Goal: Task Accomplishment & Management: Manage account settings

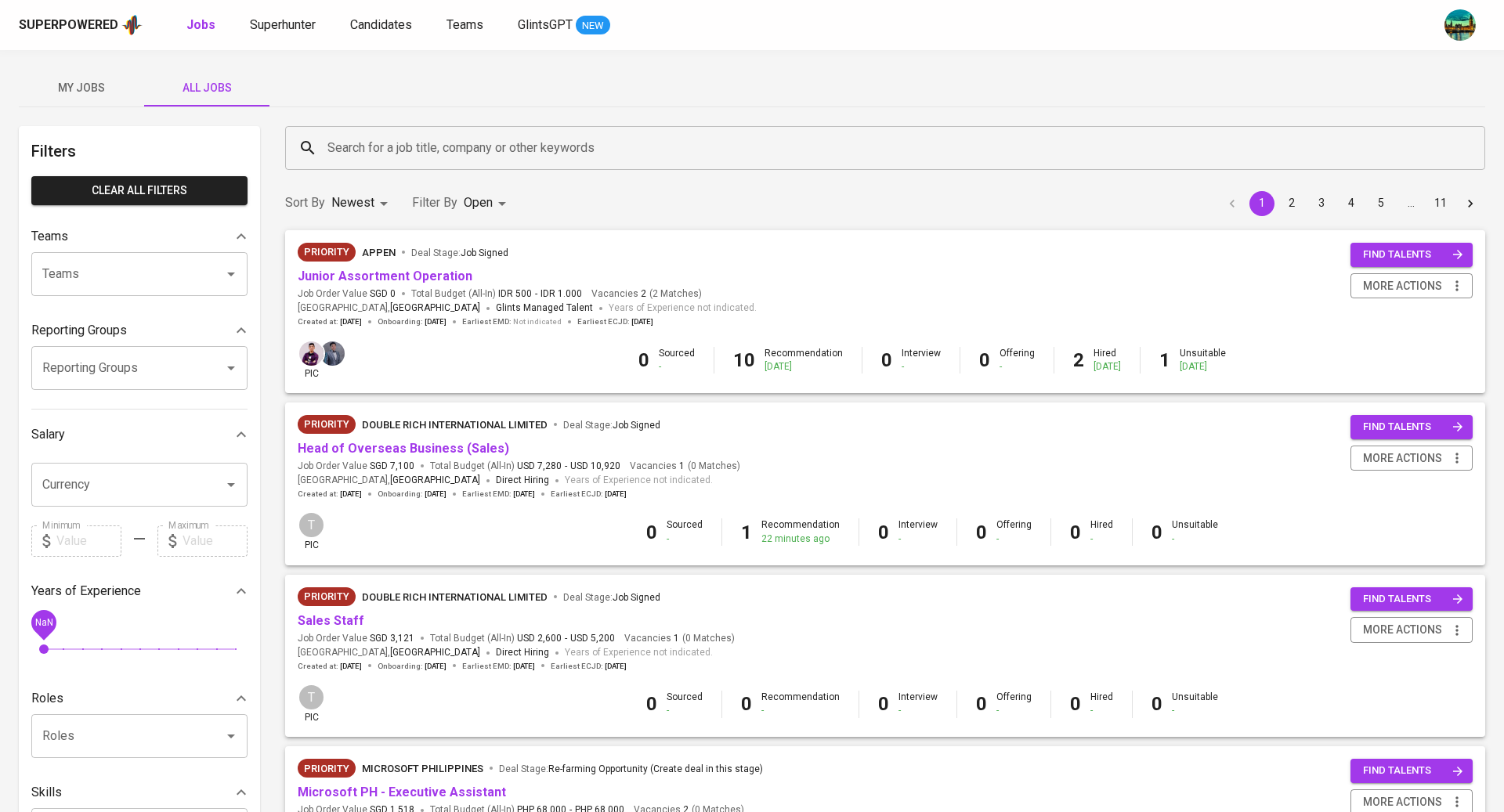
click at [158, 350] on div "Reporting Groups" at bounding box center [139, 368] width 216 height 44
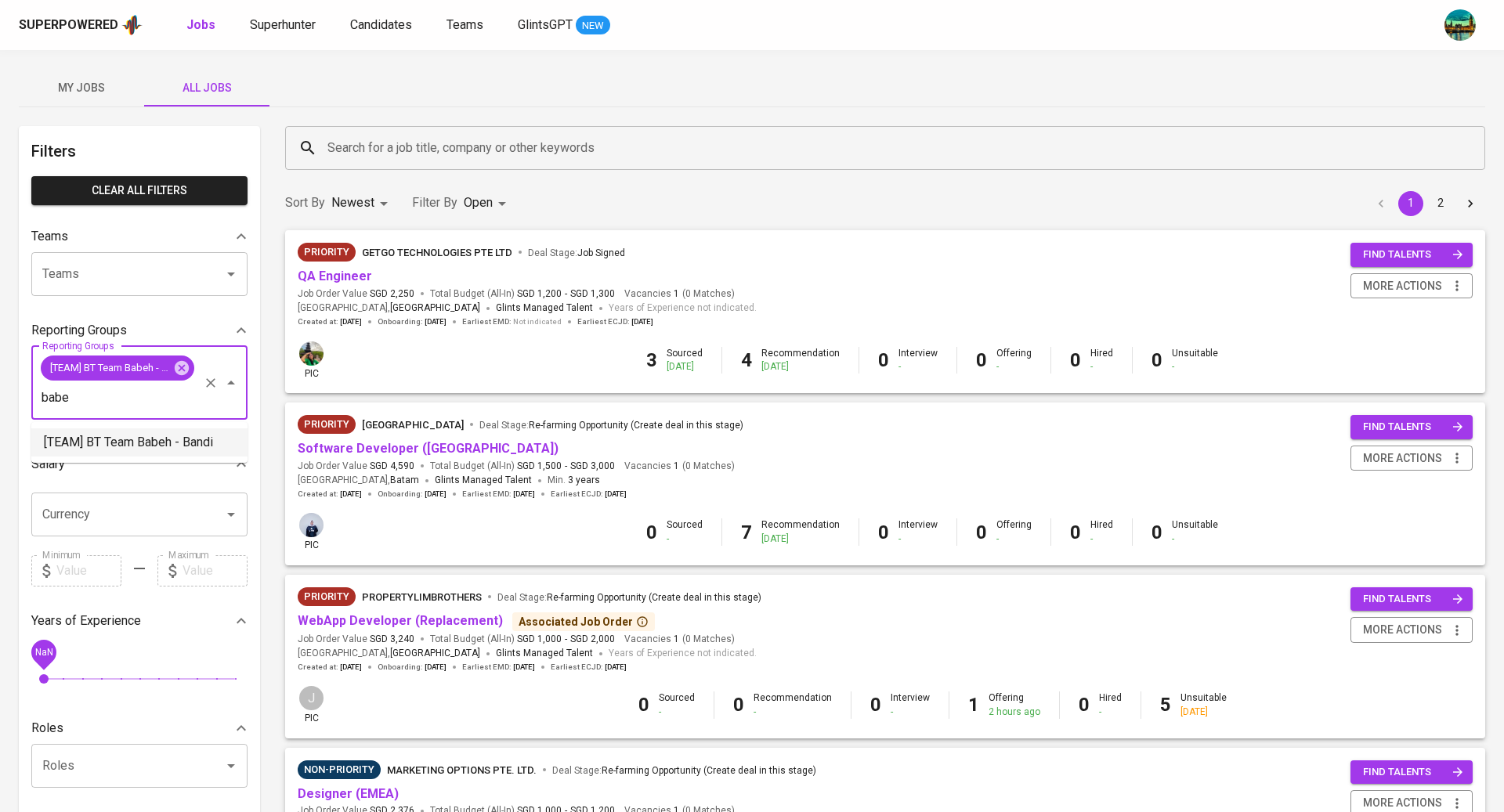
type input "babe"
click at [708, 206] on div "Sort By Newest NEWEST Filter By Open OPEN 1 2" at bounding box center [885, 203] width 1219 height 47
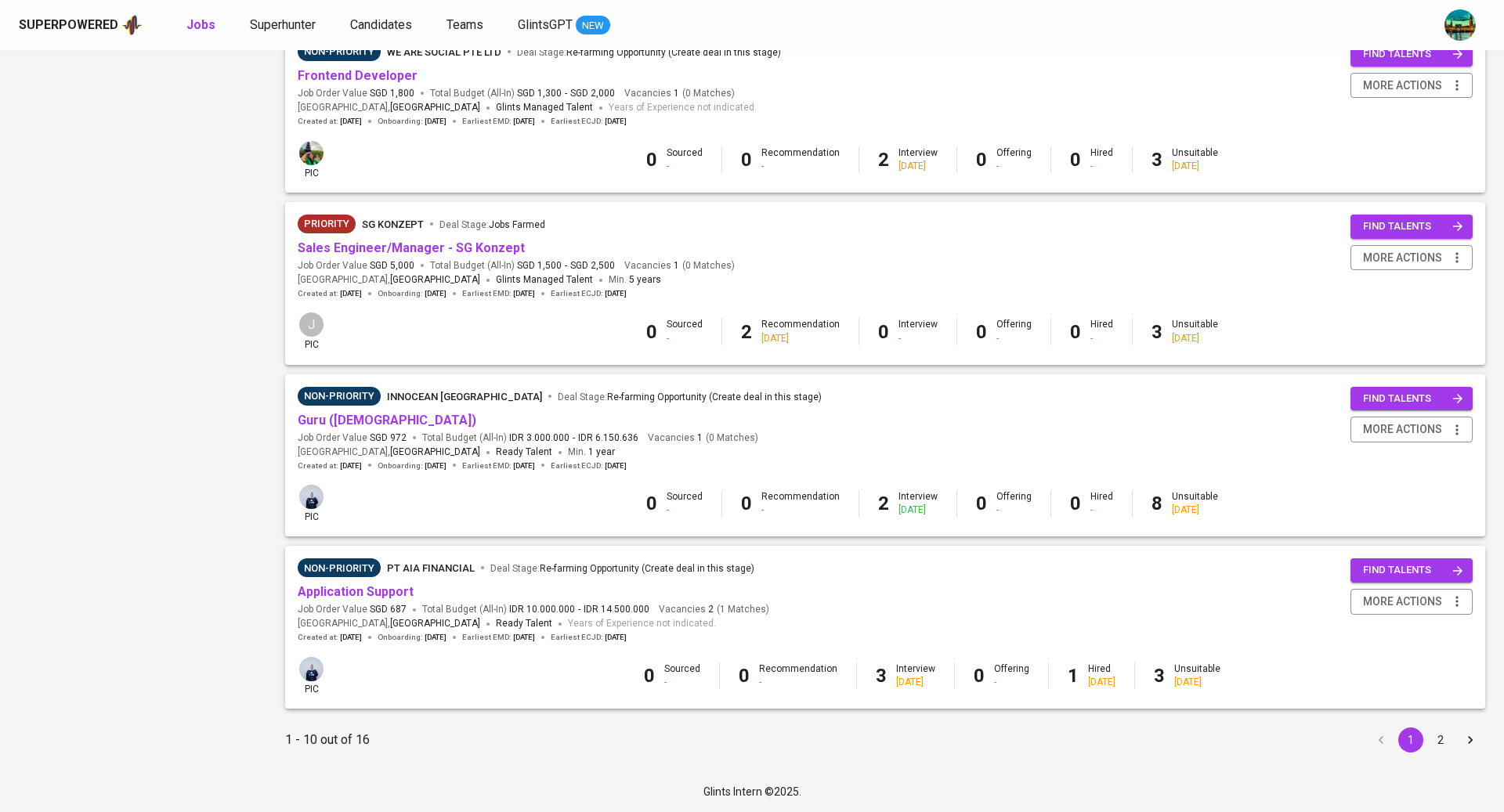
scroll to position [1241, 0]
click at [1443, 737] on button "2" at bounding box center [1440, 740] width 25 height 25
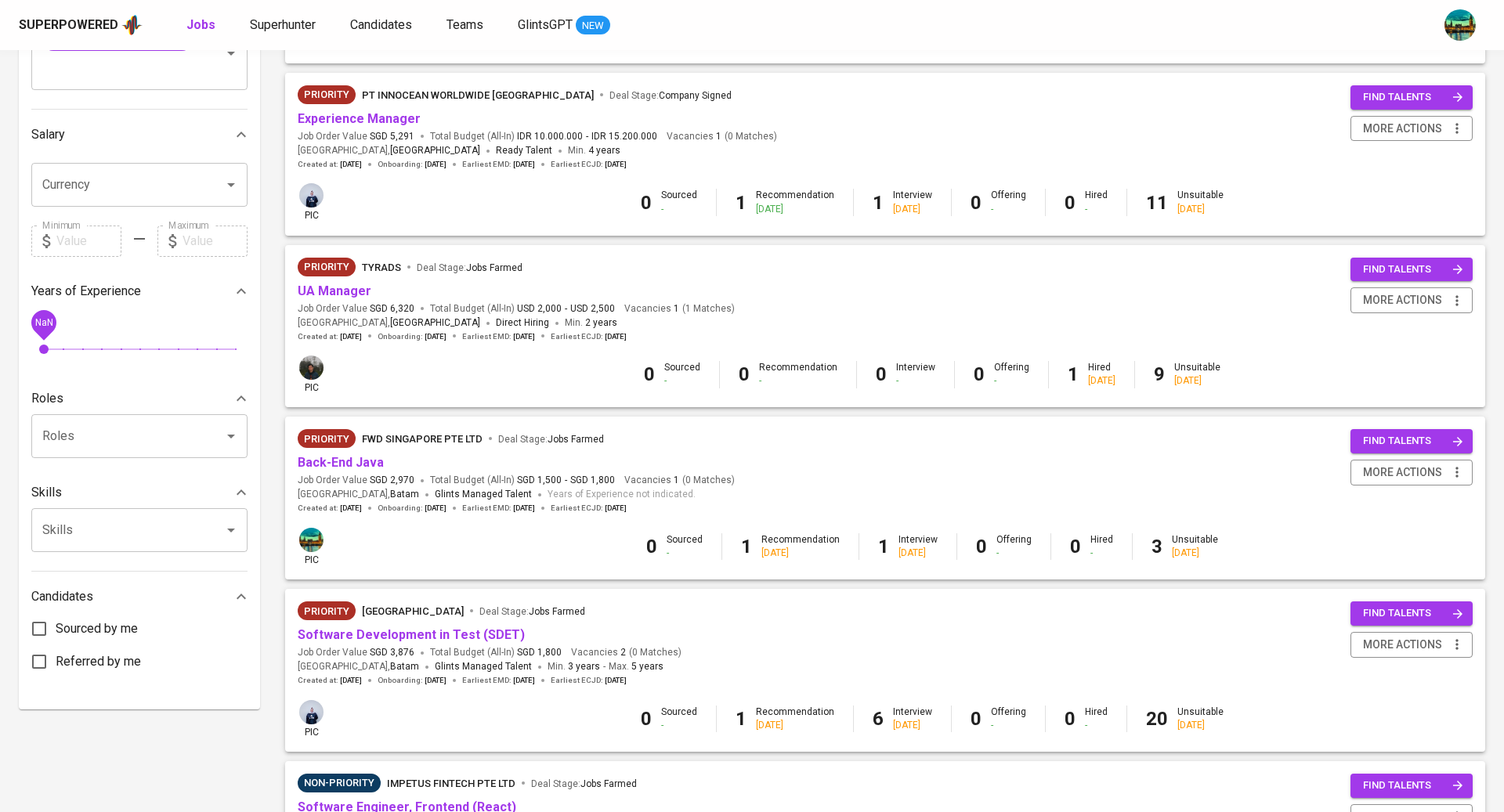
scroll to position [210, 0]
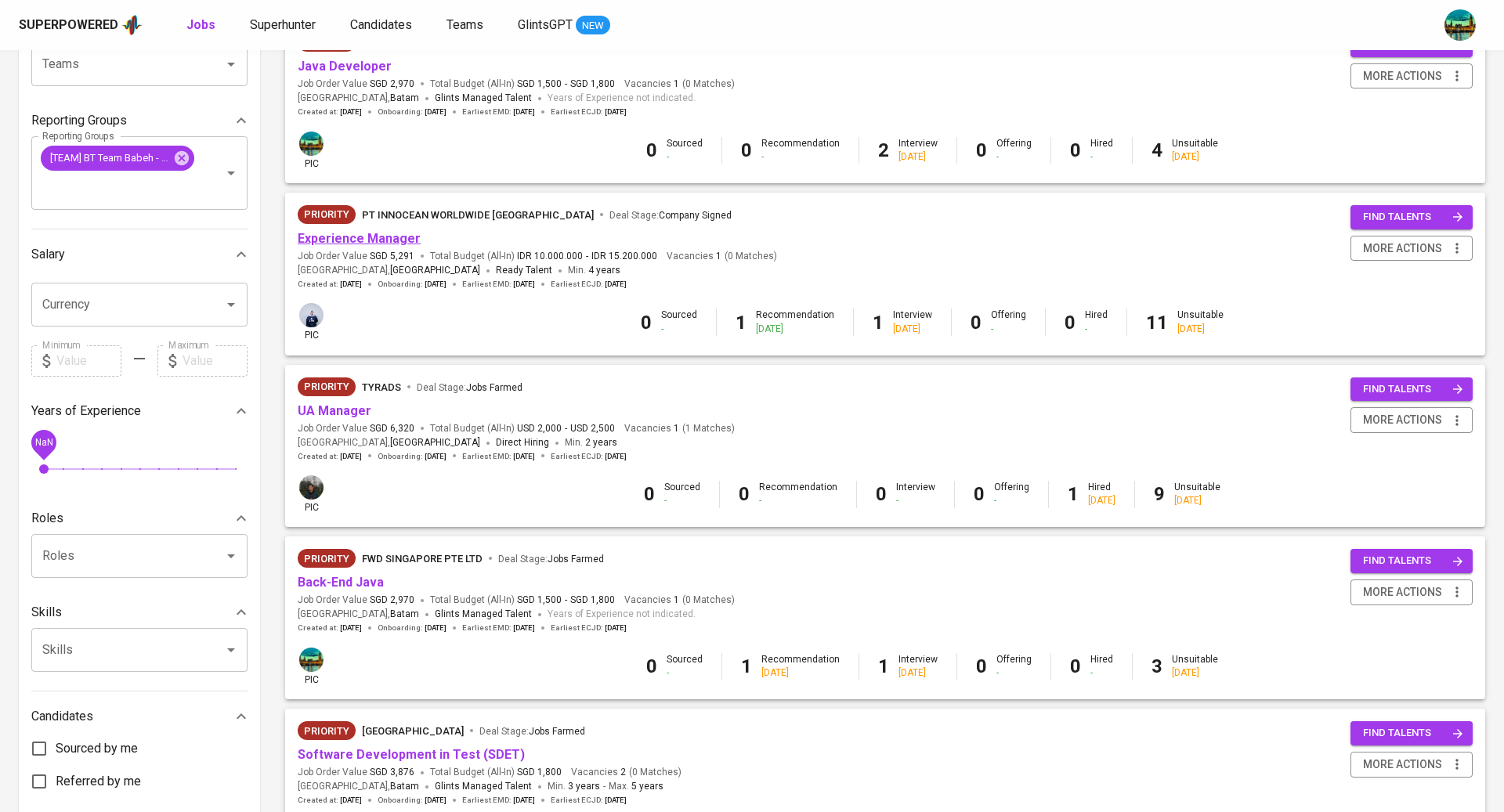
click at [354, 242] on link "Experience Manager" at bounding box center [360, 239] width 123 height 15
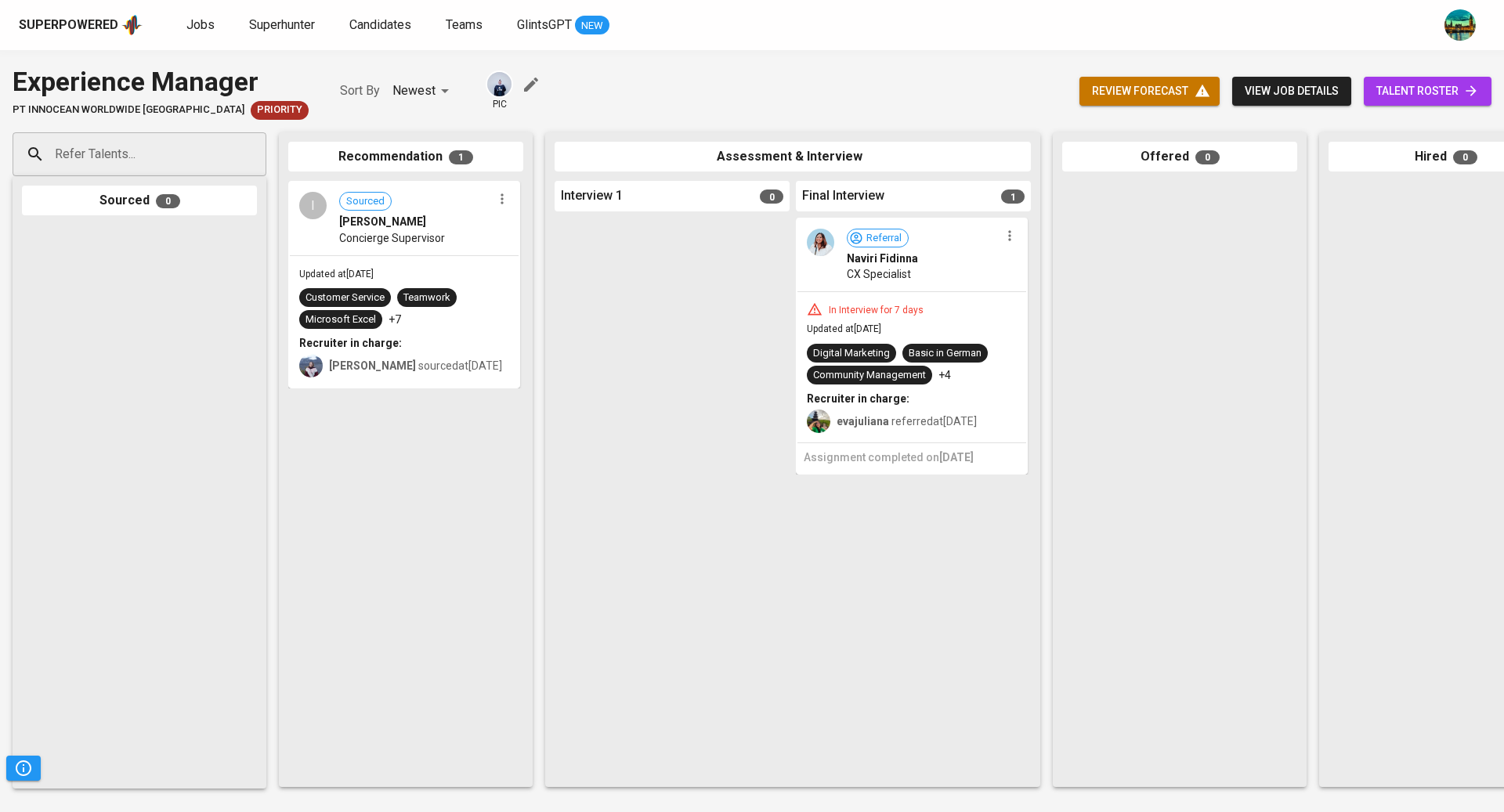
click at [181, 148] on input "Refer Talents..." at bounding box center [133, 154] width 164 height 29
paste input "[EMAIL_ADDRESS][DOMAIN_NAME]"
type input "[EMAIL_ADDRESS][DOMAIN_NAME]"
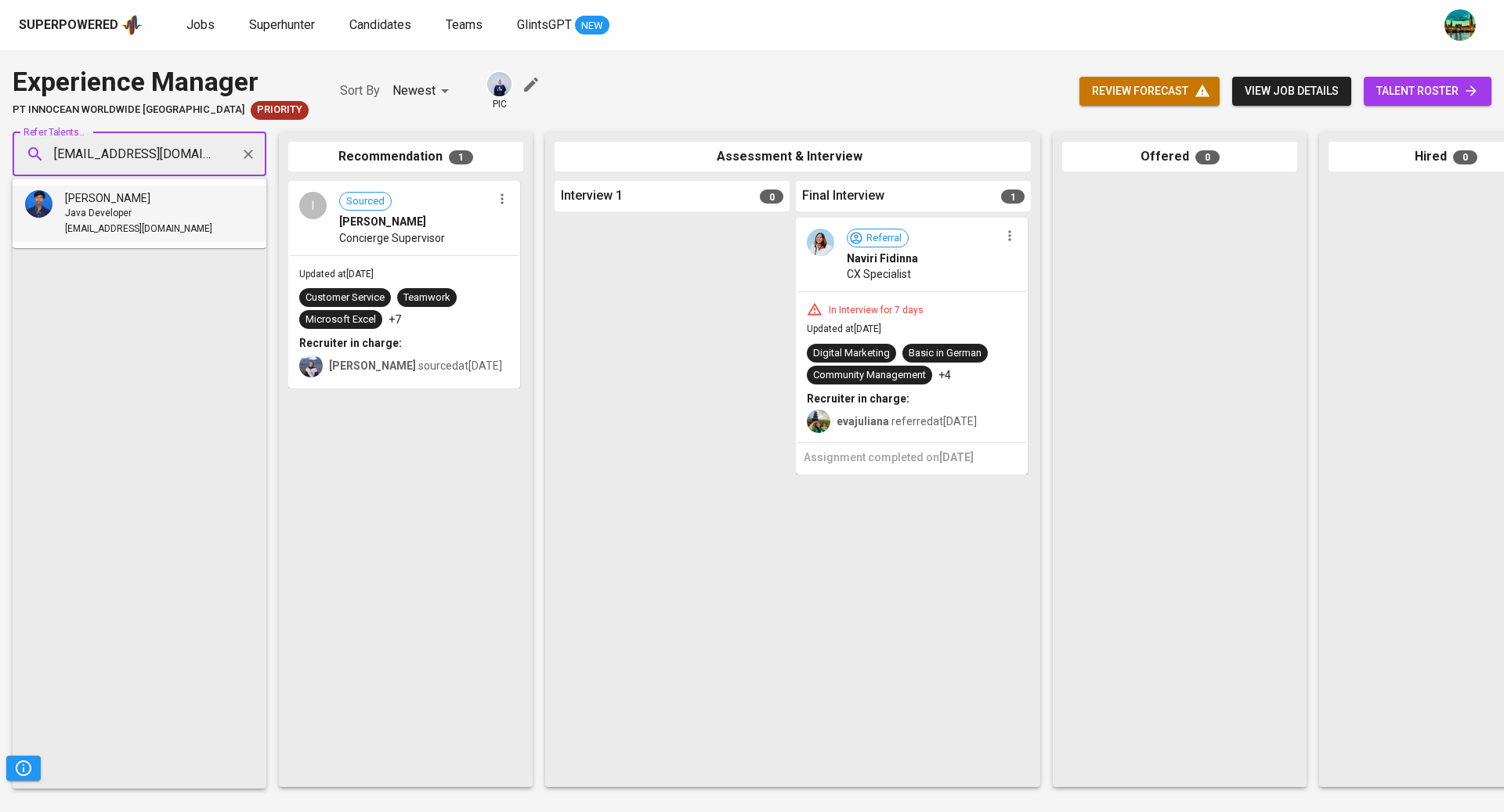
click at [209, 227] on li "Reza Anugrah Prakasa Java Developer rezaprakasa@gmail.com" at bounding box center [139, 213] width 254 height 56
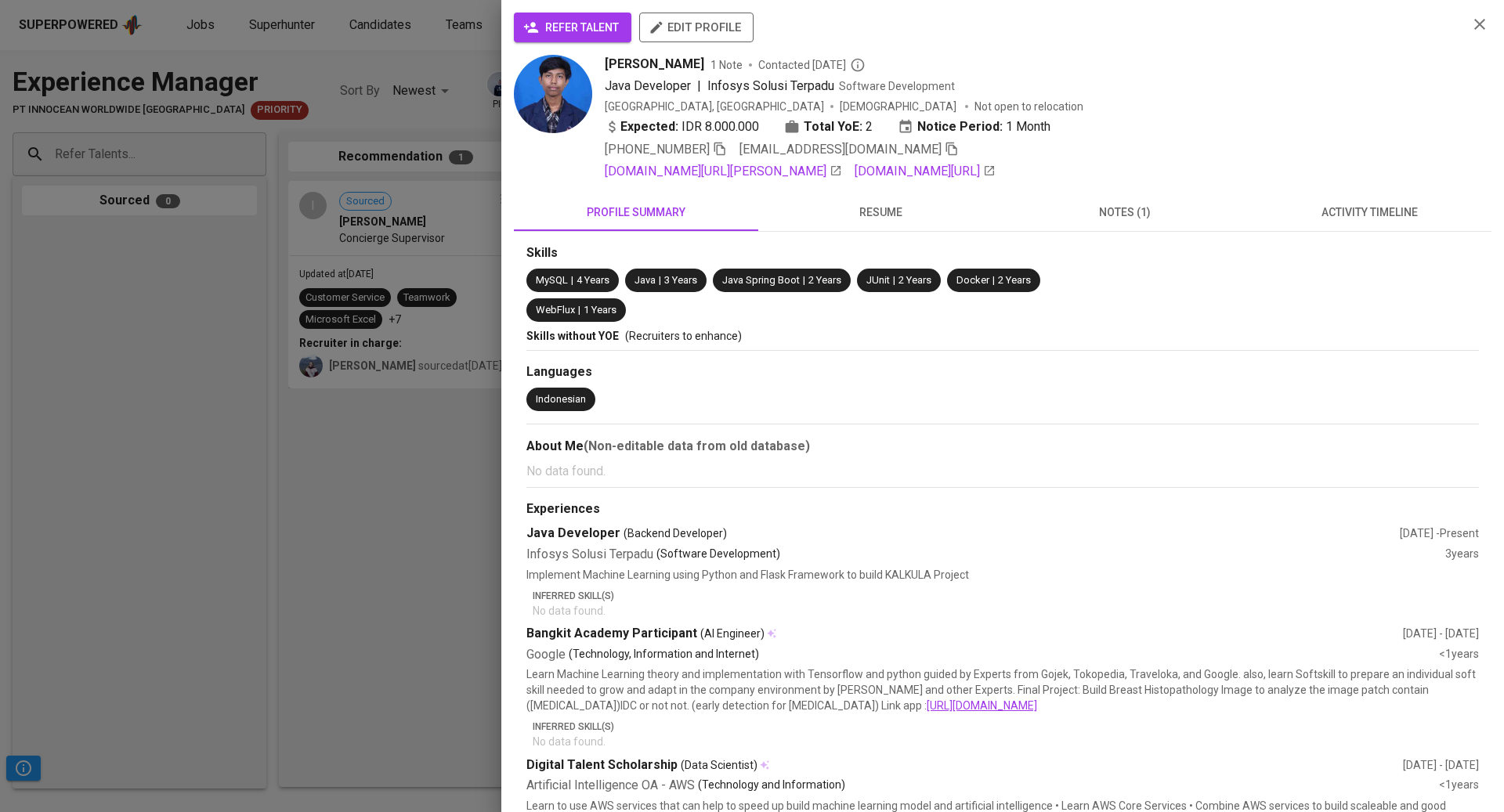
click at [1335, 220] on span "activity timeline" at bounding box center [1370, 212] width 226 height 20
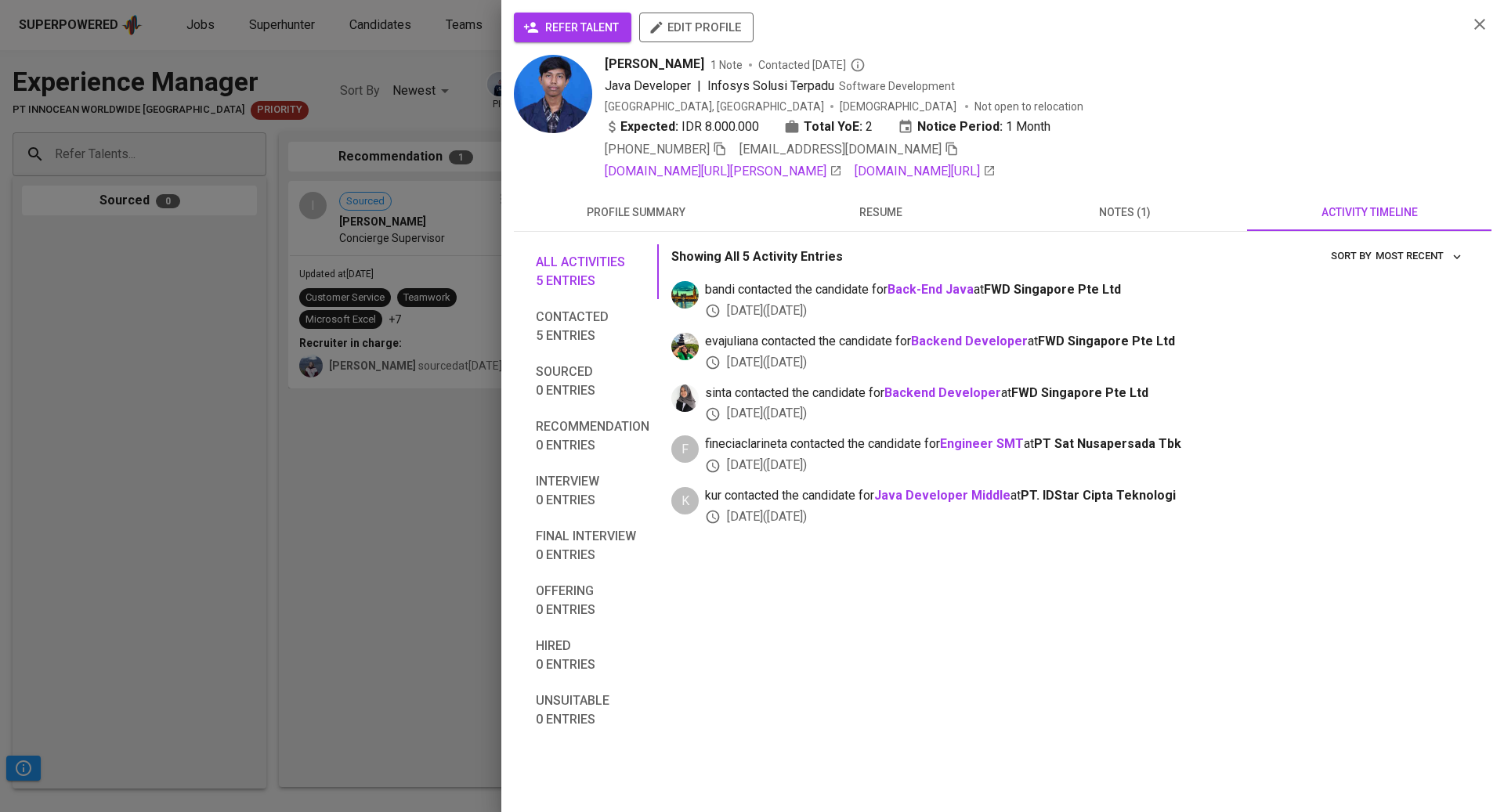
click at [128, 618] on div at bounding box center [752, 406] width 1504 height 812
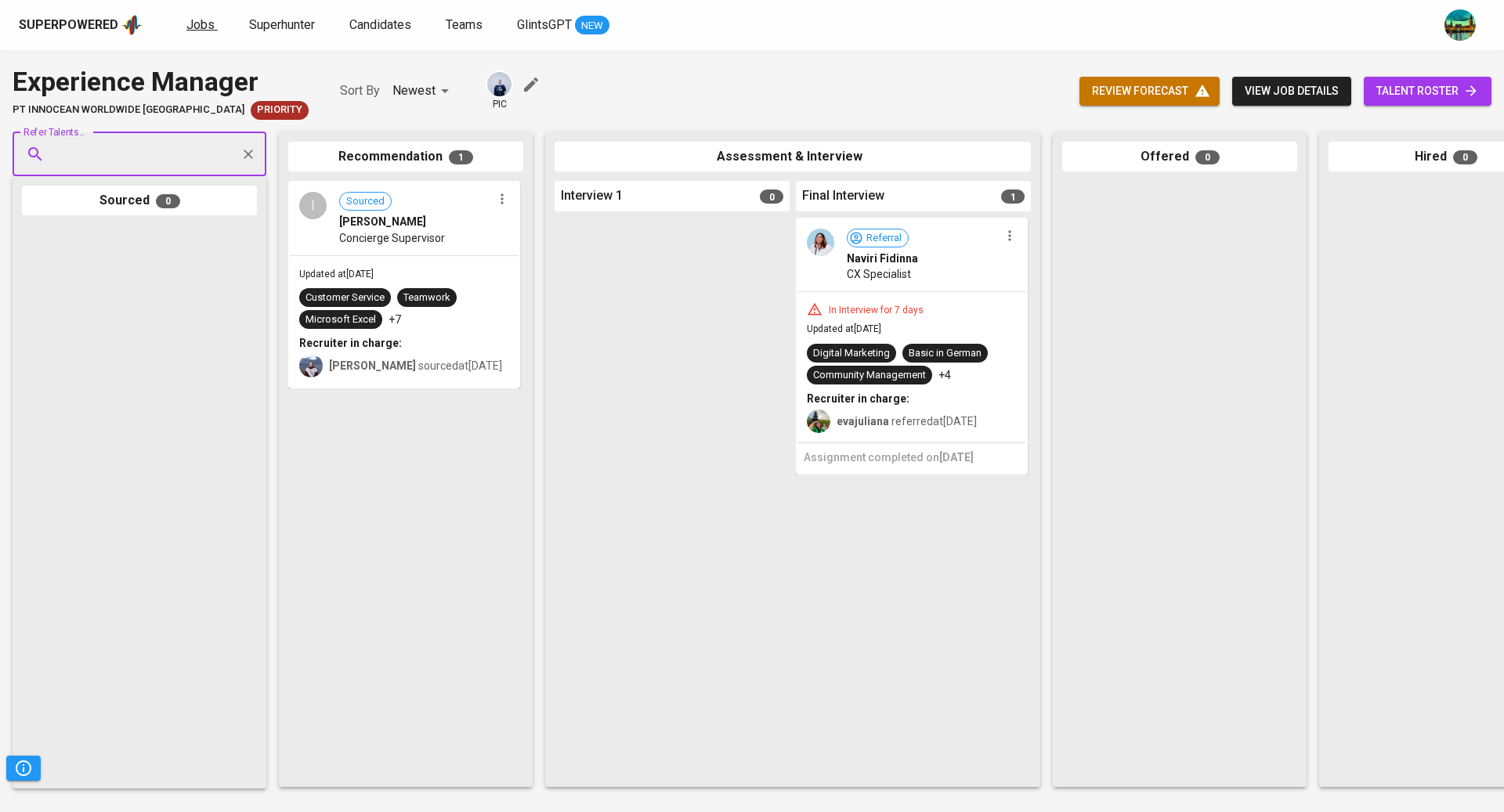
click at [205, 29] on span "Jobs" at bounding box center [201, 25] width 28 height 15
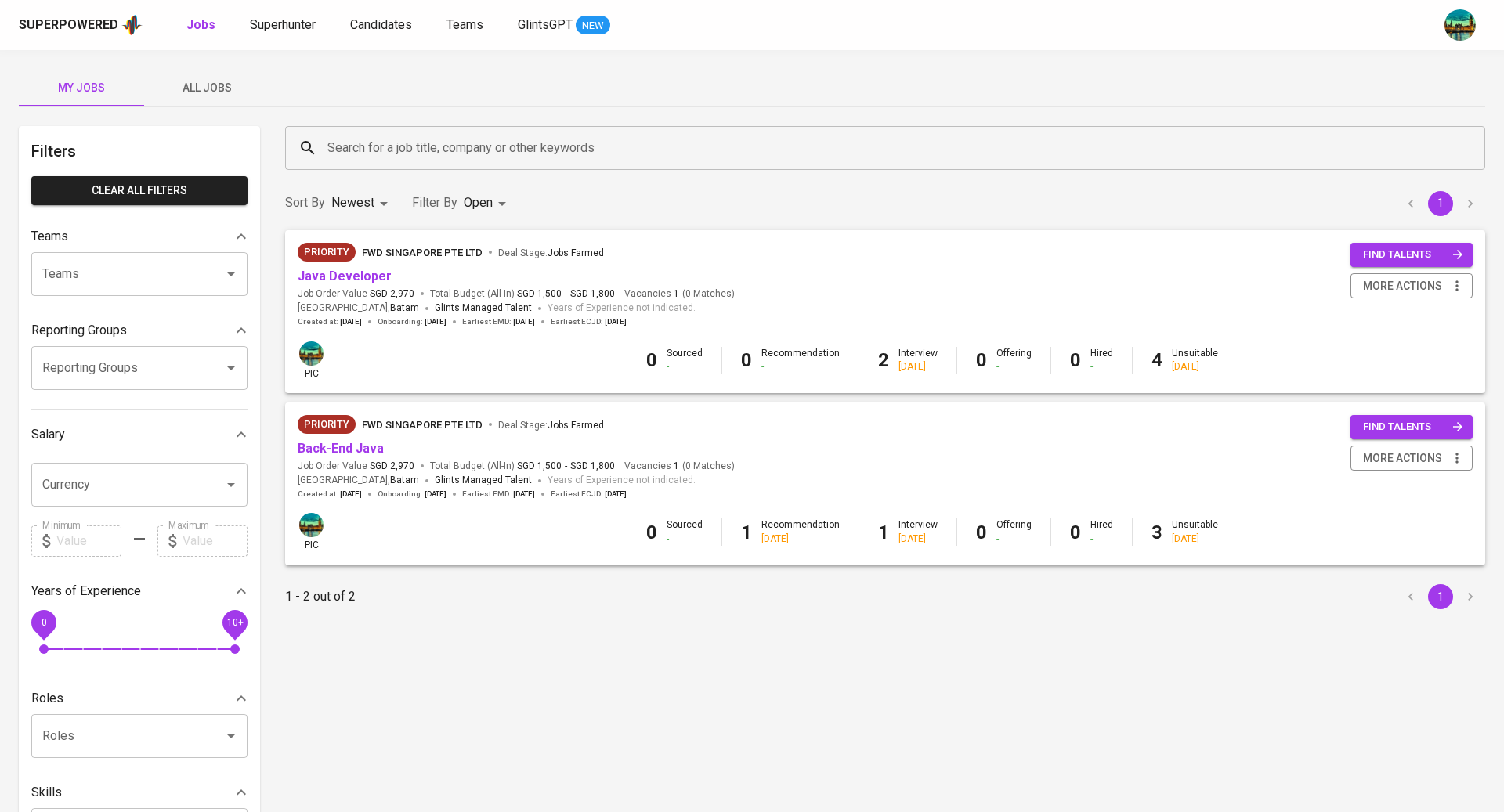
click at [209, 96] on span "All Jobs" at bounding box center [207, 88] width 106 height 20
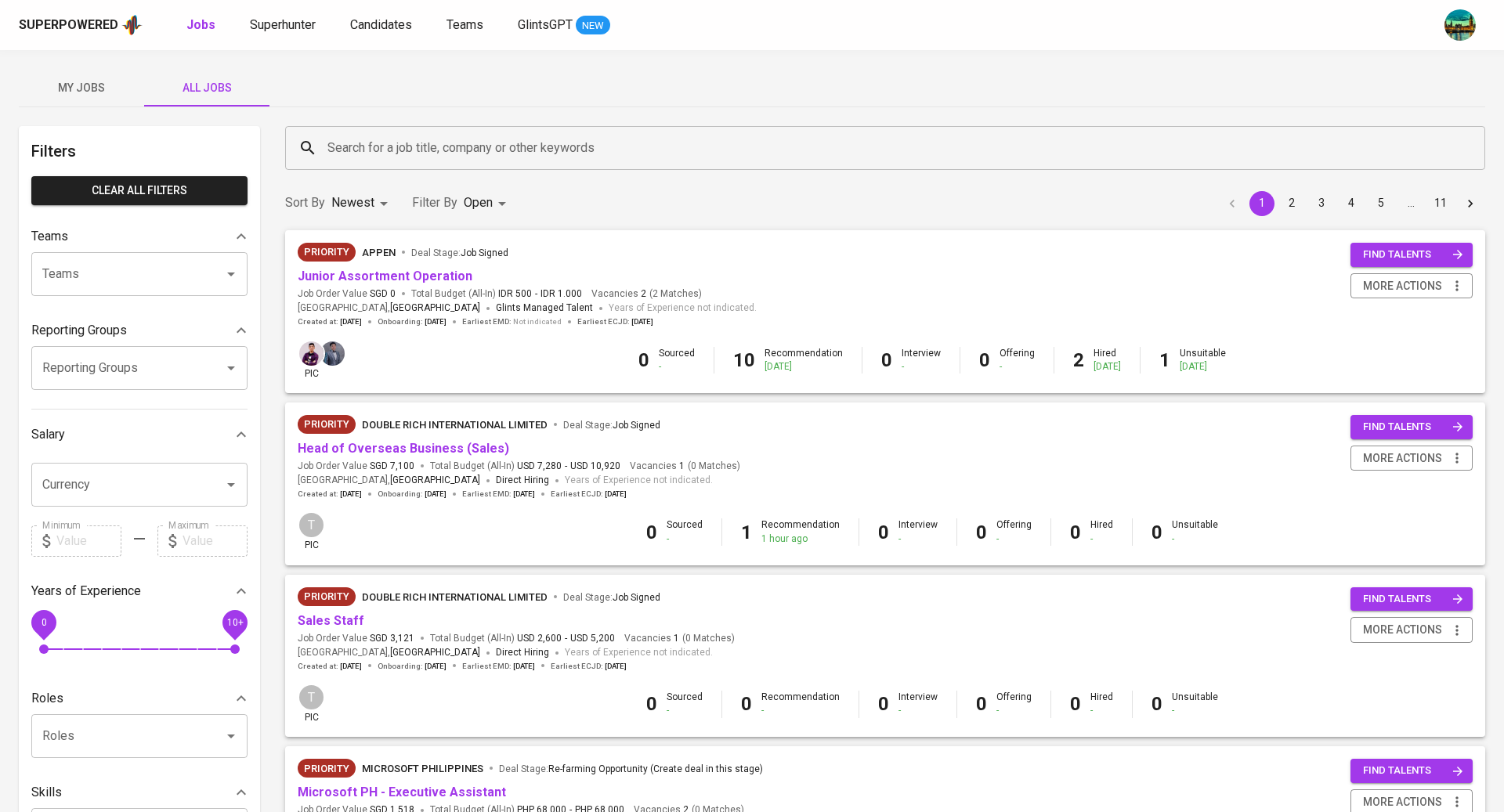
click at [135, 353] on input "Reporting Groups" at bounding box center [117, 367] width 158 height 29
click at [130, 410] on li "[TEAM] BT Team Babeh - Bandi" at bounding box center [139, 413] width 216 height 28
type input "babeh"
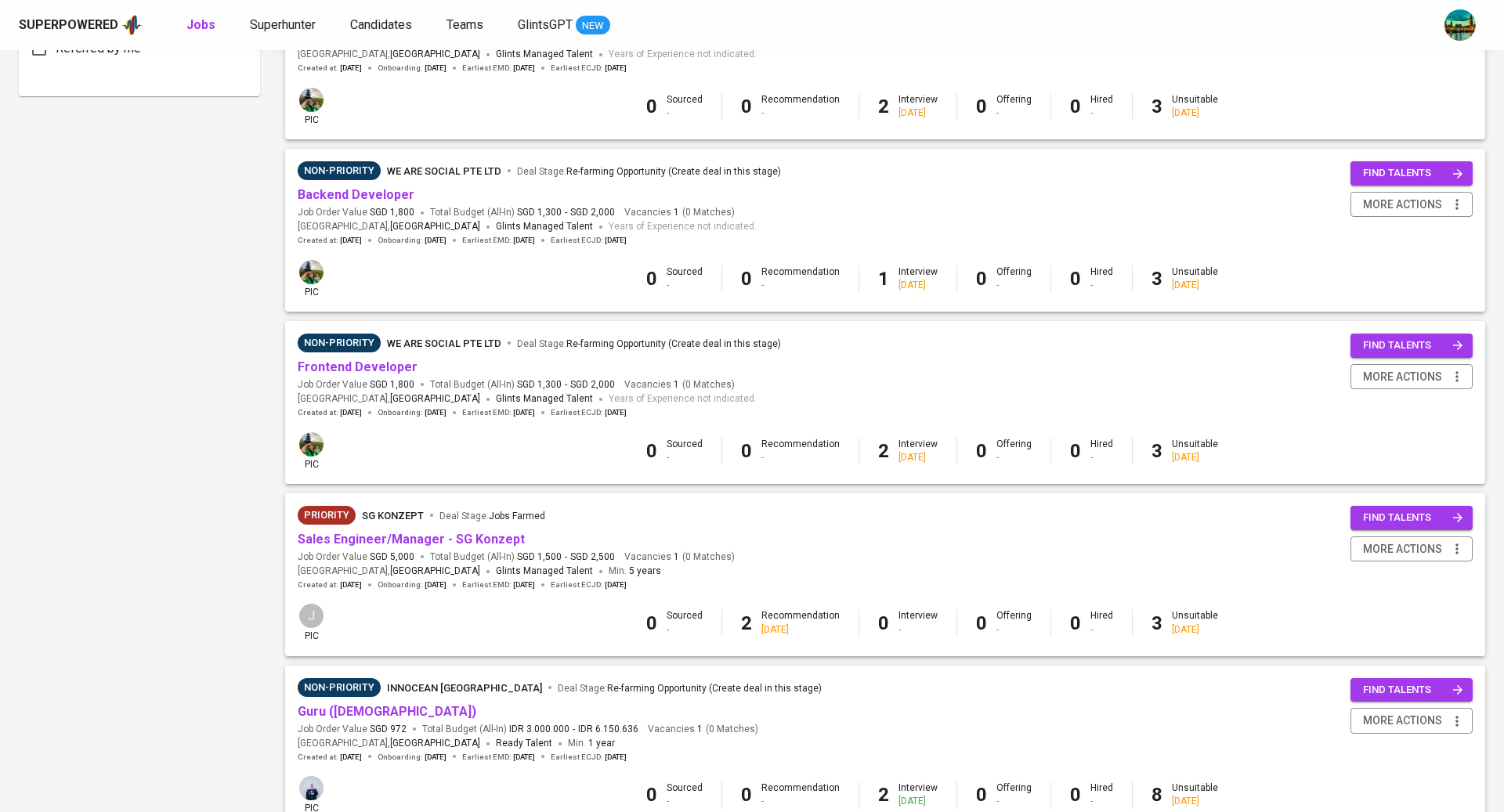
scroll to position [1241, 0]
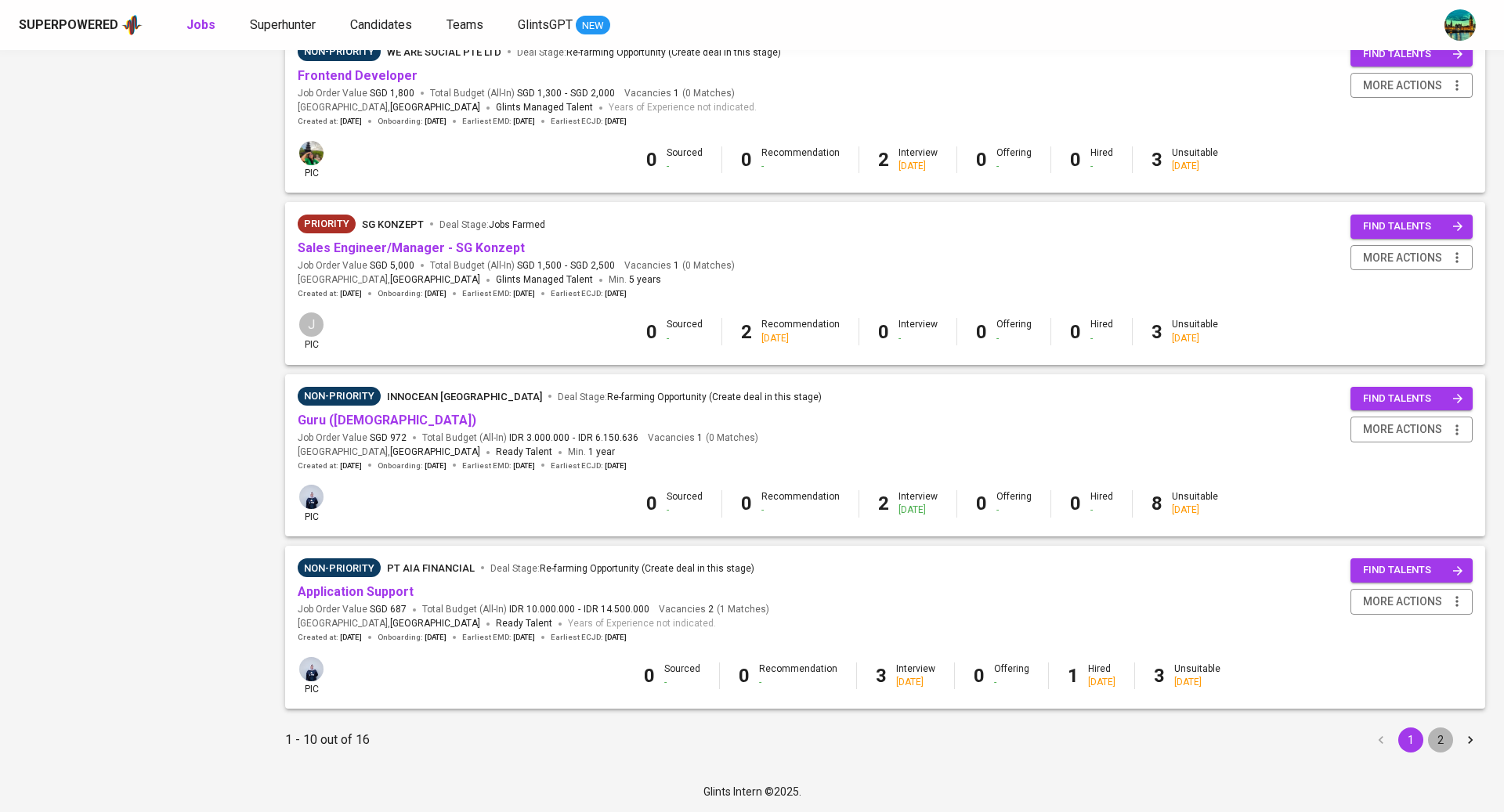
click at [1444, 740] on button "2" at bounding box center [1440, 740] width 25 height 25
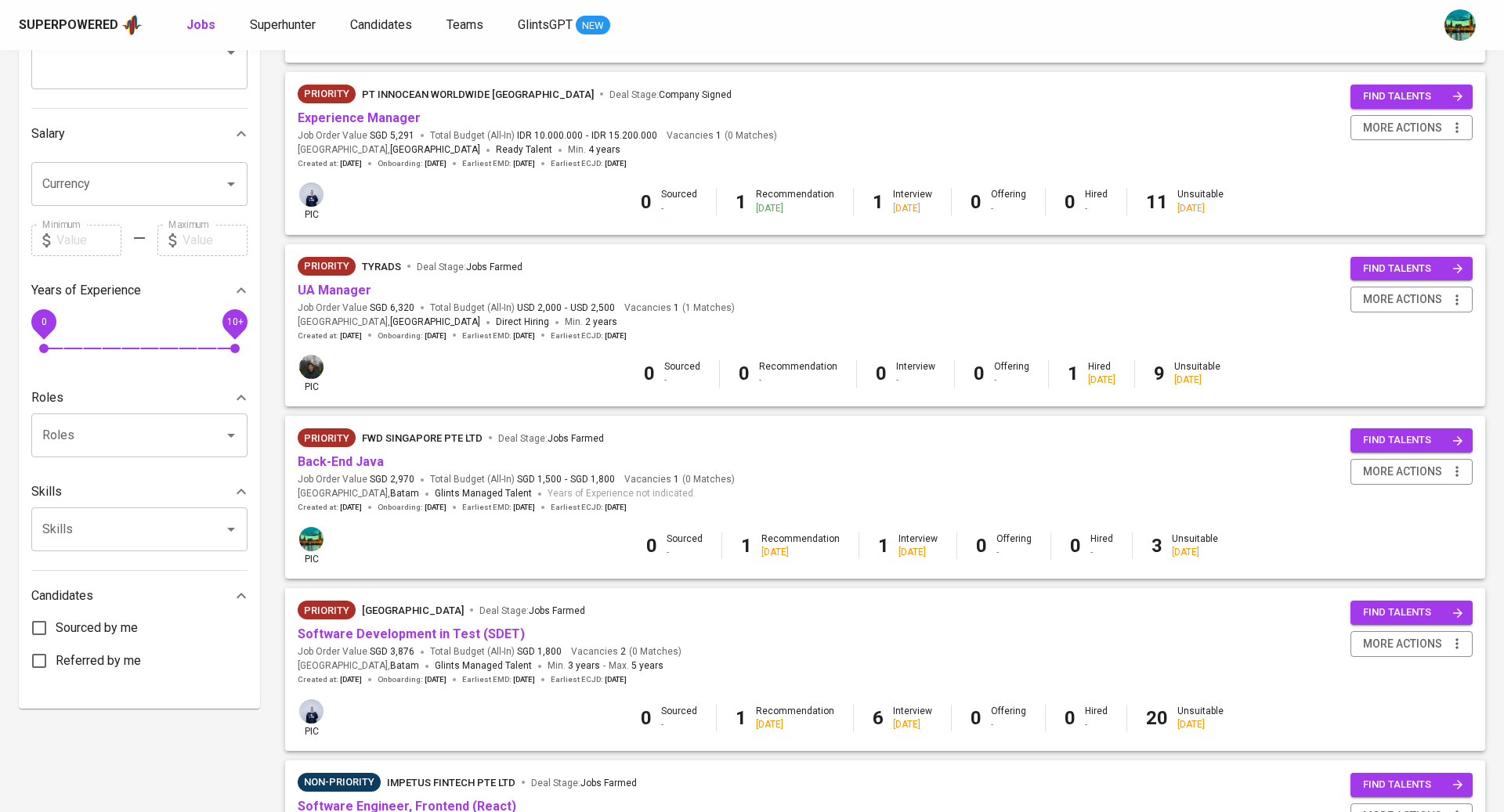
scroll to position [361, 0]
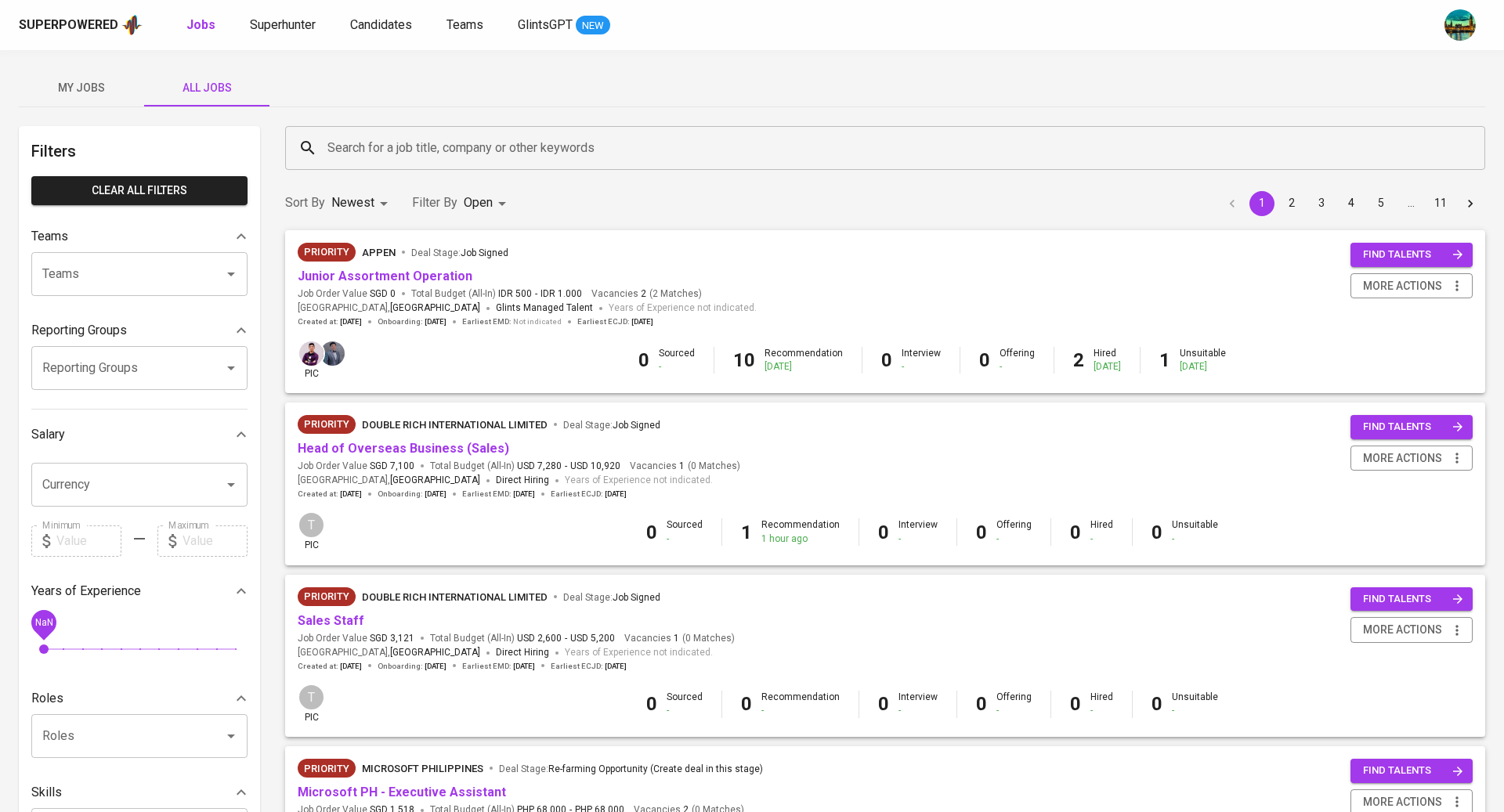
click at [87, 92] on span "My Jobs" at bounding box center [82, 88] width 106 height 20
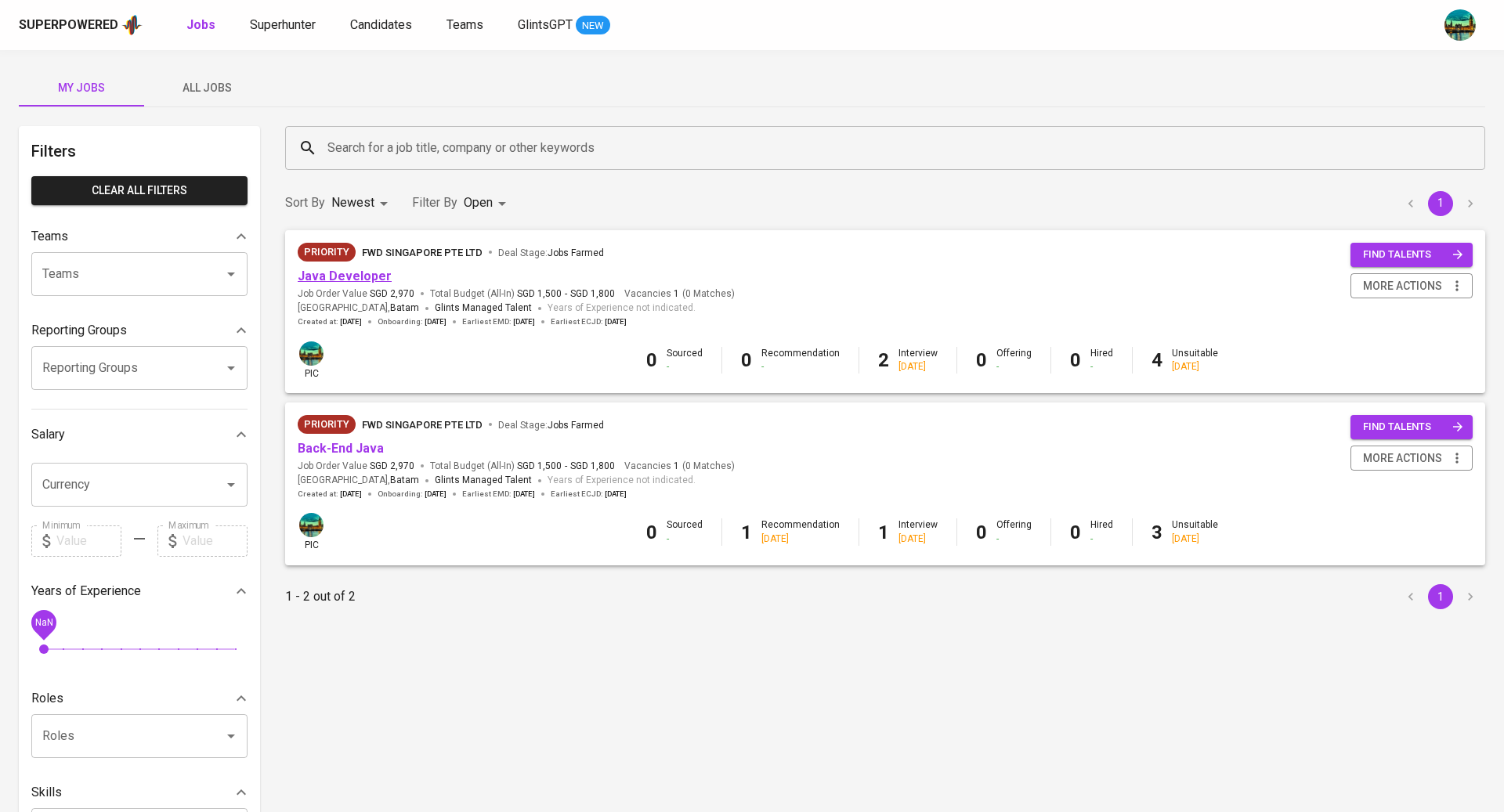
click at [337, 276] on link "Java Developer" at bounding box center [344, 276] width 94 height 15
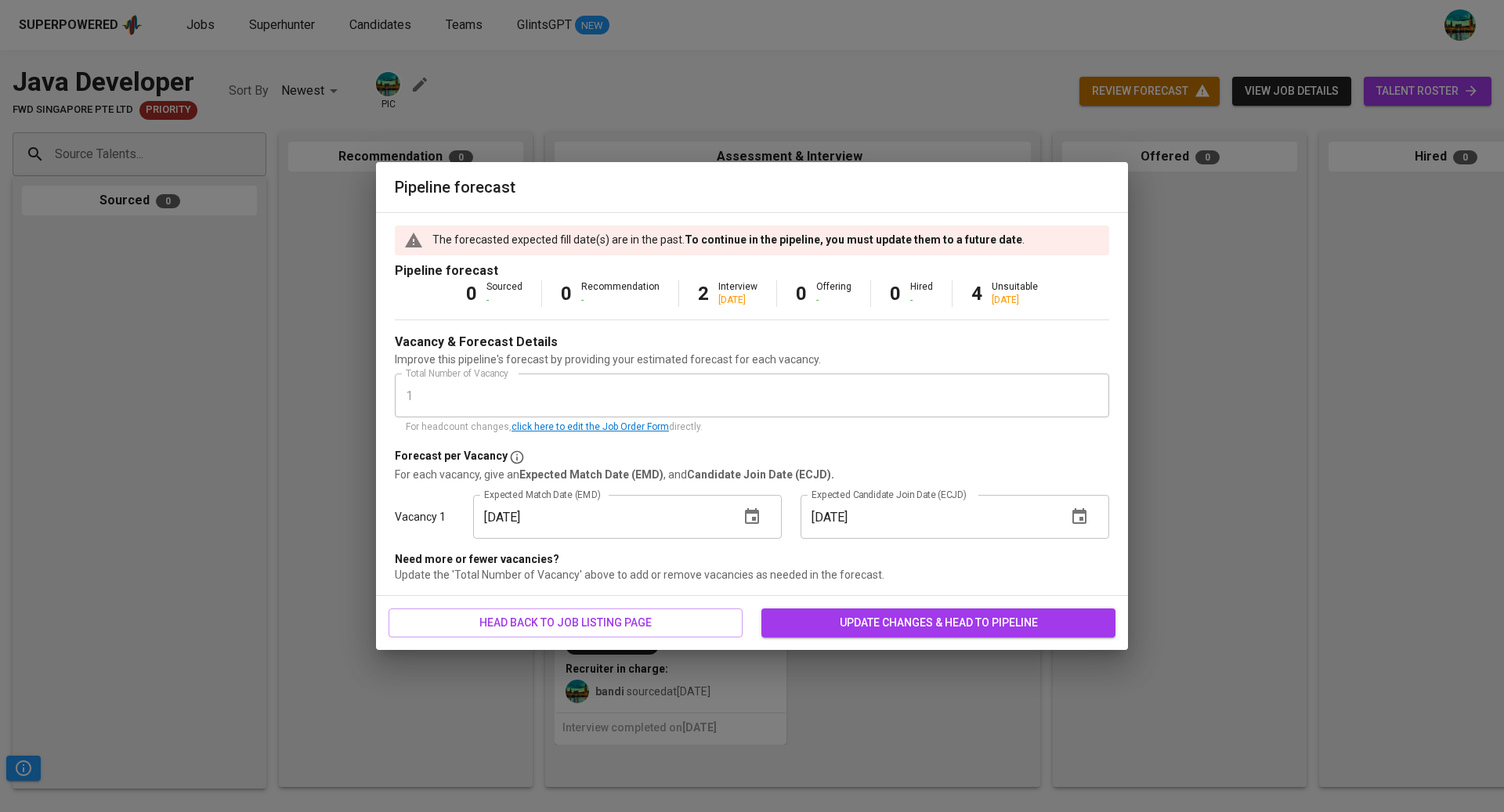
click at [758, 515] on icon "button" at bounding box center [752, 516] width 14 height 16
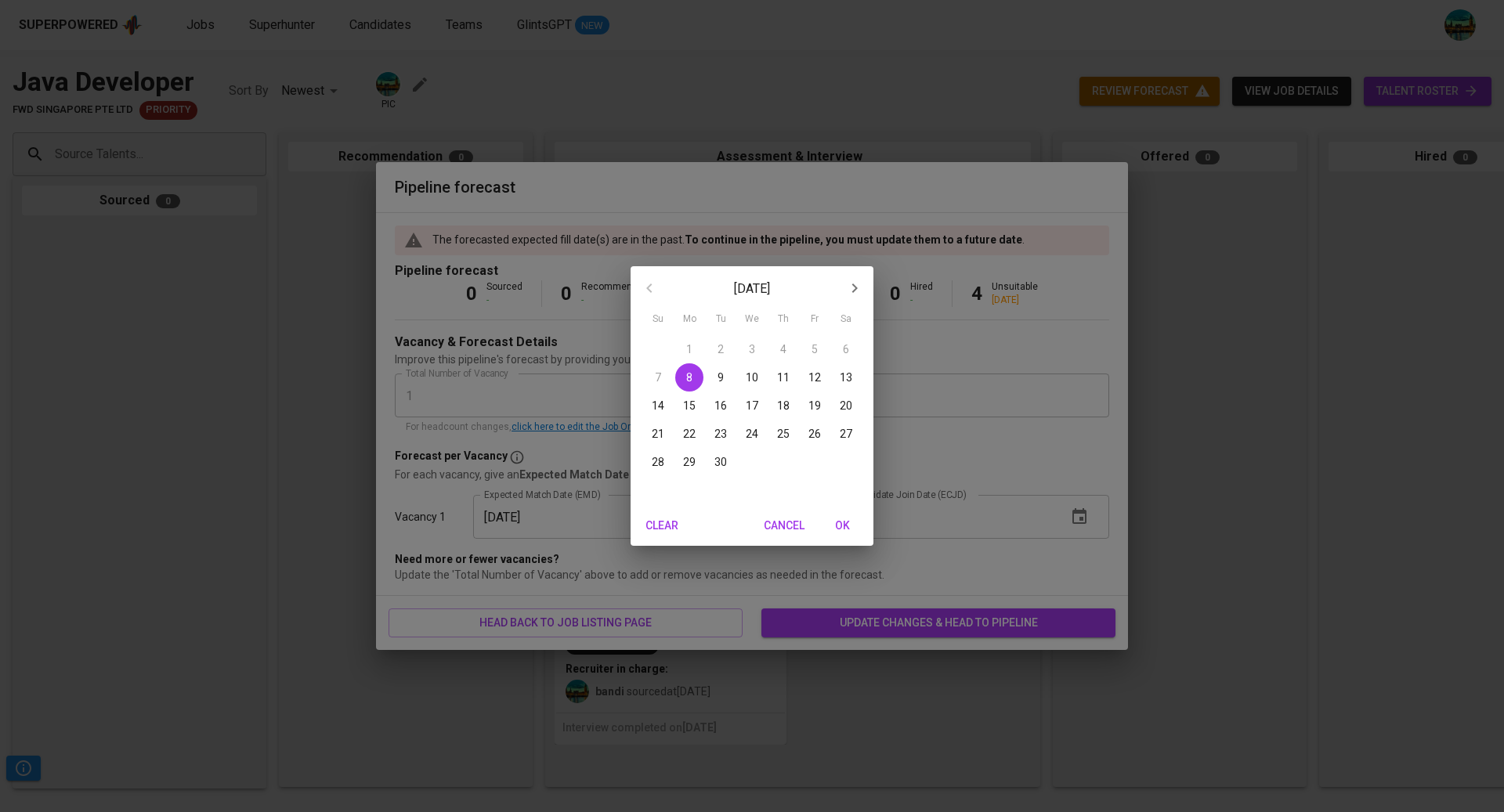
click at [658, 429] on p "21" at bounding box center [658, 434] width 12 height 16
type input "[DATE]"
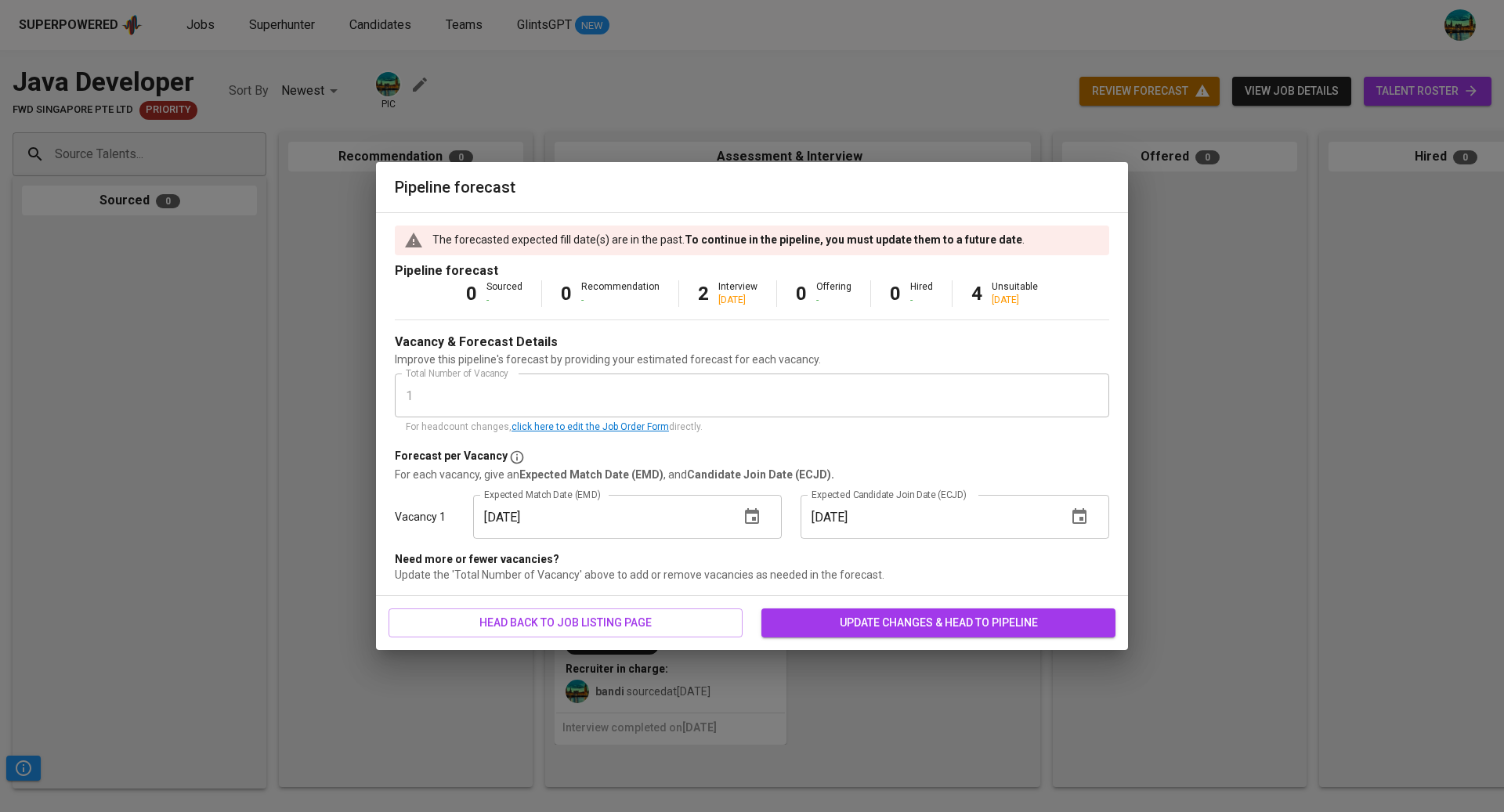
click at [1082, 529] on button "button" at bounding box center [1080, 517] width 38 height 38
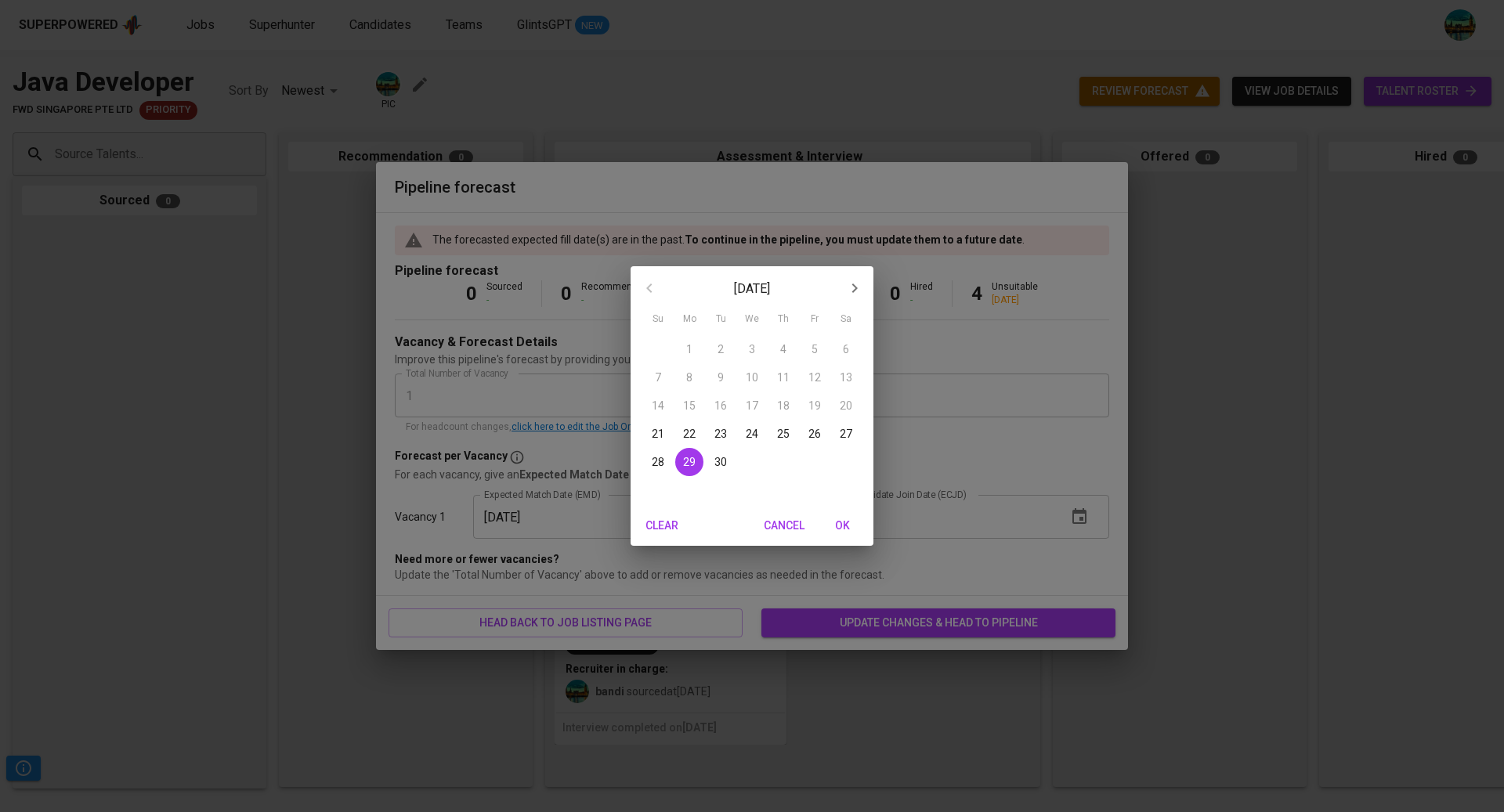
click at [662, 434] on p "21" at bounding box center [658, 434] width 12 height 16
type input "[DATE]"
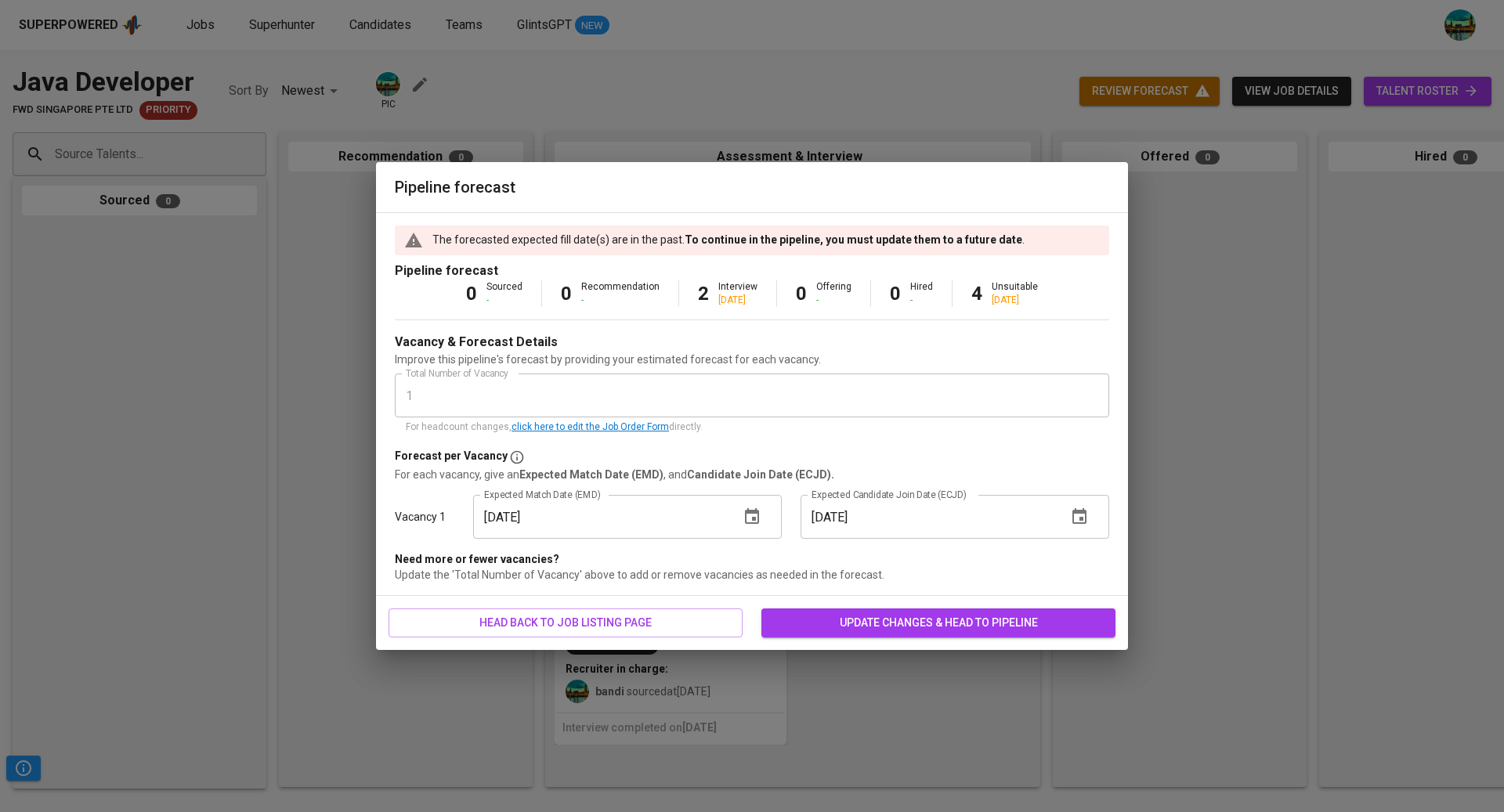
click at [890, 627] on span "update changes & head to pipeline" at bounding box center [938, 623] width 329 height 20
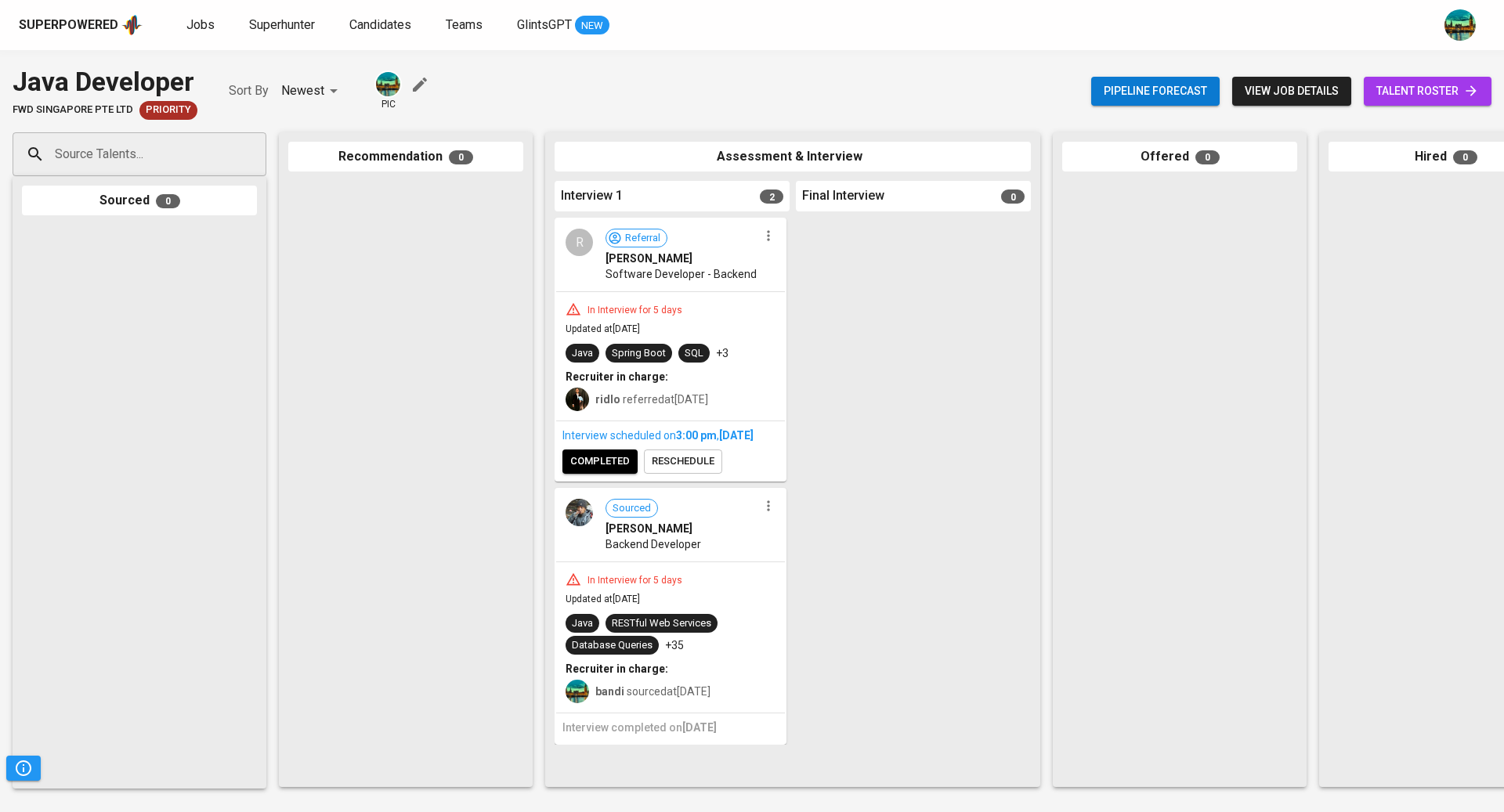
click at [173, 157] on input "Source Talents..." at bounding box center [133, 154] width 164 height 29
paste input "[EMAIL_ADDRESS][DOMAIN_NAME]"
type input "[EMAIL_ADDRESS][DOMAIN_NAME]"
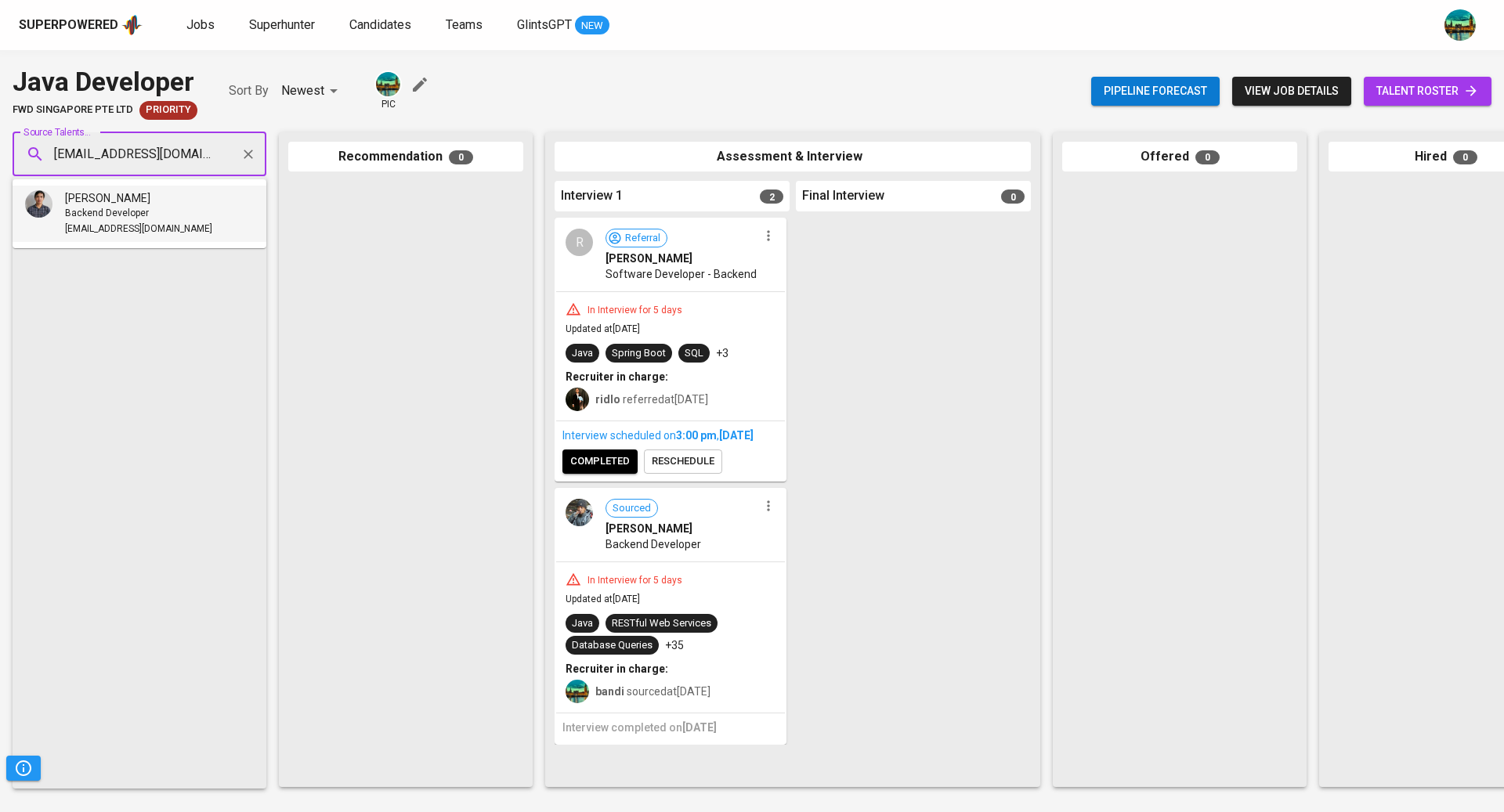
click at [168, 218] on div "Backend Developer" at bounding box center [139, 213] width 147 height 16
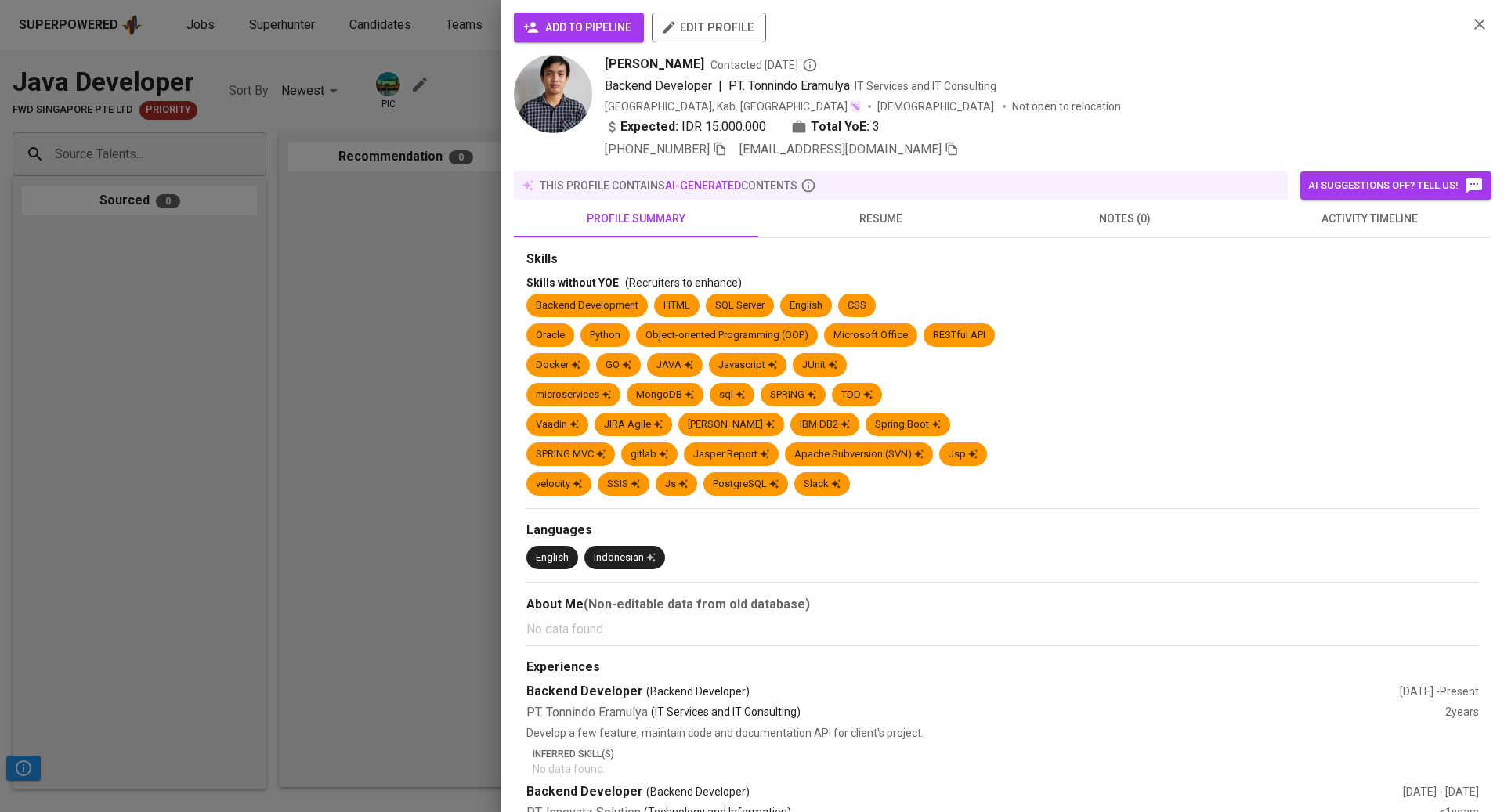
click at [1347, 219] on span "activity timeline" at bounding box center [1370, 218] width 226 height 20
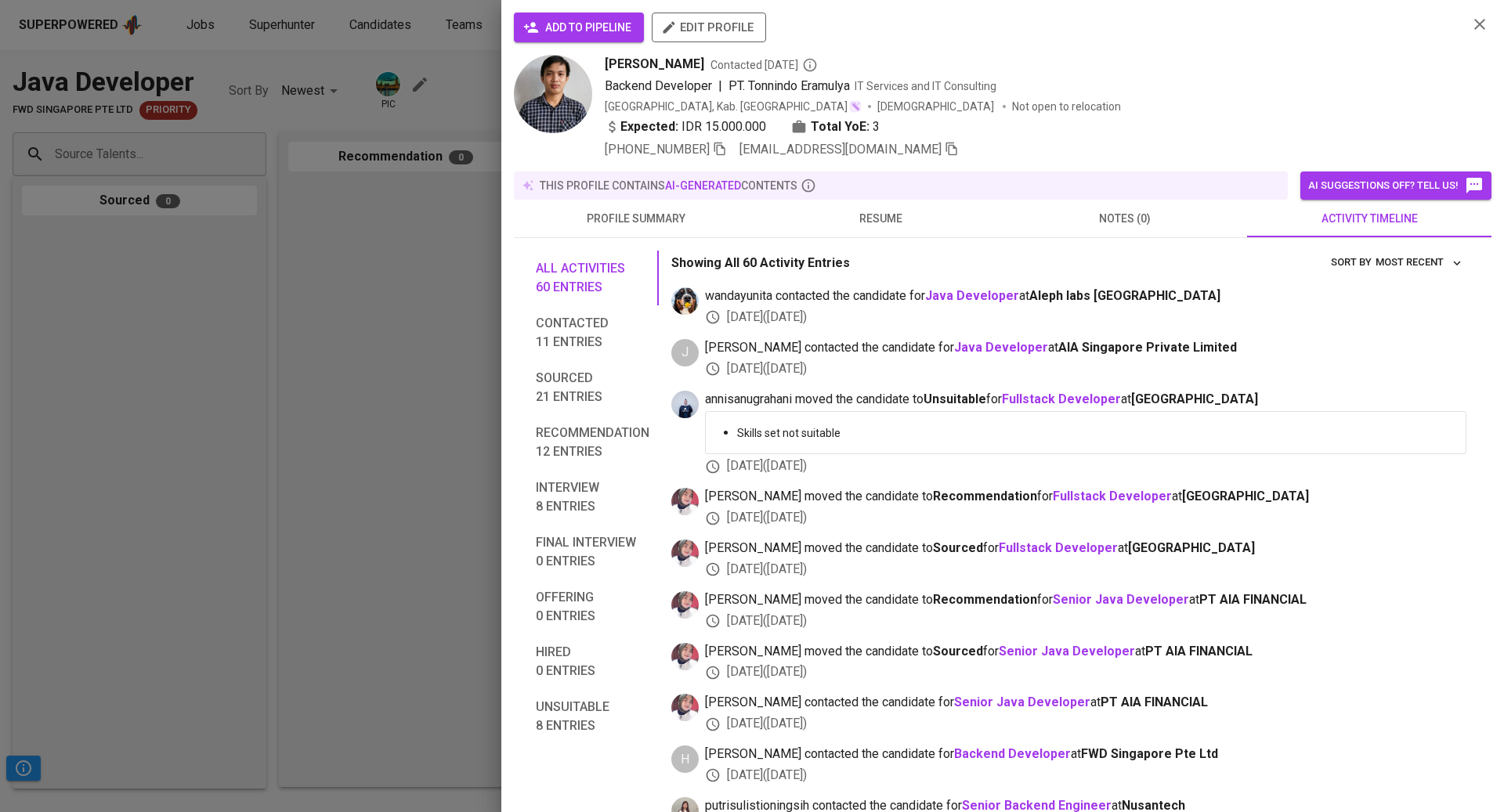
click at [414, 214] on div at bounding box center [752, 406] width 1504 height 812
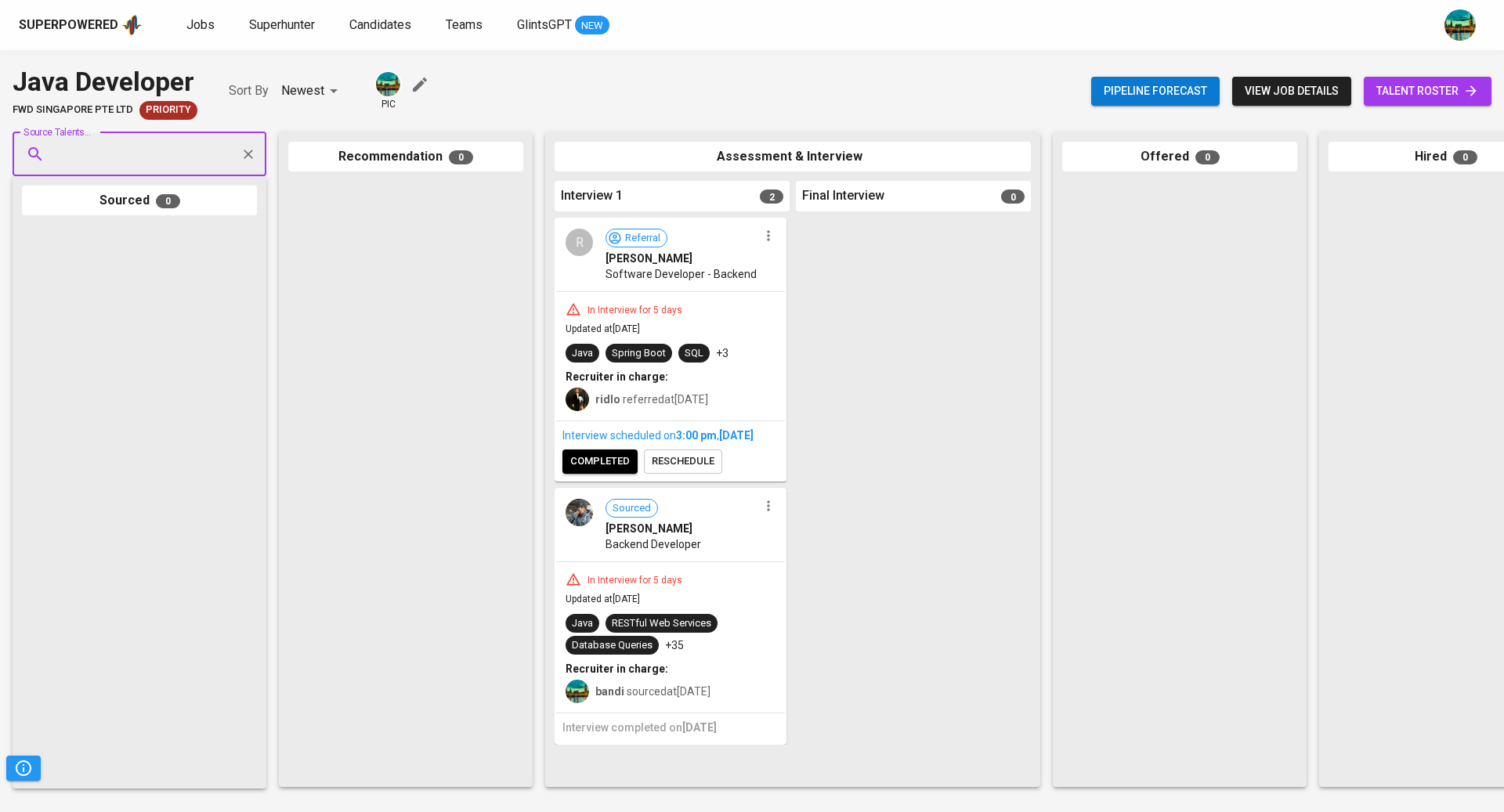
paste input "[EMAIL_ADDRESS][DOMAIN_NAME]"
type input "[EMAIL_ADDRESS][DOMAIN_NAME]"
click at [151, 203] on span "[PERSON_NAME]" at bounding box center [108, 198] width 85 height 16
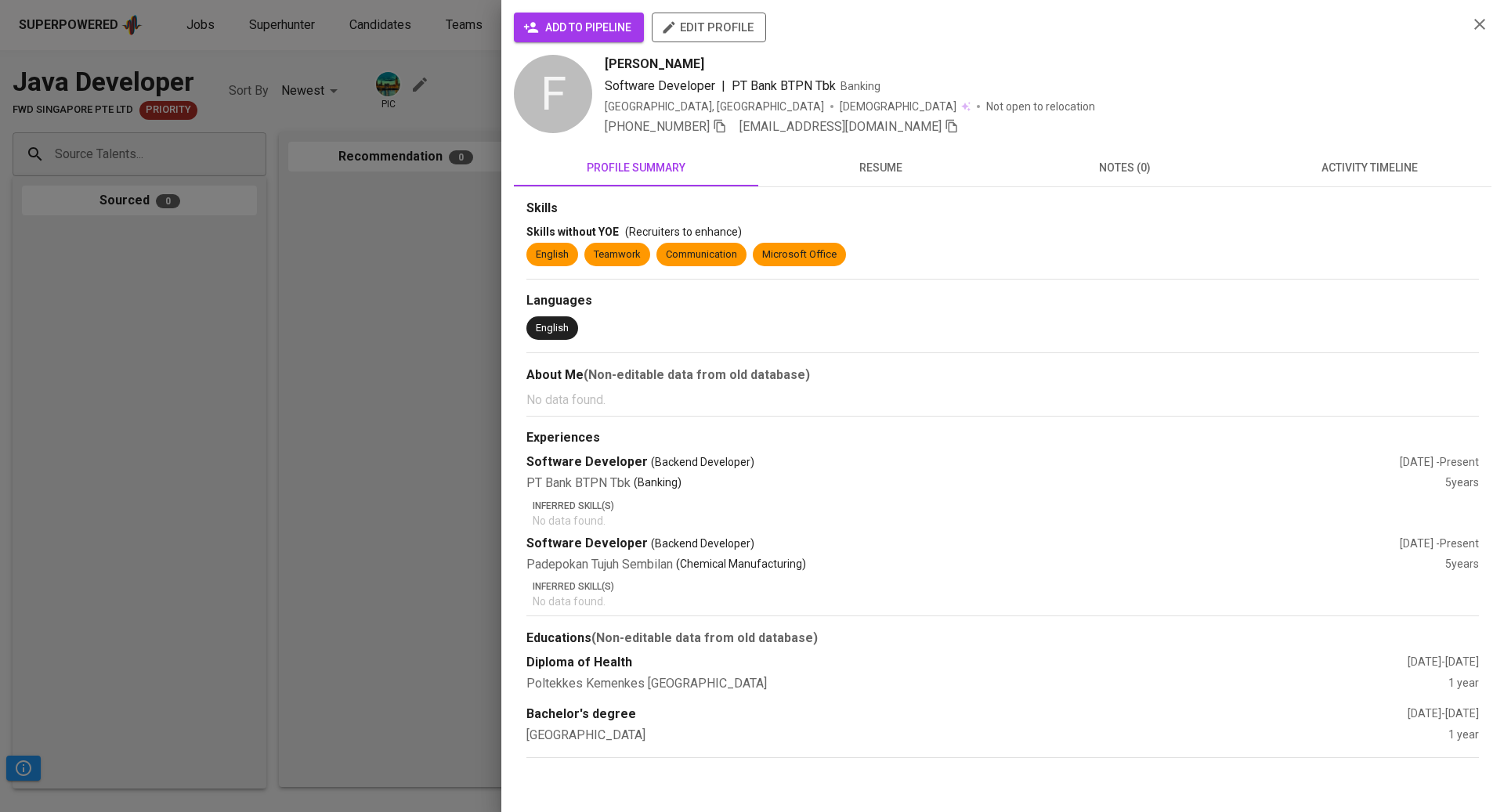
click at [1338, 167] on span "activity timeline" at bounding box center [1370, 168] width 226 height 20
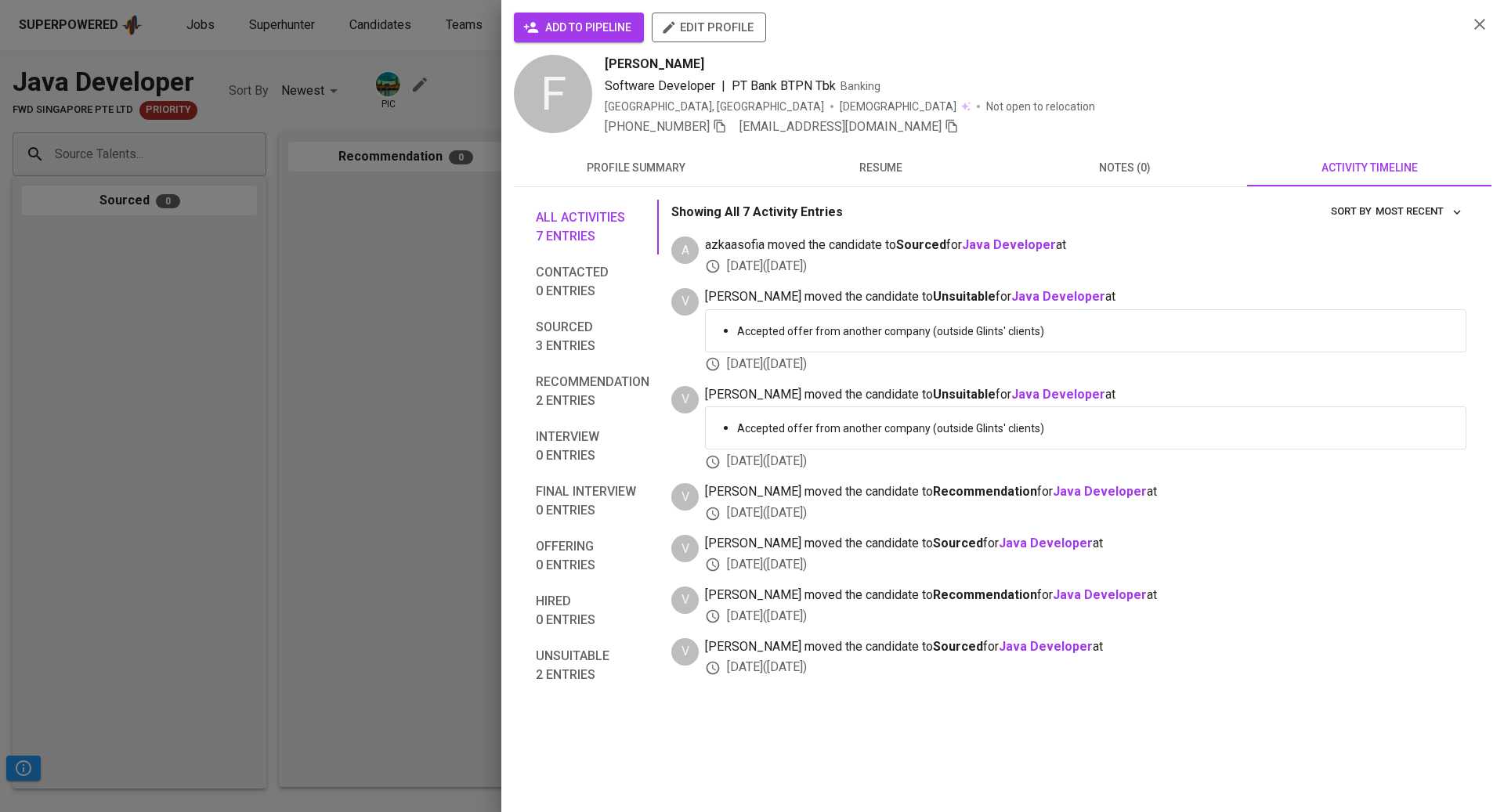
click at [226, 200] on div at bounding box center [752, 406] width 1504 height 812
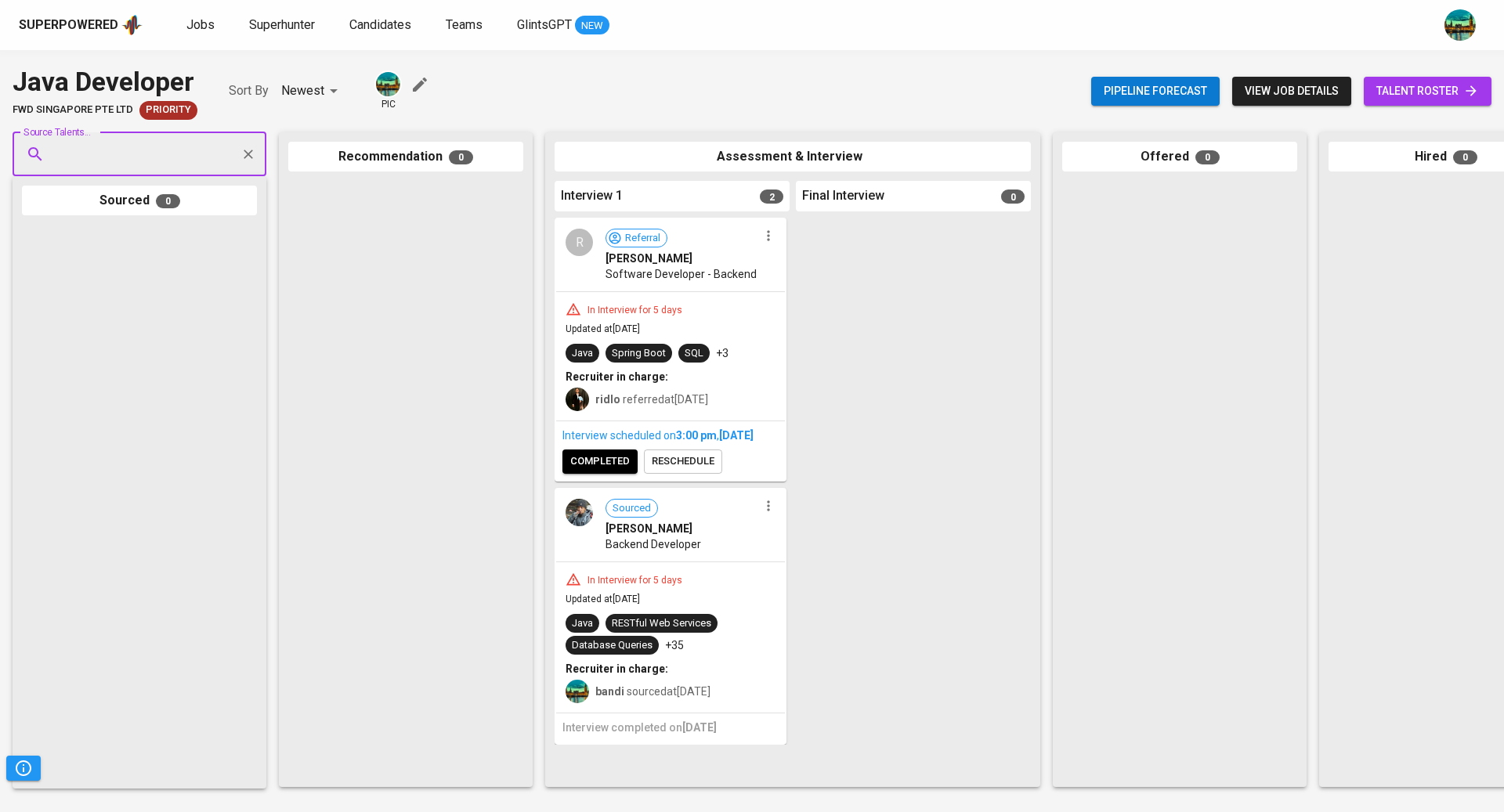
paste input "[EMAIL_ADDRESS][DOMAIN_NAME]"
type input "[EMAIL_ADDRESS][DOMAIN_NAME]"
click at [144, 222] on span "[EMAIL_ADDRESS][DOMAIN_NAME]" at bounding box center [139, 230] width 147 height 16
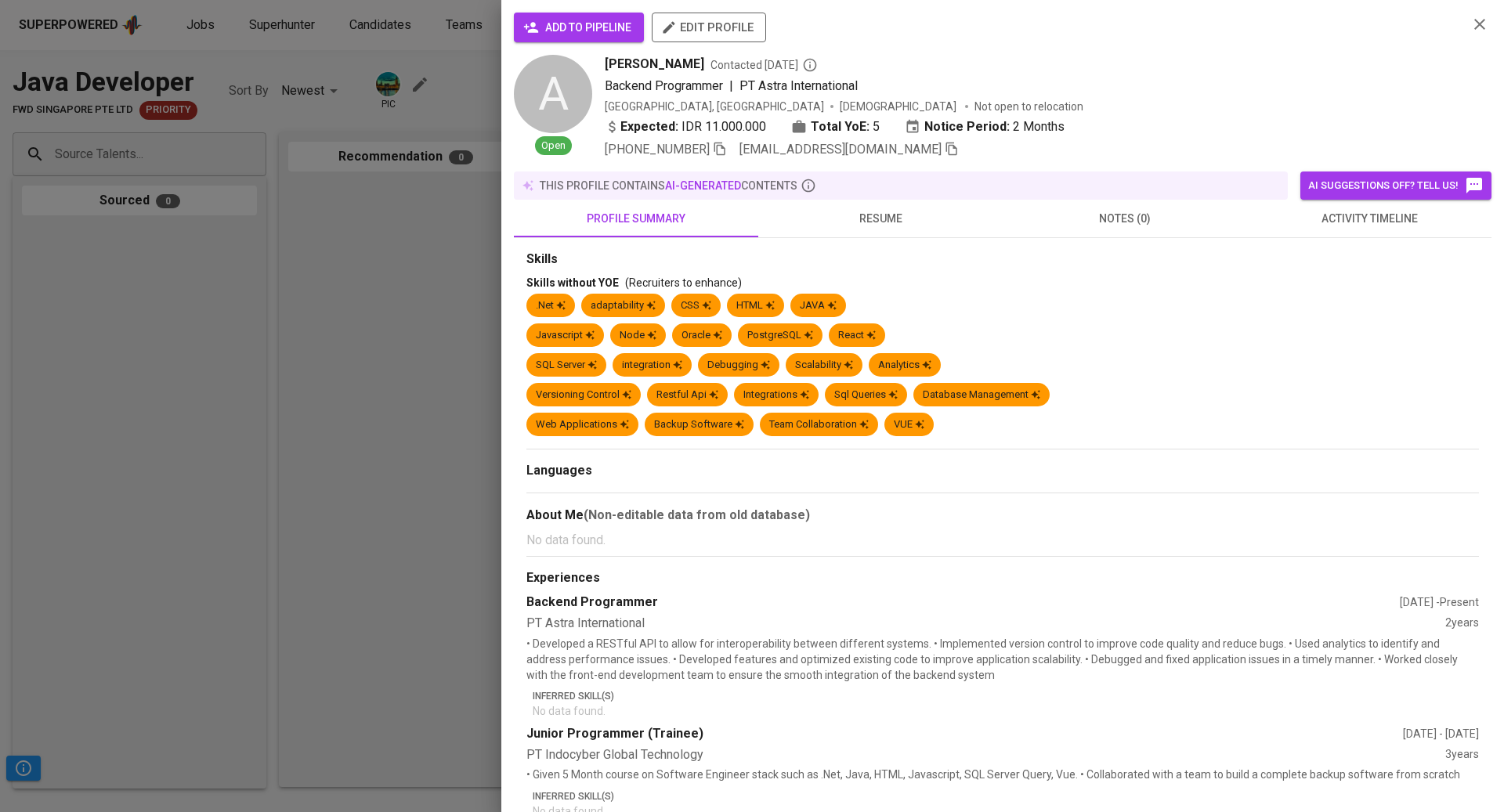
scroll to position [0, 0]
click at [1300, 219] on span "activity timeline" at bounding box center [1370, 218] width 226 height 20
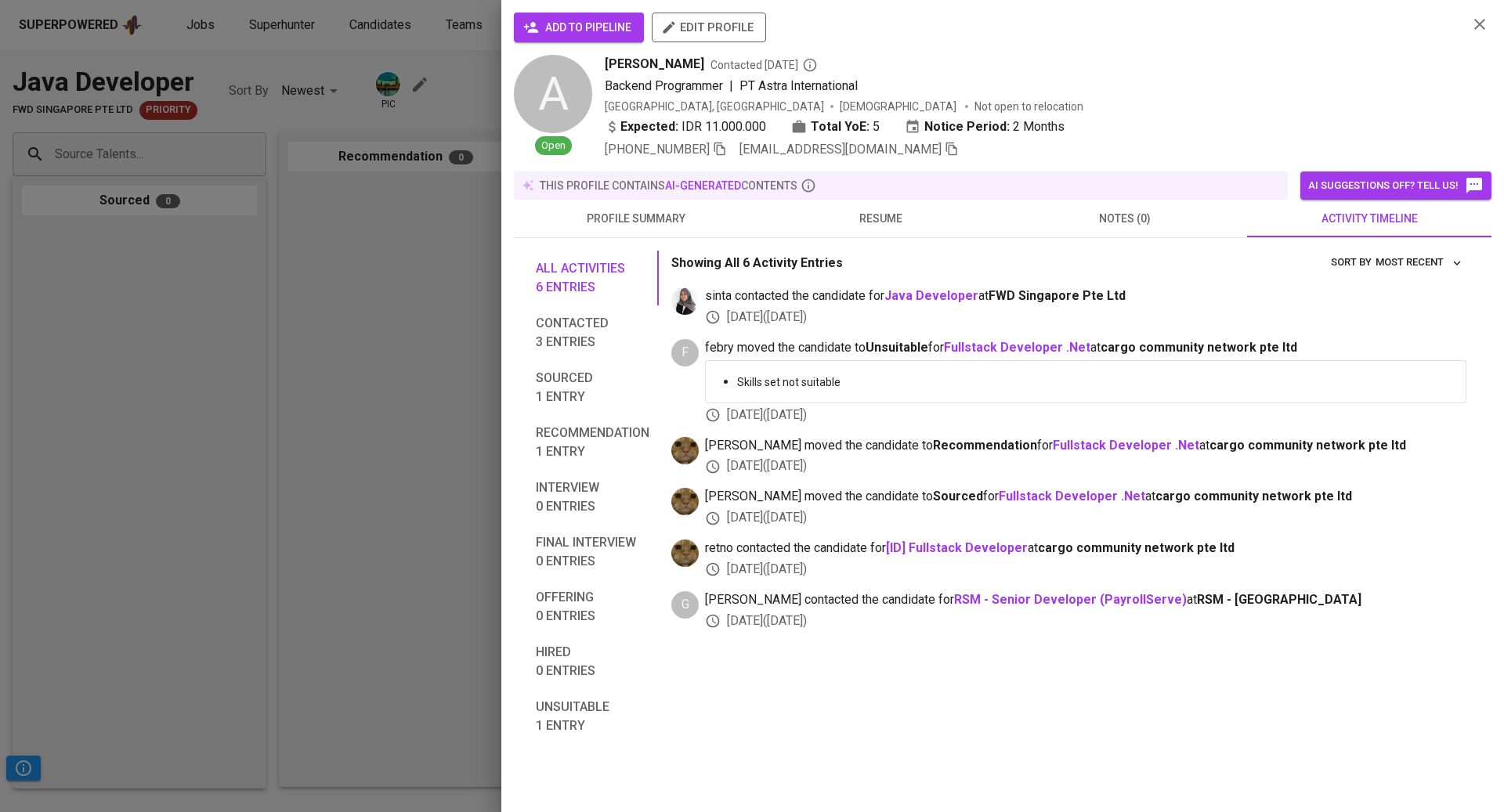
click at [223, 159] on div at bounding box center [752, 406] width 1504 height 812
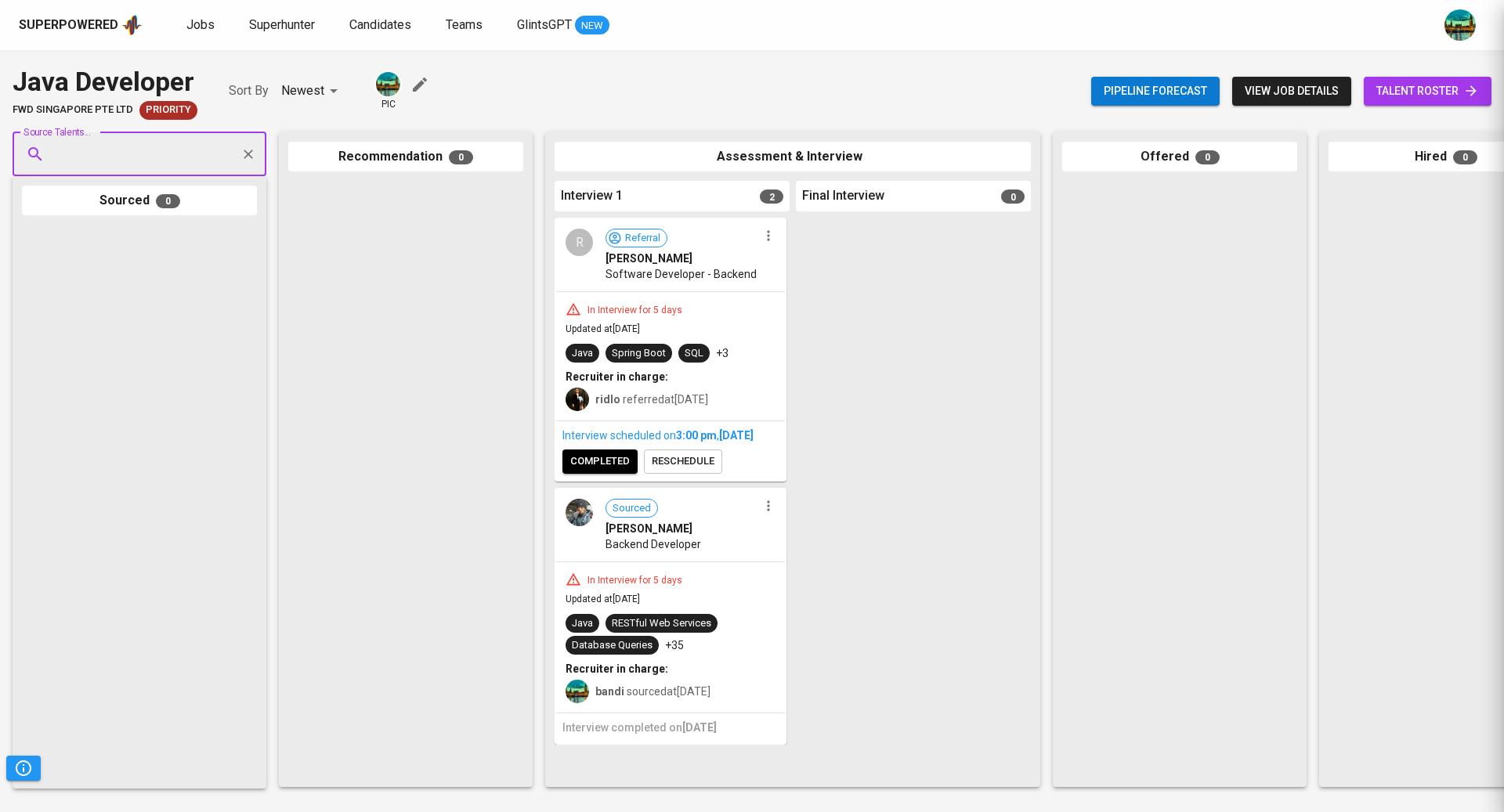
click at [176, 159] on input "Source Talents..." at bounding box center [133, 154] width 164 height 29
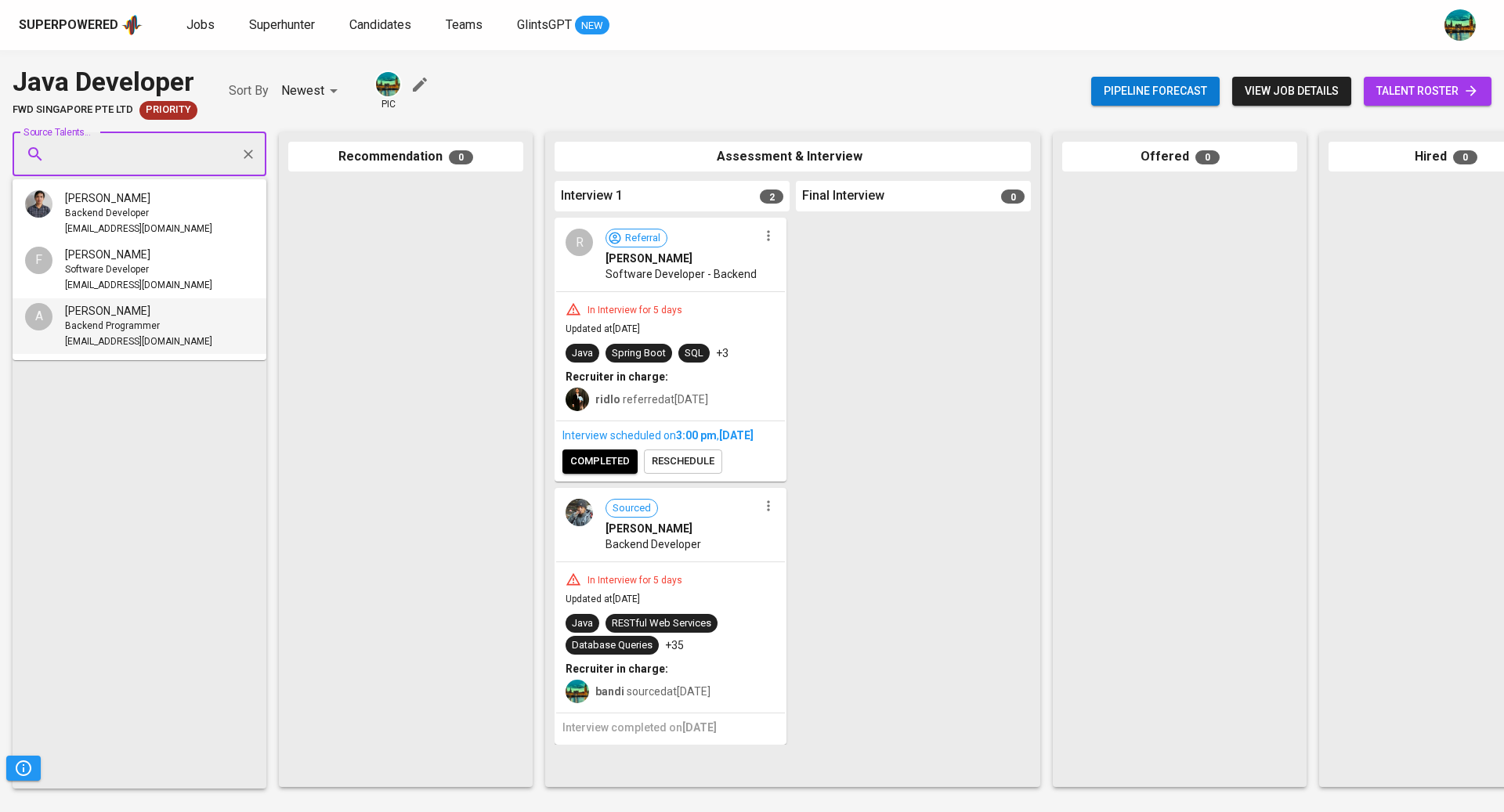
paste input "[EMAIL_ADDRESS][DOMAIN_NAME]"
type input "[EMAIL_ADDRESS][DOMAIN_NAME]"
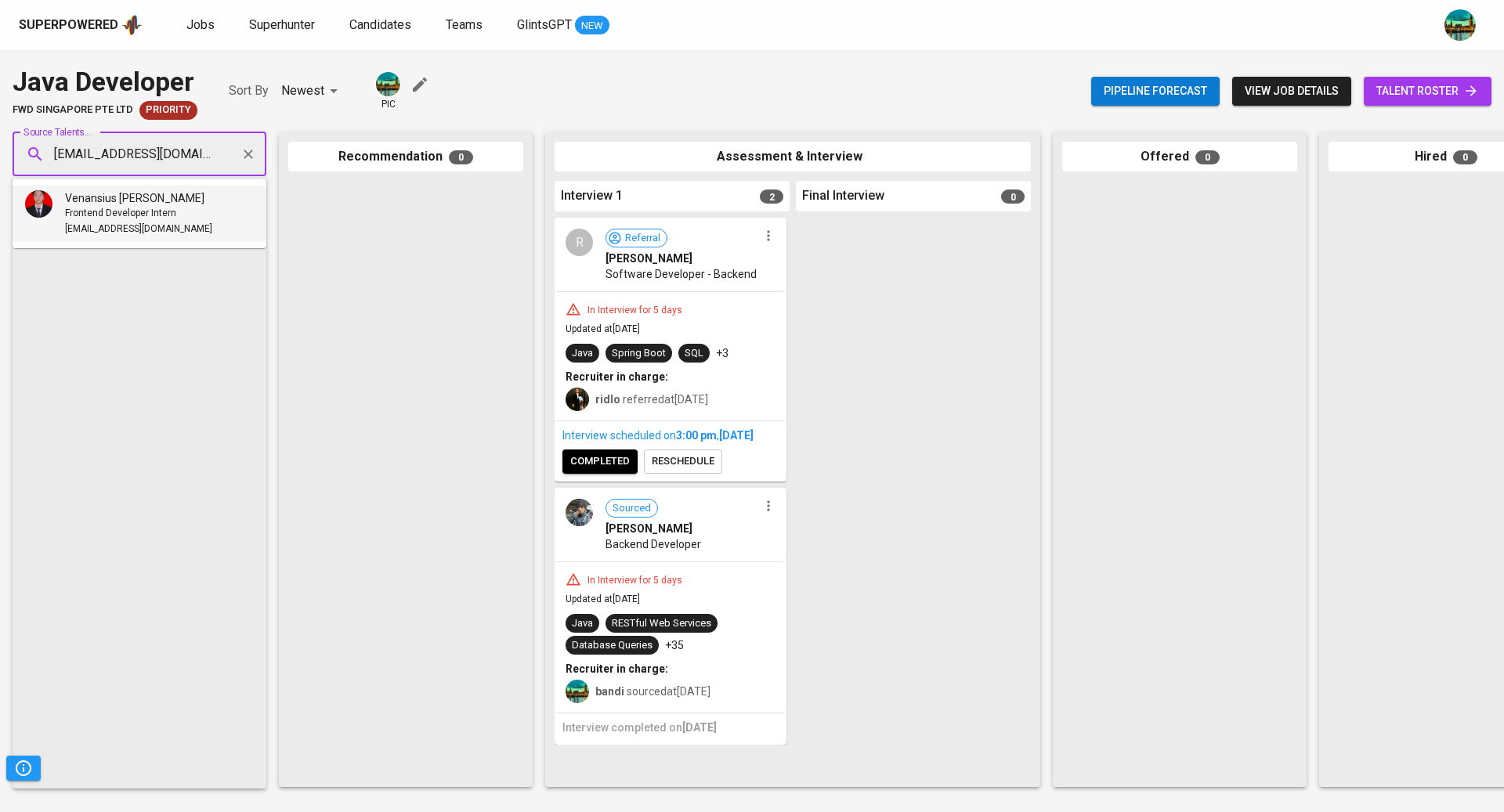
click at [166, 213] on span "Frontend Developer Intern" at bounding box center [121, 213] width 111 height 16
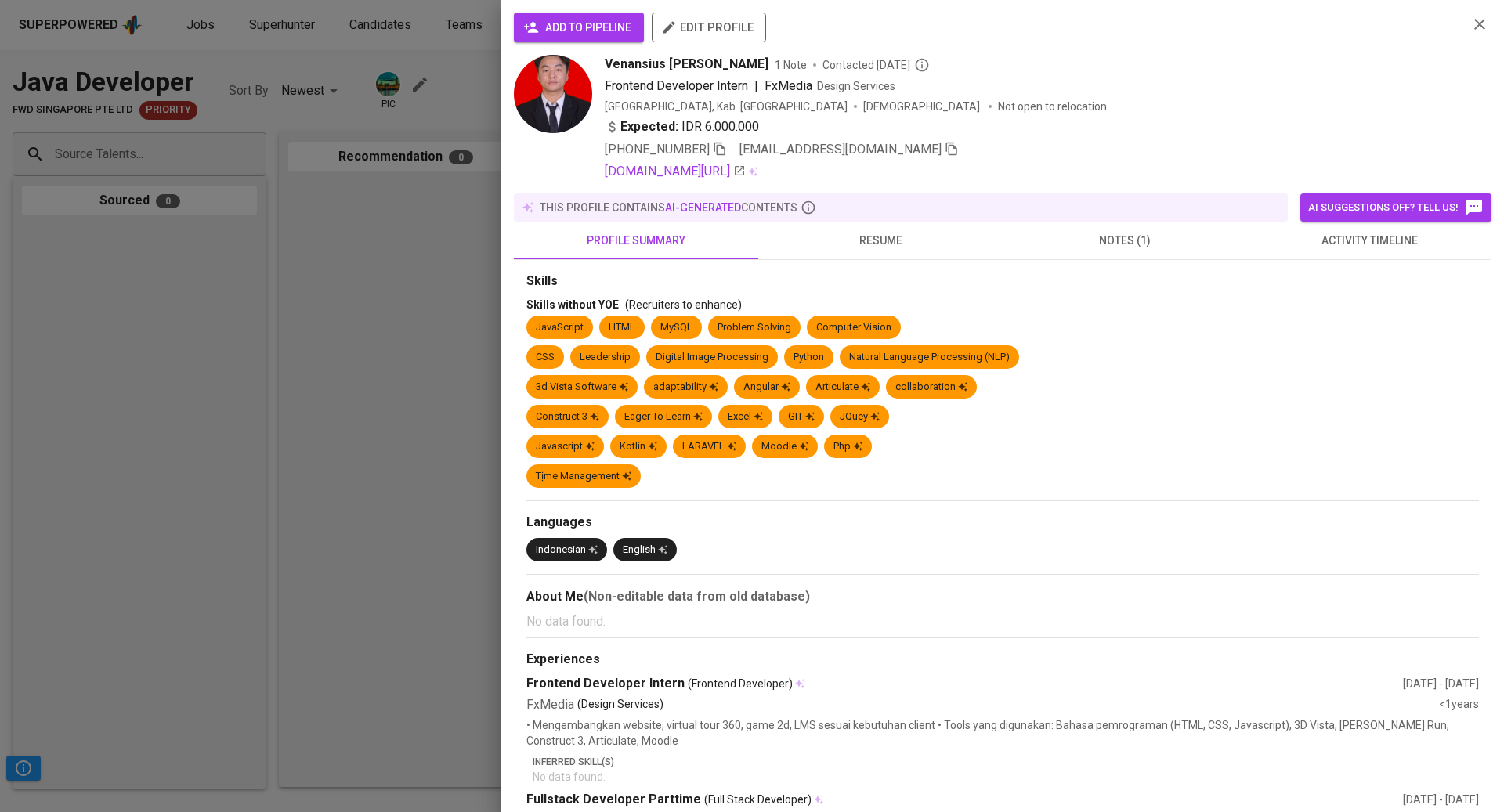
click at [1387, 231] on span "activity timeline" at bounding box center [1370, 241] width 226 height 20
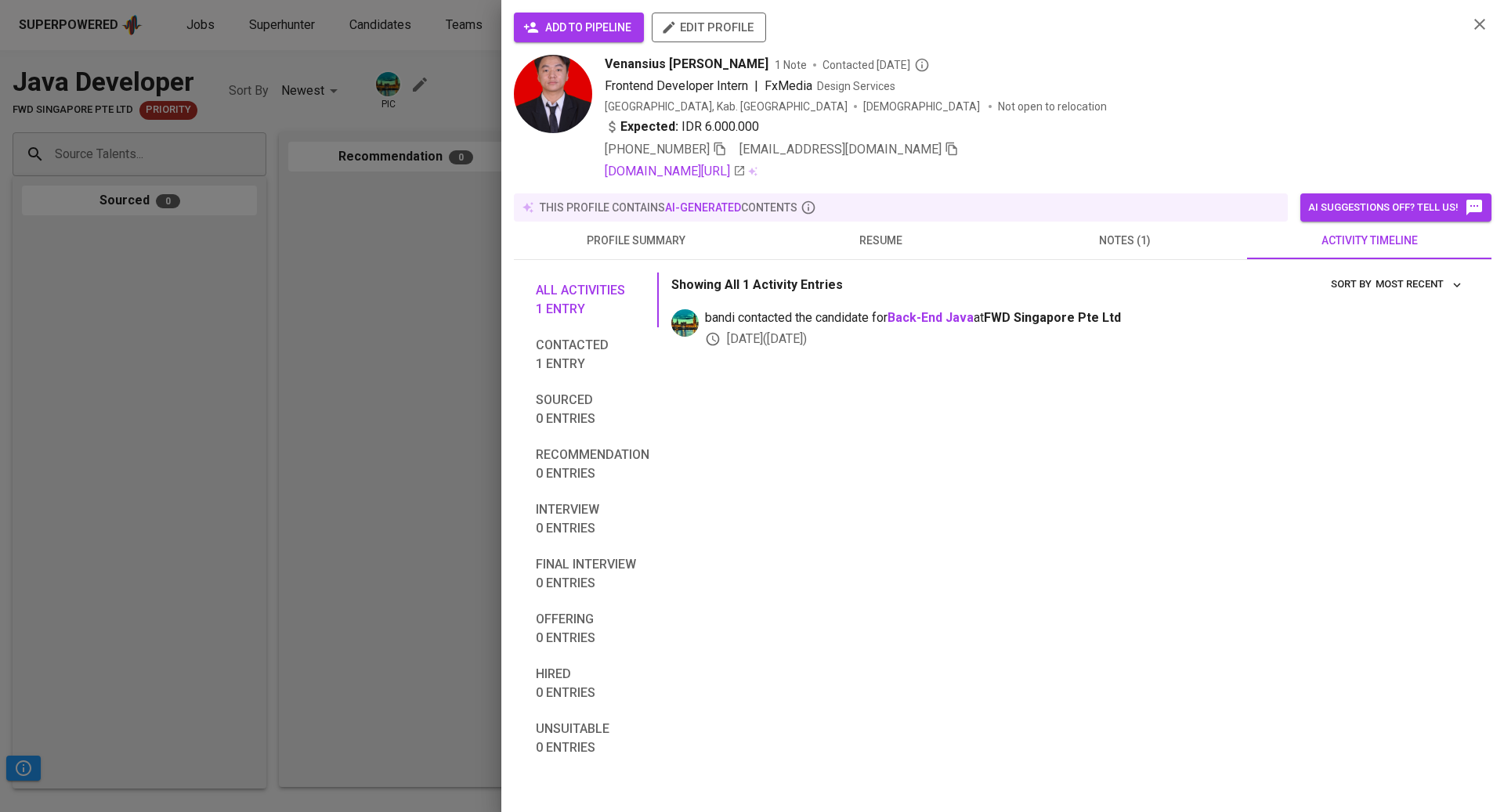
click at [863, 237] on span "resume" at bounding box center [881, 241] width 226 height 20
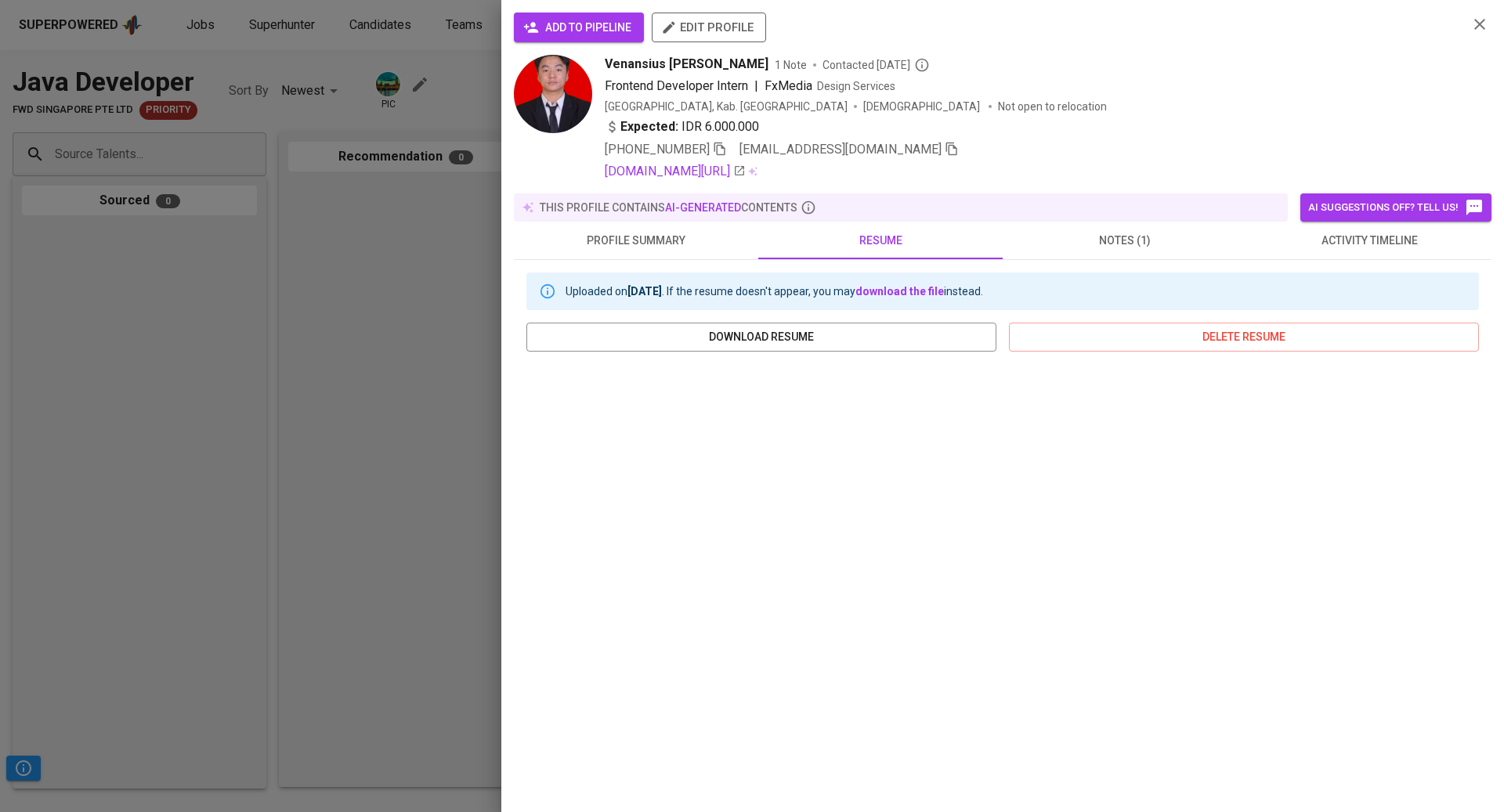
click at [345, 459] on div at bounding box center [752, 406] width 1504 height 812
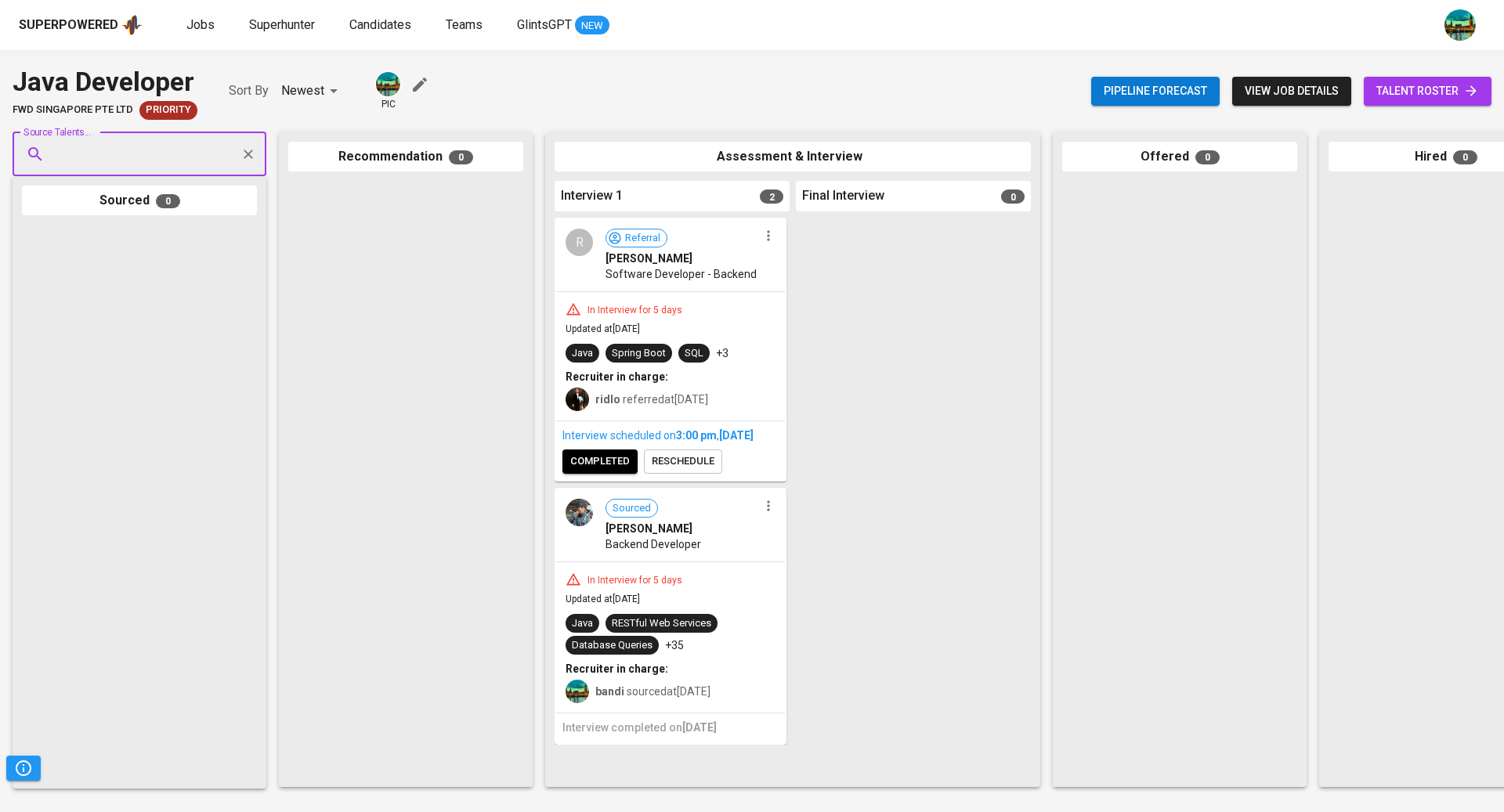
paste input "[EMAIL_ADDRESS][DOMAIN_NAME]"
type input "[EMAIL_ADDRESS][DOMAIN_NAME]"
click at [398, 21] on span "Candidates" at bounding box center [380, 25] width 62 height 15
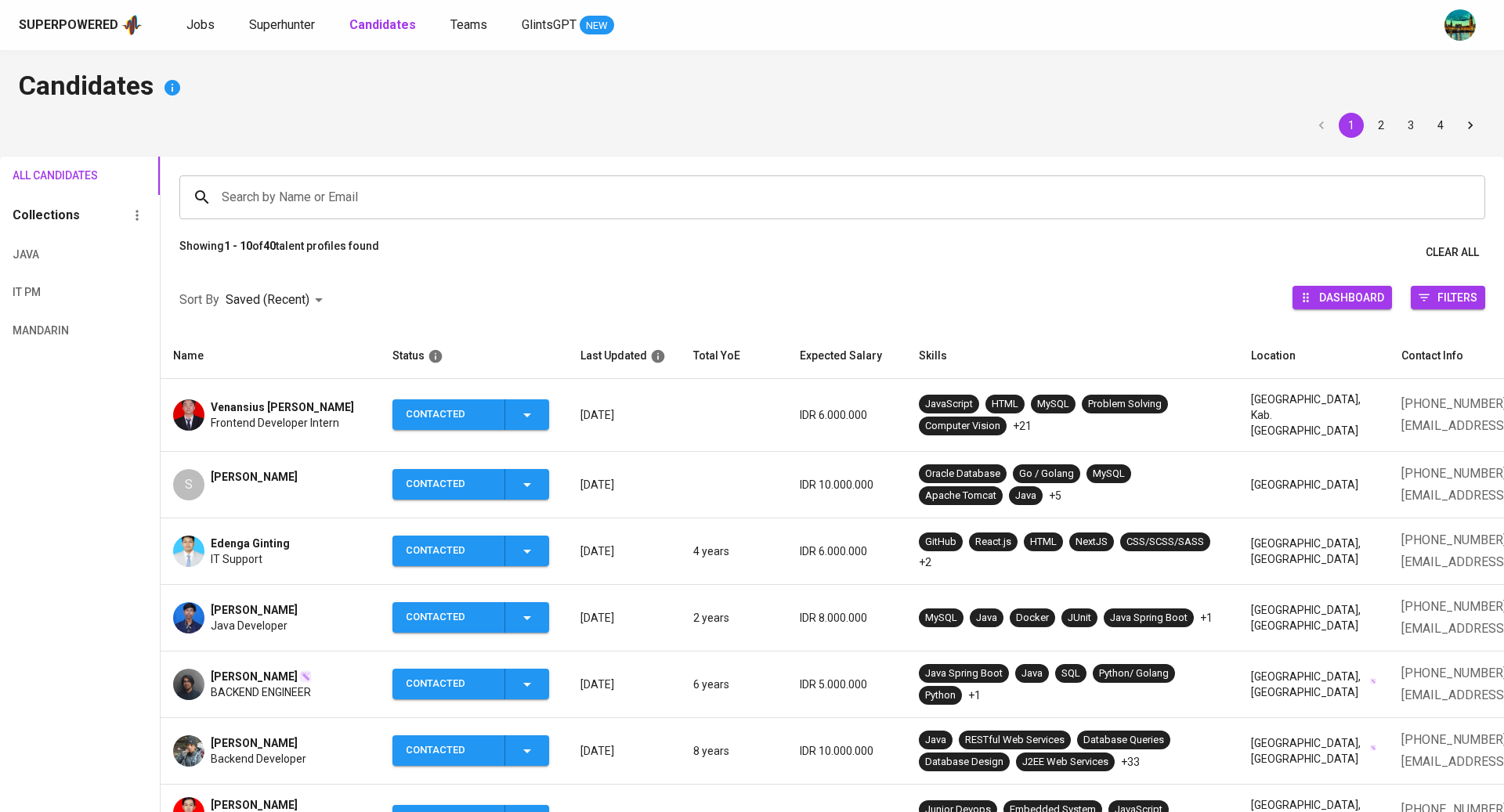
click at [316, 421] on span "Frontend Developer Intern" at bounding box center [274, 423] width 128 height 16
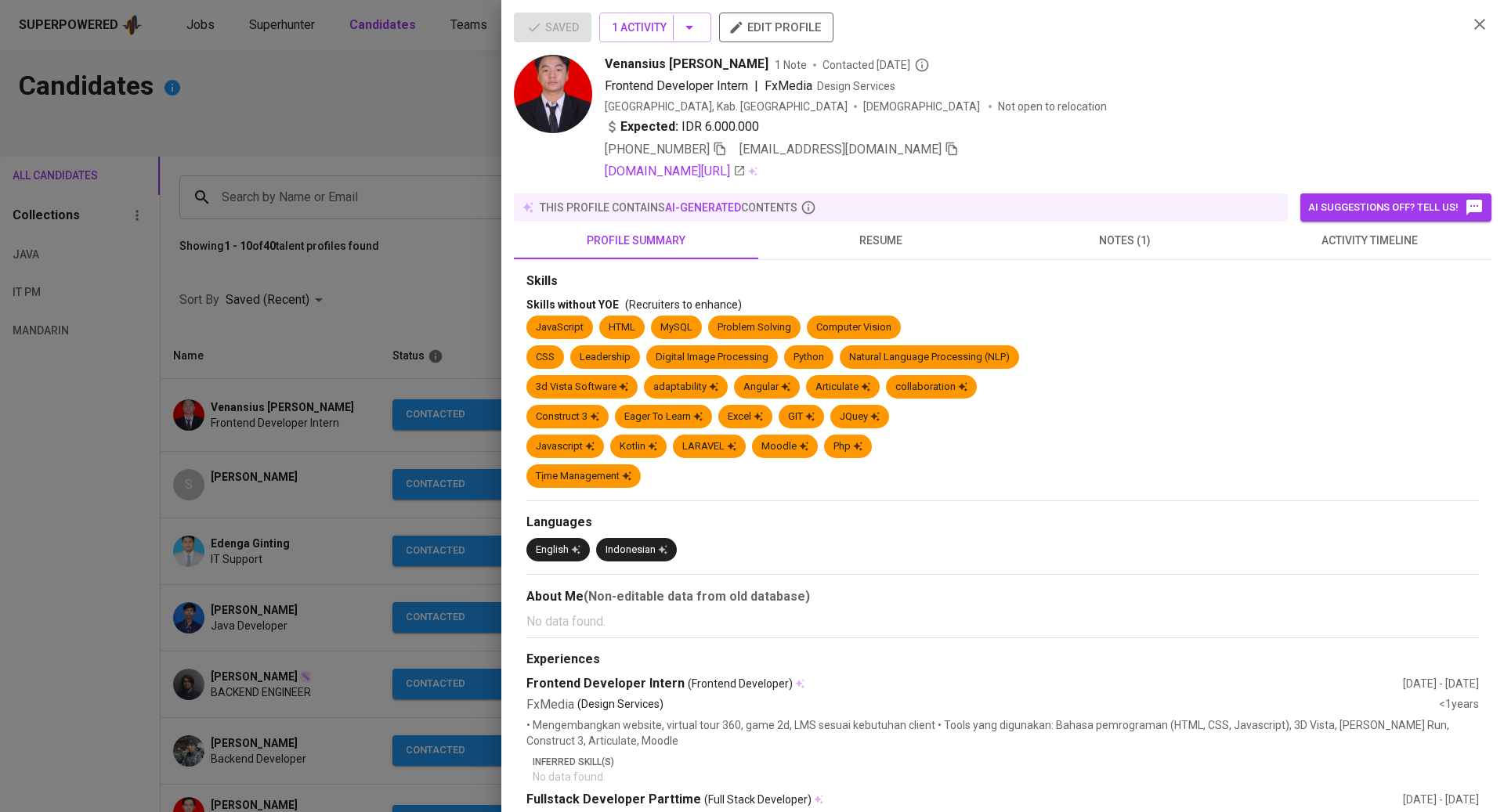
click at [887, 242] on span "resume" at bounding box center [881, 241] width 226 height 20
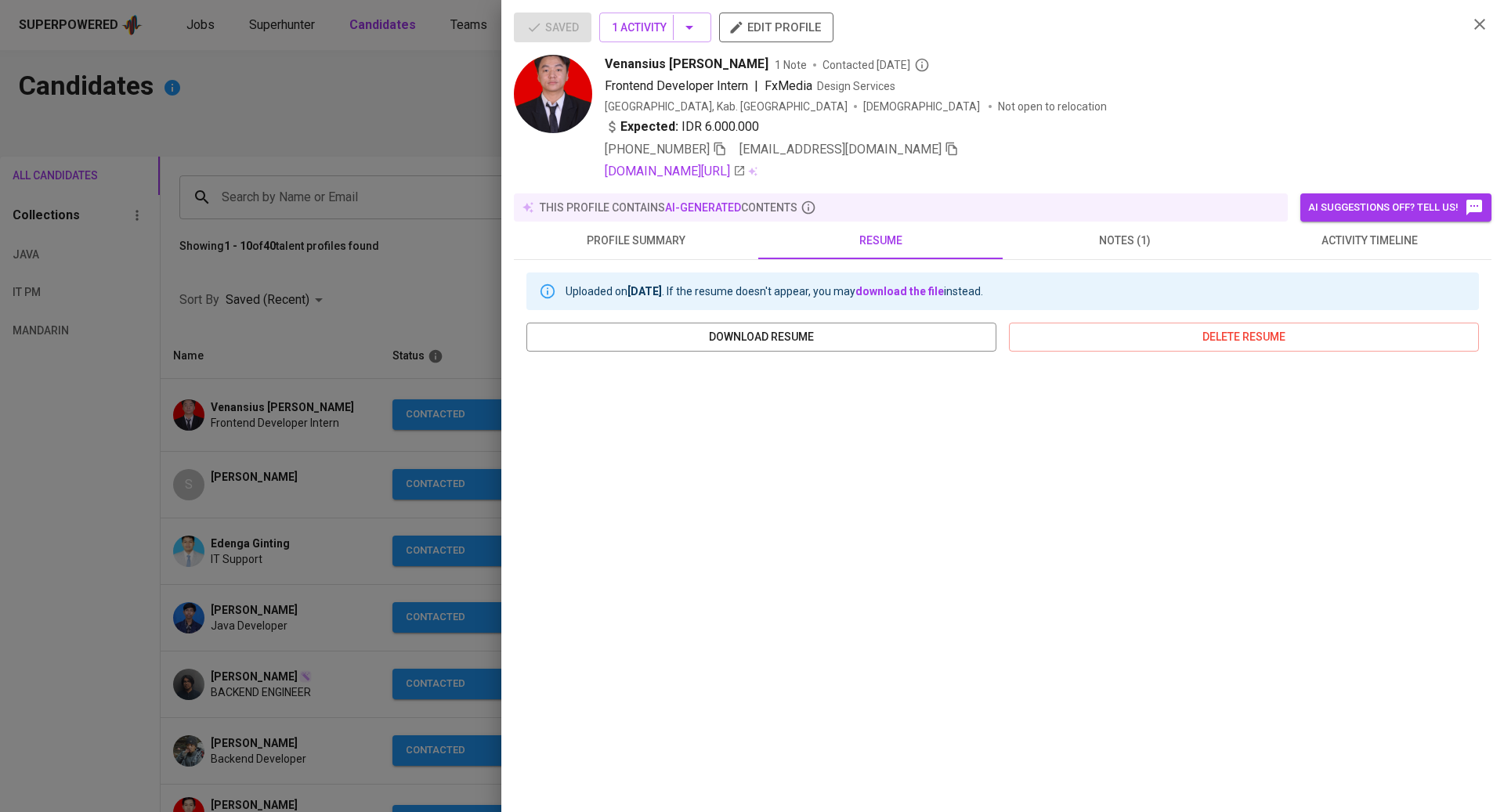
click at [1148, 246] on span "notes (1)" at bounding box center [1125, 241] width 226 height 20
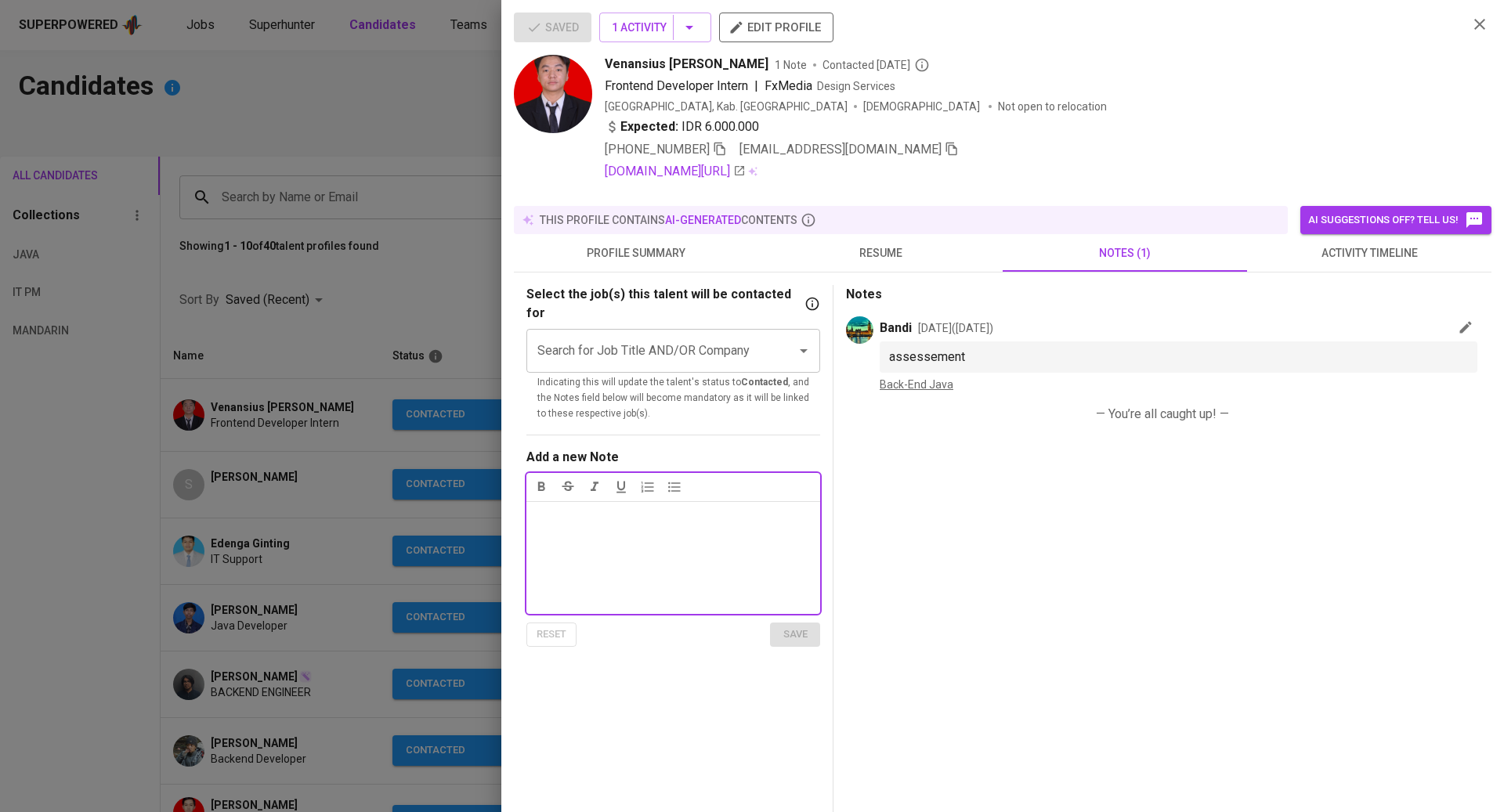
click at [1324, 253] on span "activity timeline" at bounding box center [1370, 253] width 226 height 20
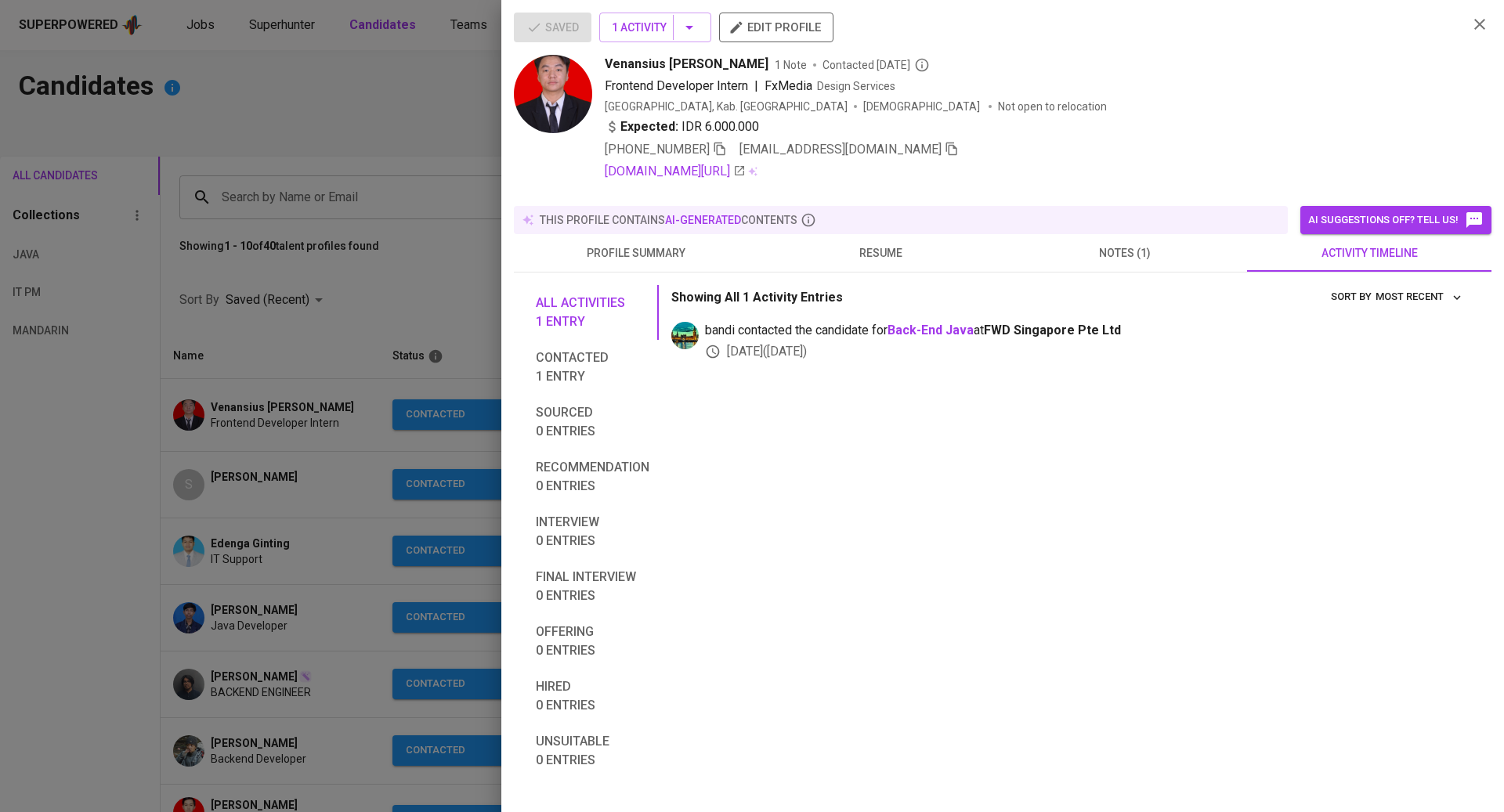
click at [1120, 244] on span "notes (1)" at bounding box center [1125, 253] width 226 height 20
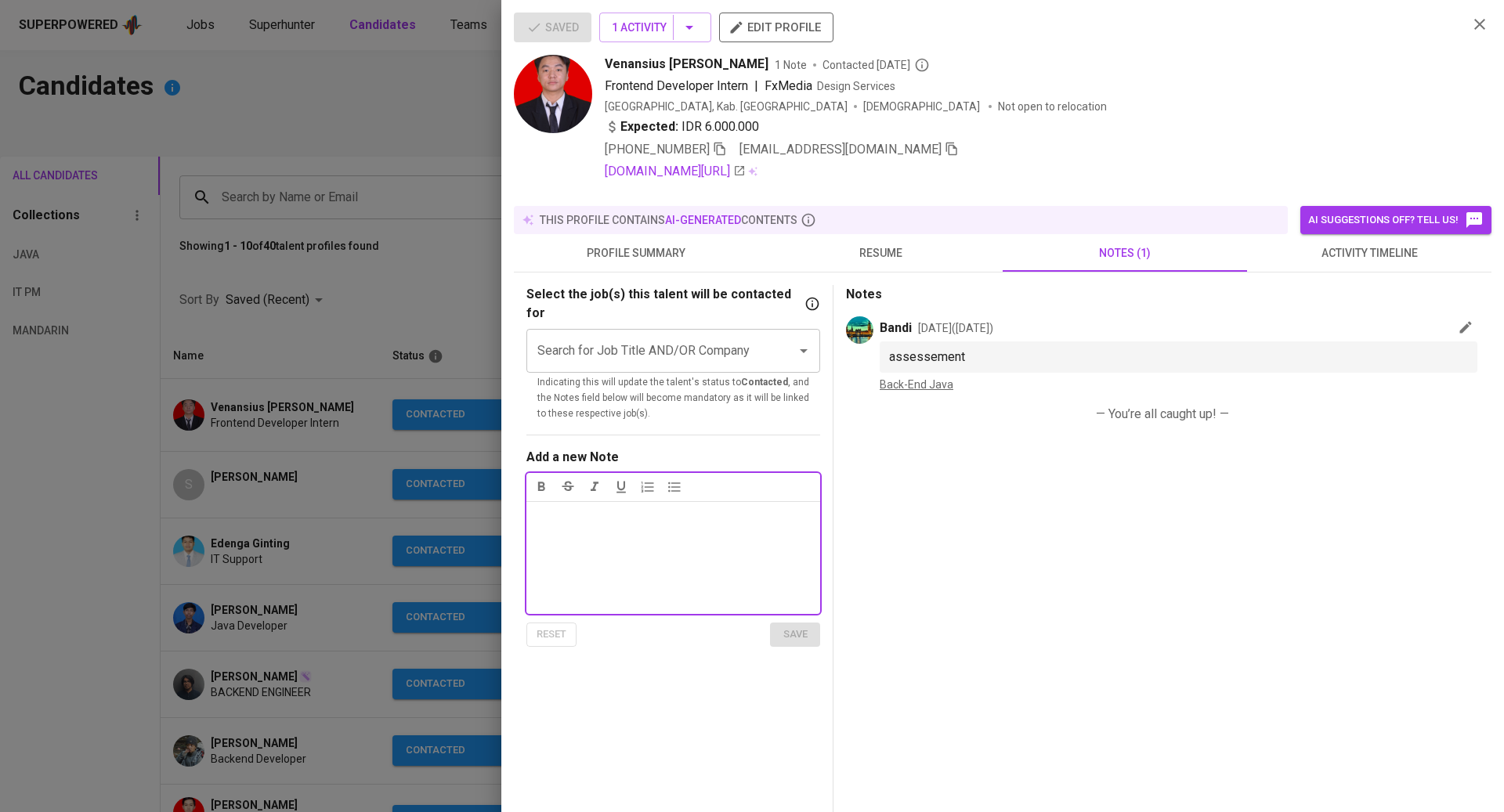
click at [1336, 249] on span "activity timeline" at bounding box center [1370, 253] width 226 height 20
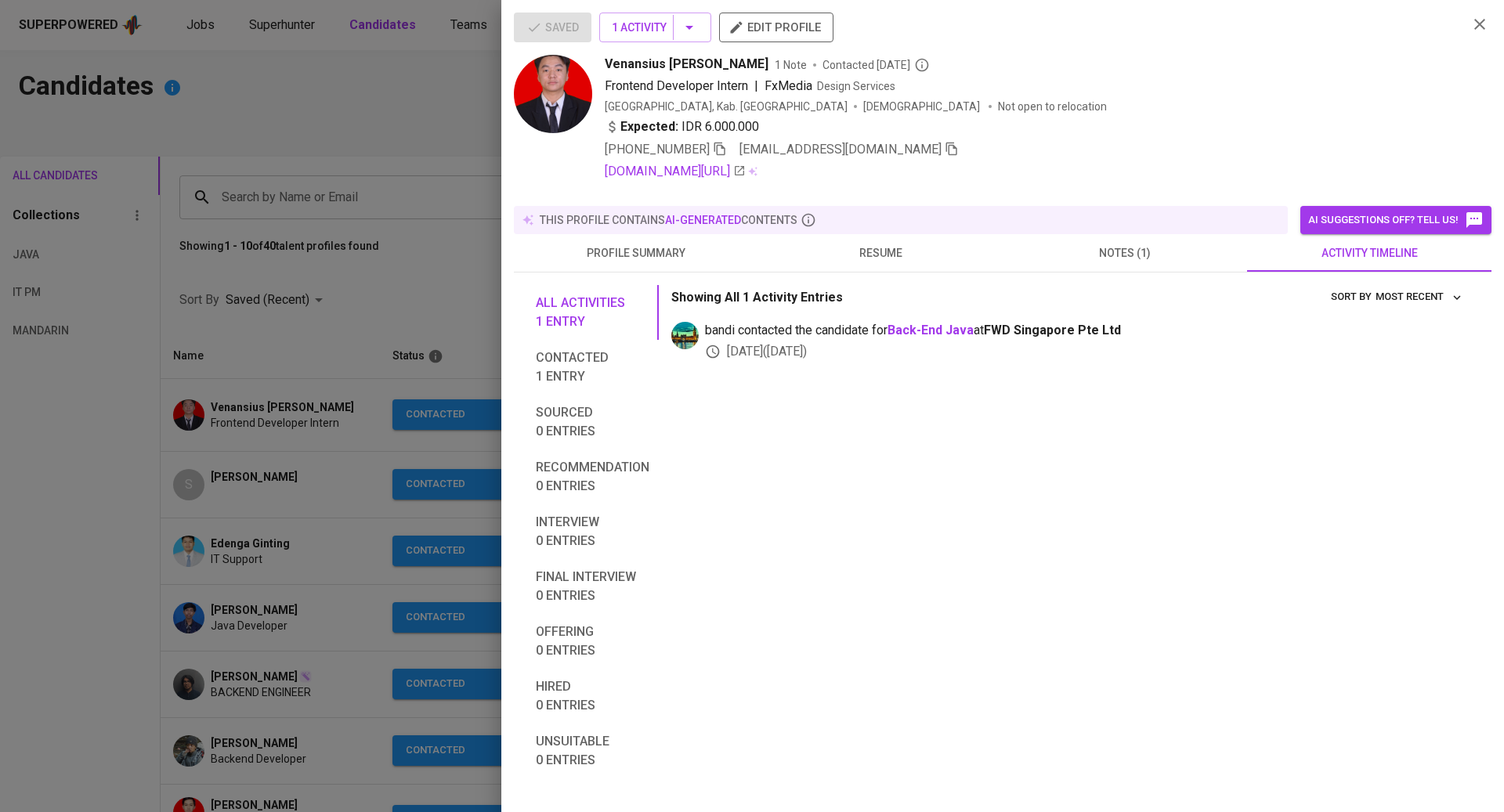
click at [1480, 21] on icon "button" at bounding box center [1480, 25] width 19 height 19
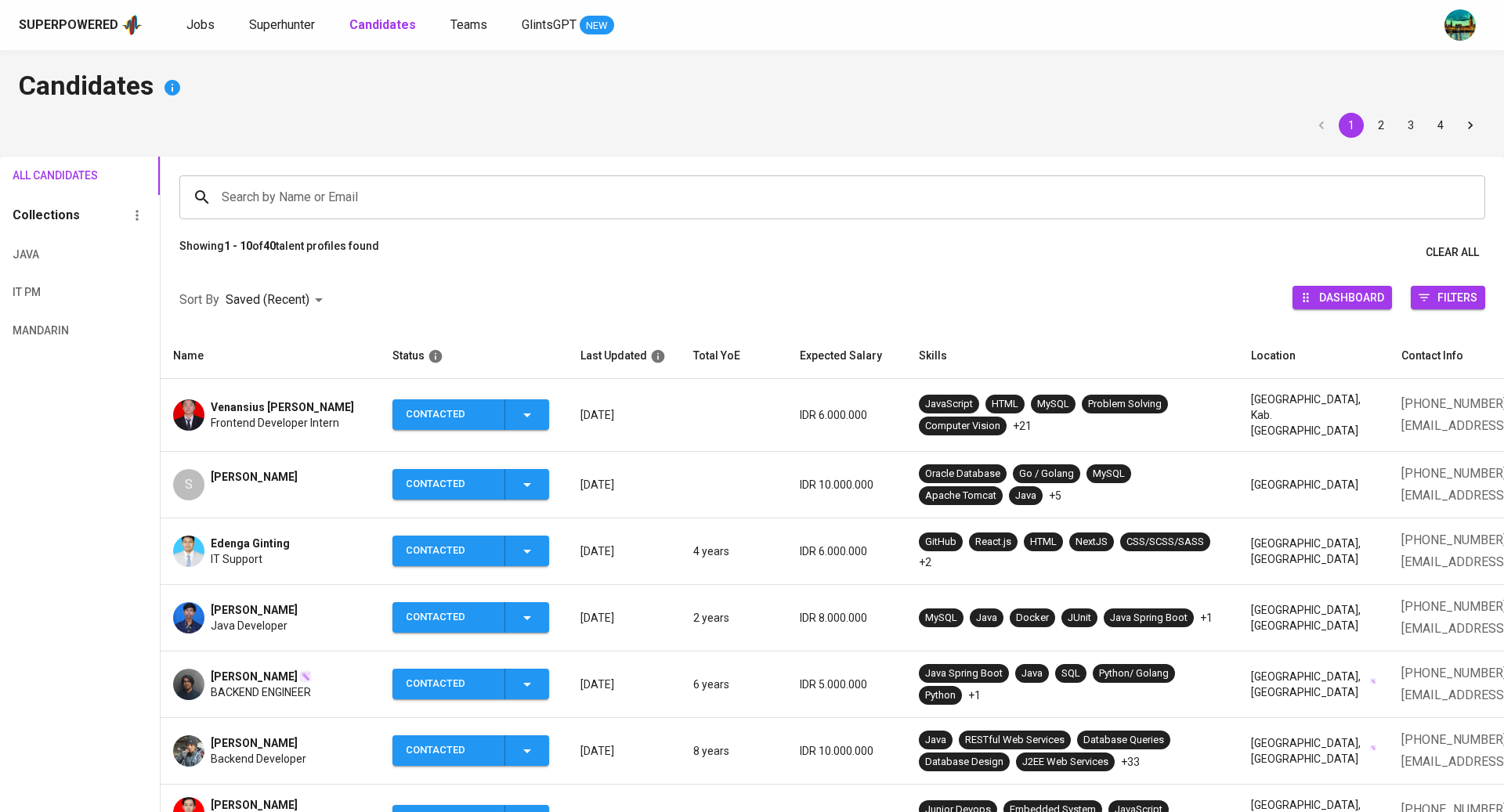
click at [528, 406] on icon "button" at bounding box center [528, 415] width 19 height 19
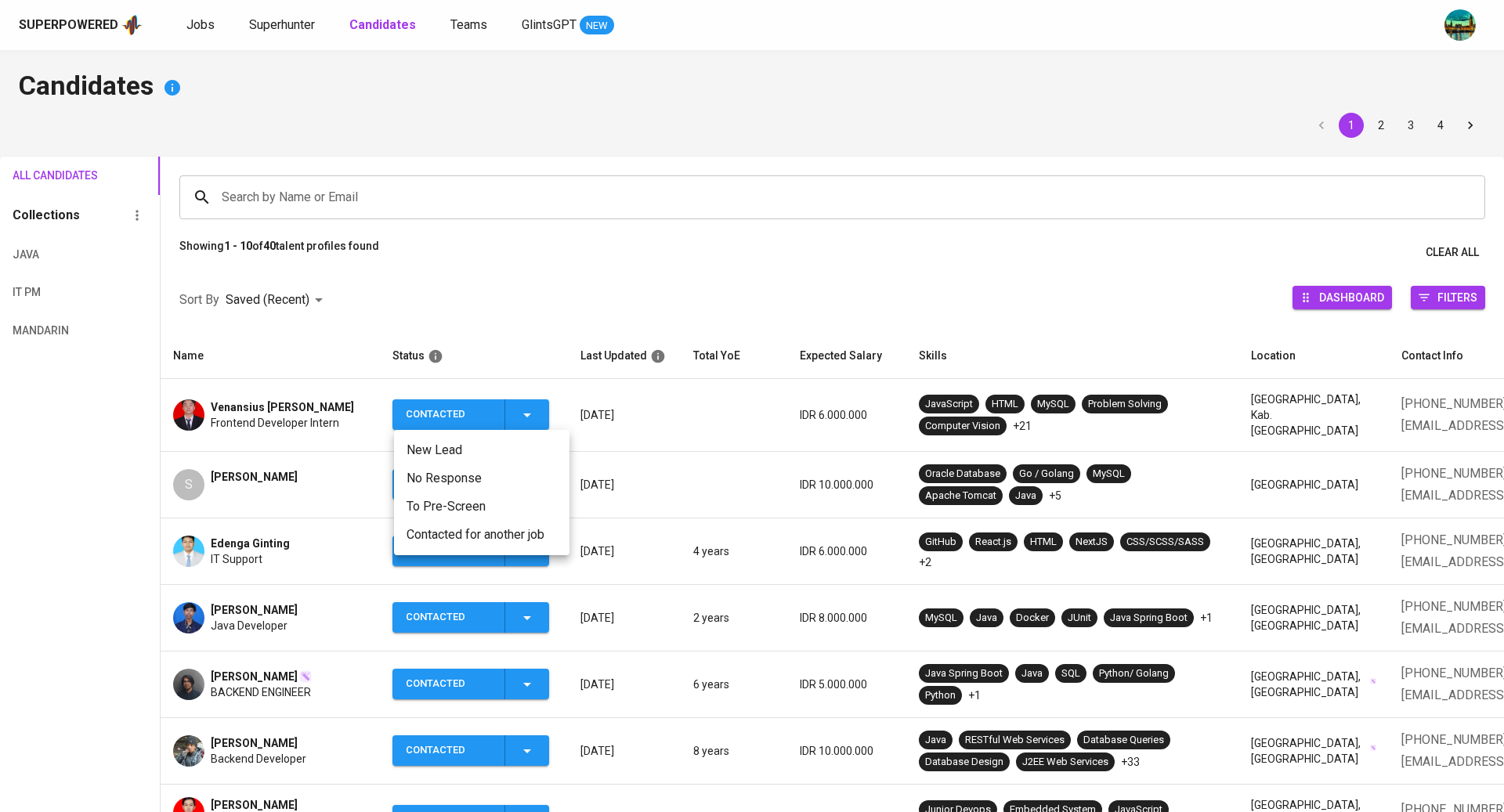
click at [230, 413] on div at bounding box center [752, 406] width 1504 height 812
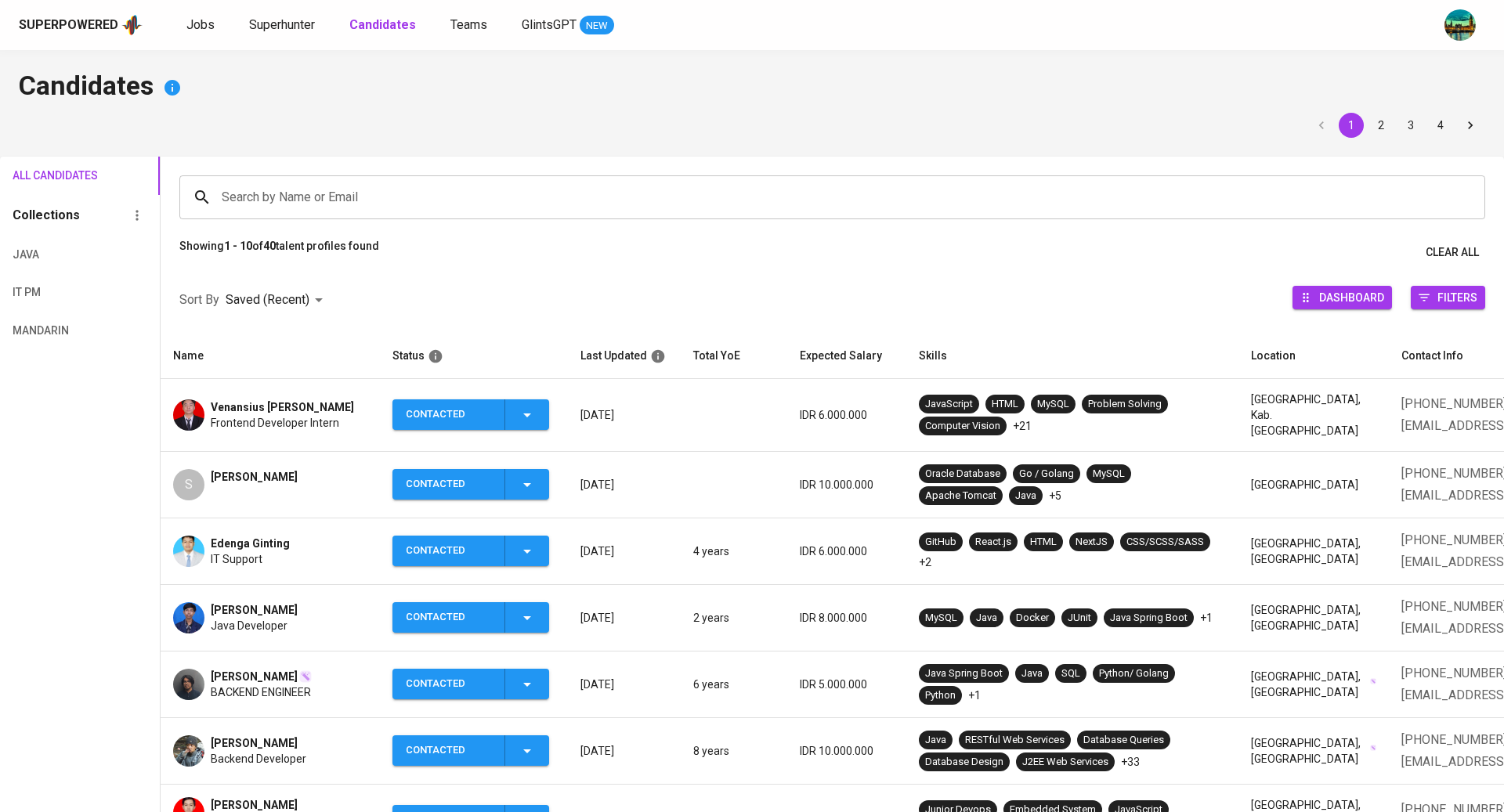
click at [212, 407] on div "Venansius [PERSON_NAME] Frontend Developer Intern" at bounding box center [269, 415] width 195 height 31
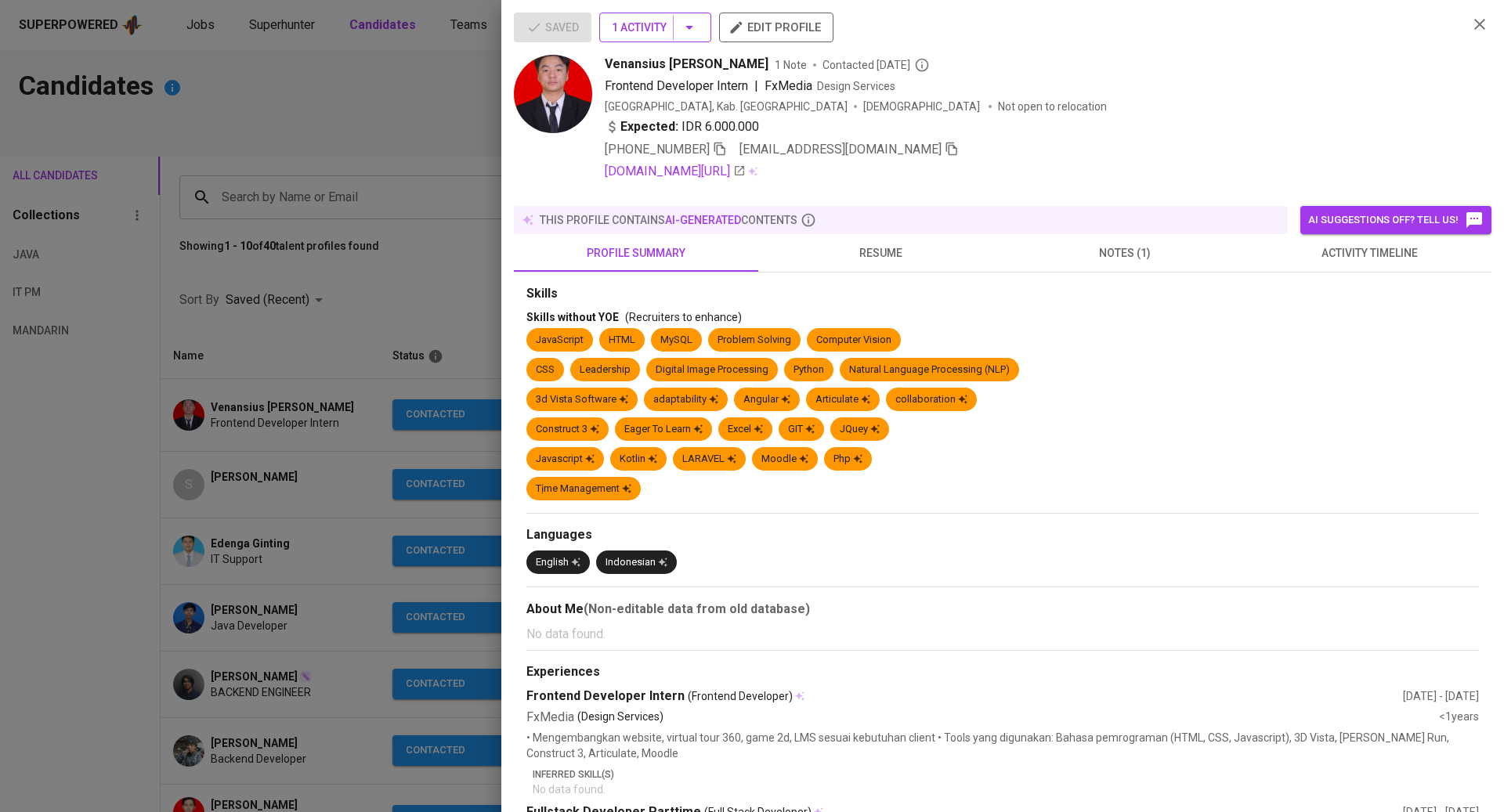
click at [699, 23] on icon "button" at bounding box center [690, 28] width 19 height 19
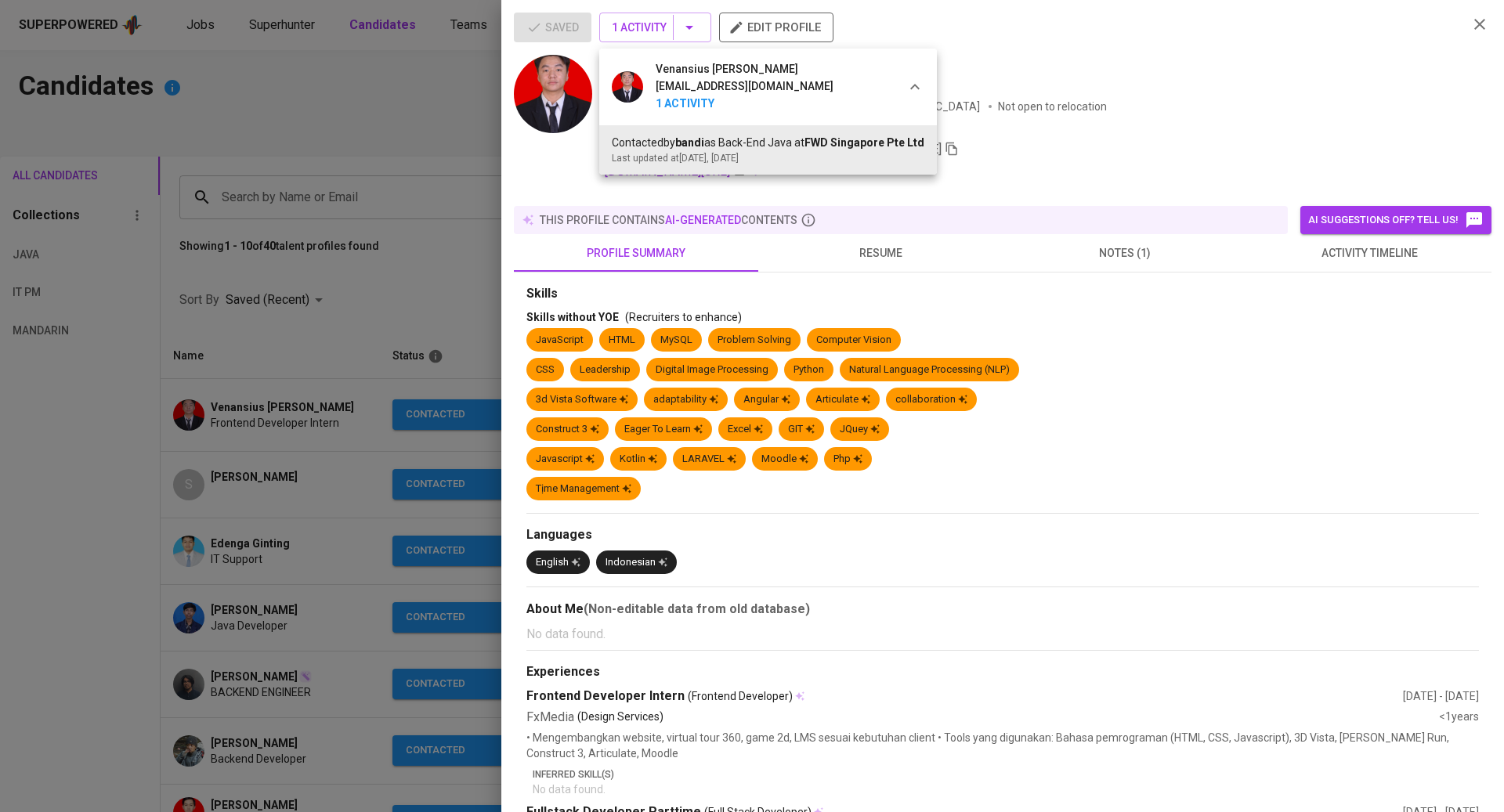
click at [1108, 119] on div at bounding box center [752, 406] width 1504 height 812
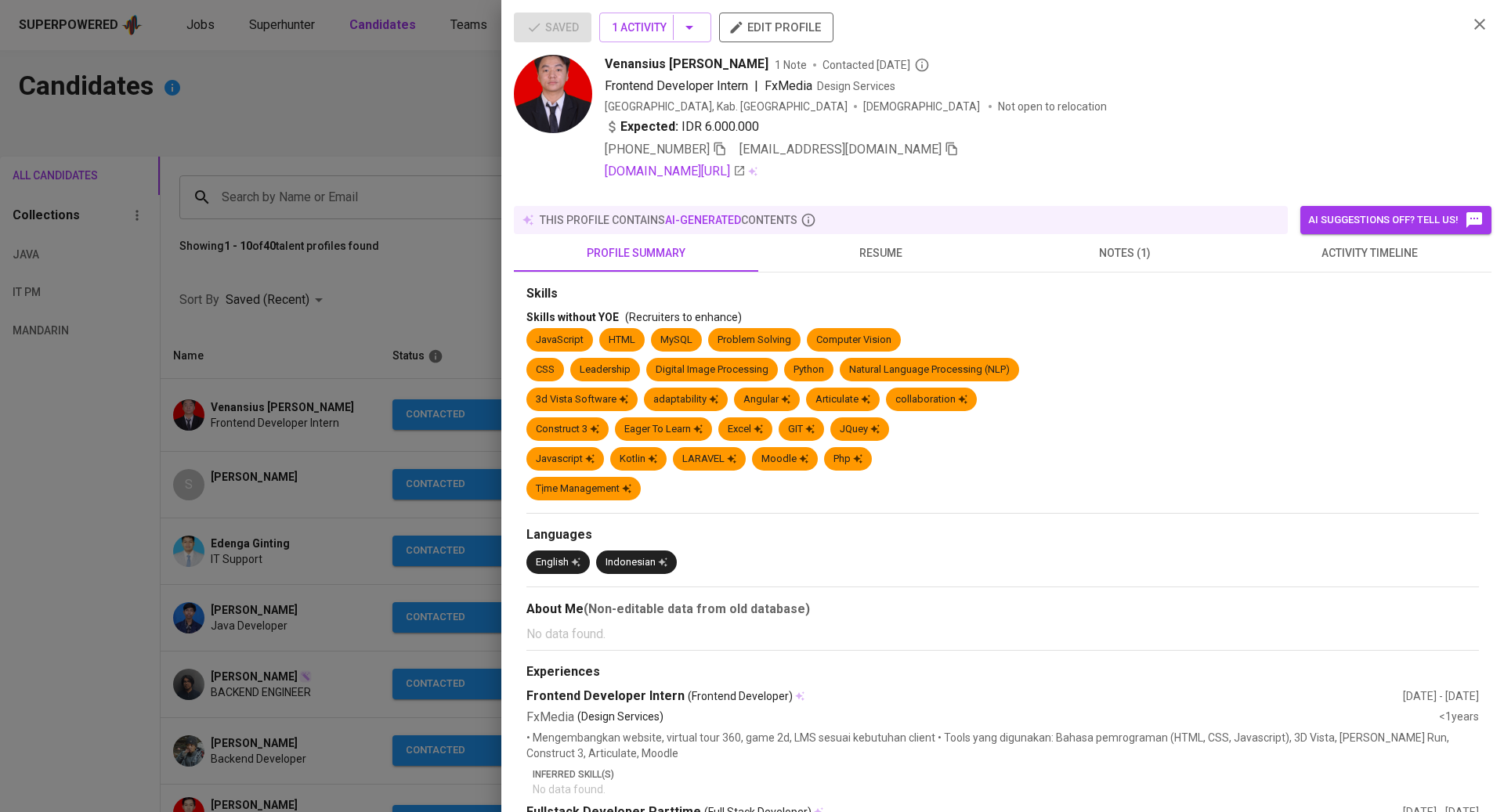
click at [1108, 119] on div "Expected: IDR 6.000.000" at bounding box center [1030, 129] width 851 height 23
click at [345, 365] on div at bounding box center [752, 406] width 1504 height 812
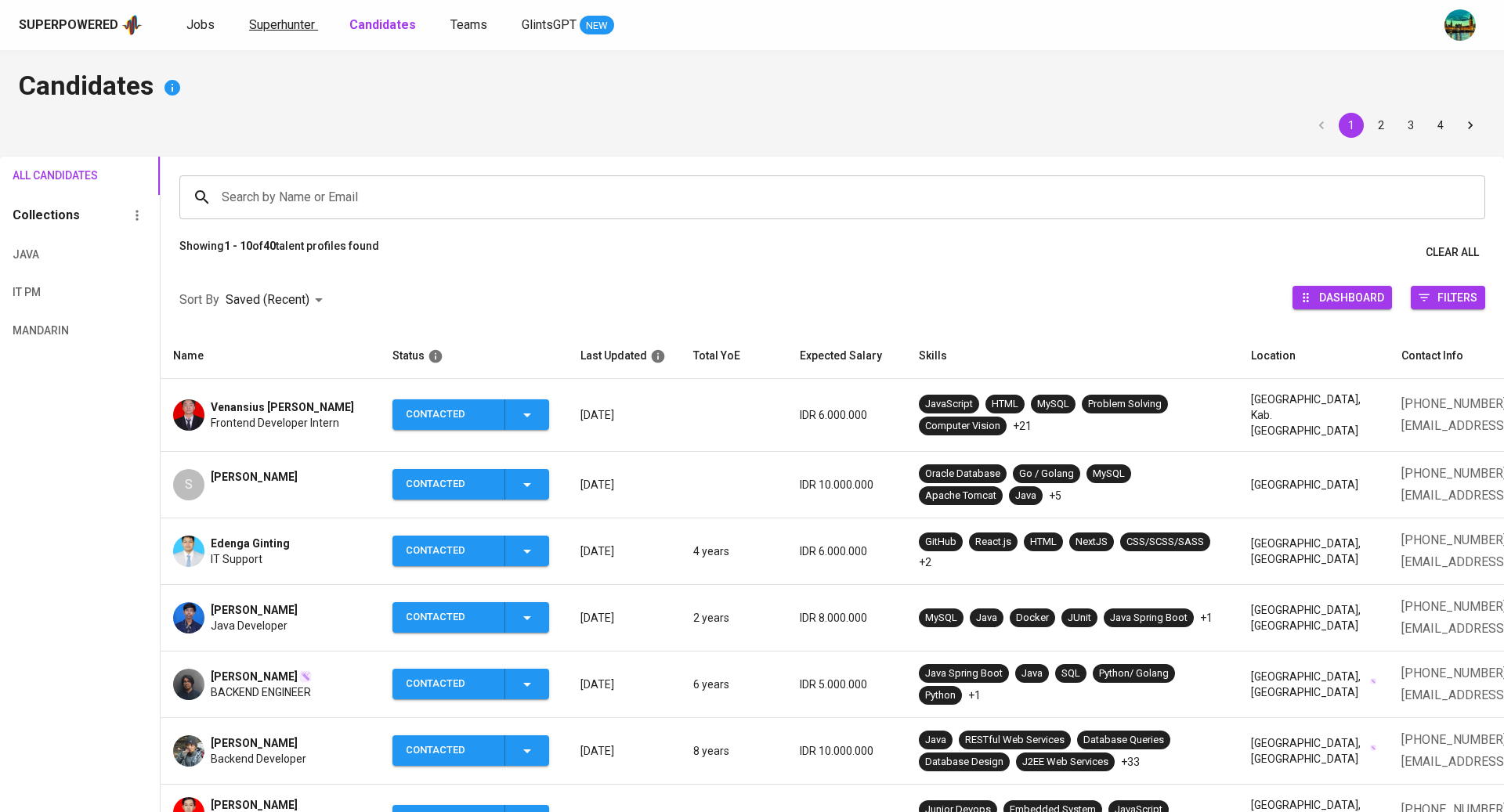
click at [292, 26] on span "Superhunter" at bounding box center [282, 25] width 65 height 15
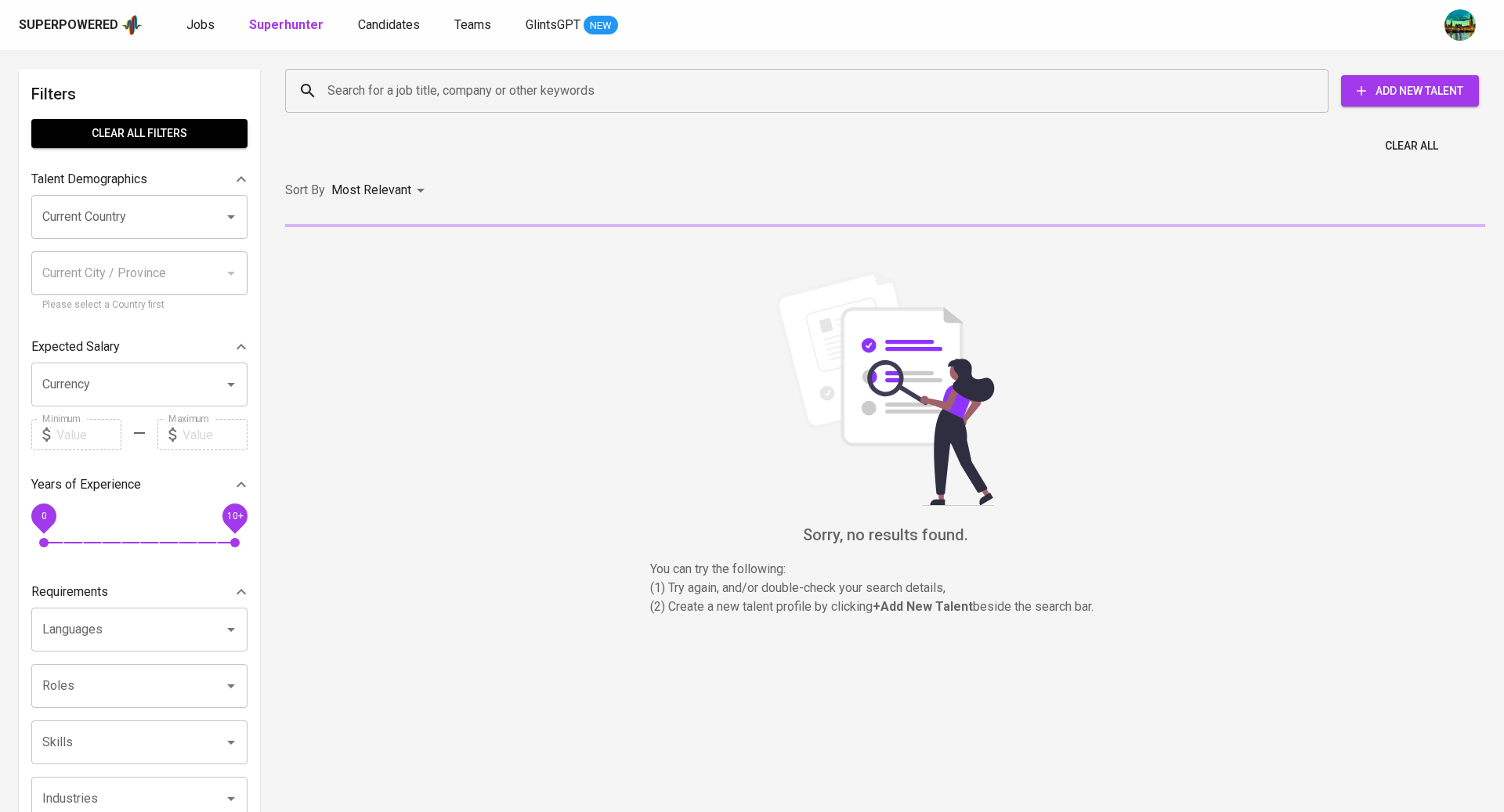
click at [460, 93] on input "Search for a job title, company or other keywords" at bounding box center [810, 90] width 975 height 29
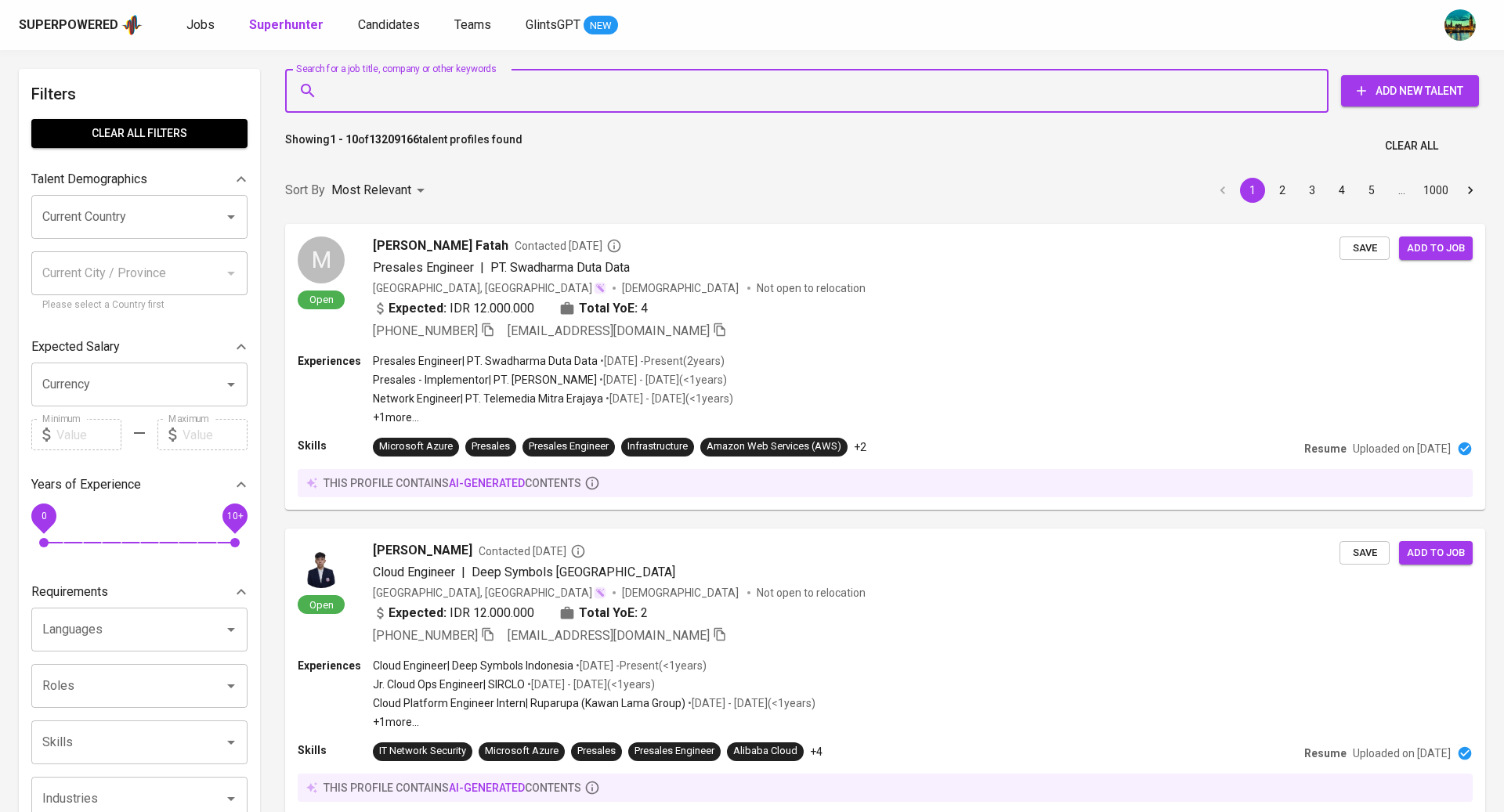
paste input "[EMAIL_ADDRESS][DOMAIN_NAME]"
type input "[EMAIL_ADDRESS][DOMAIN_NAME]"
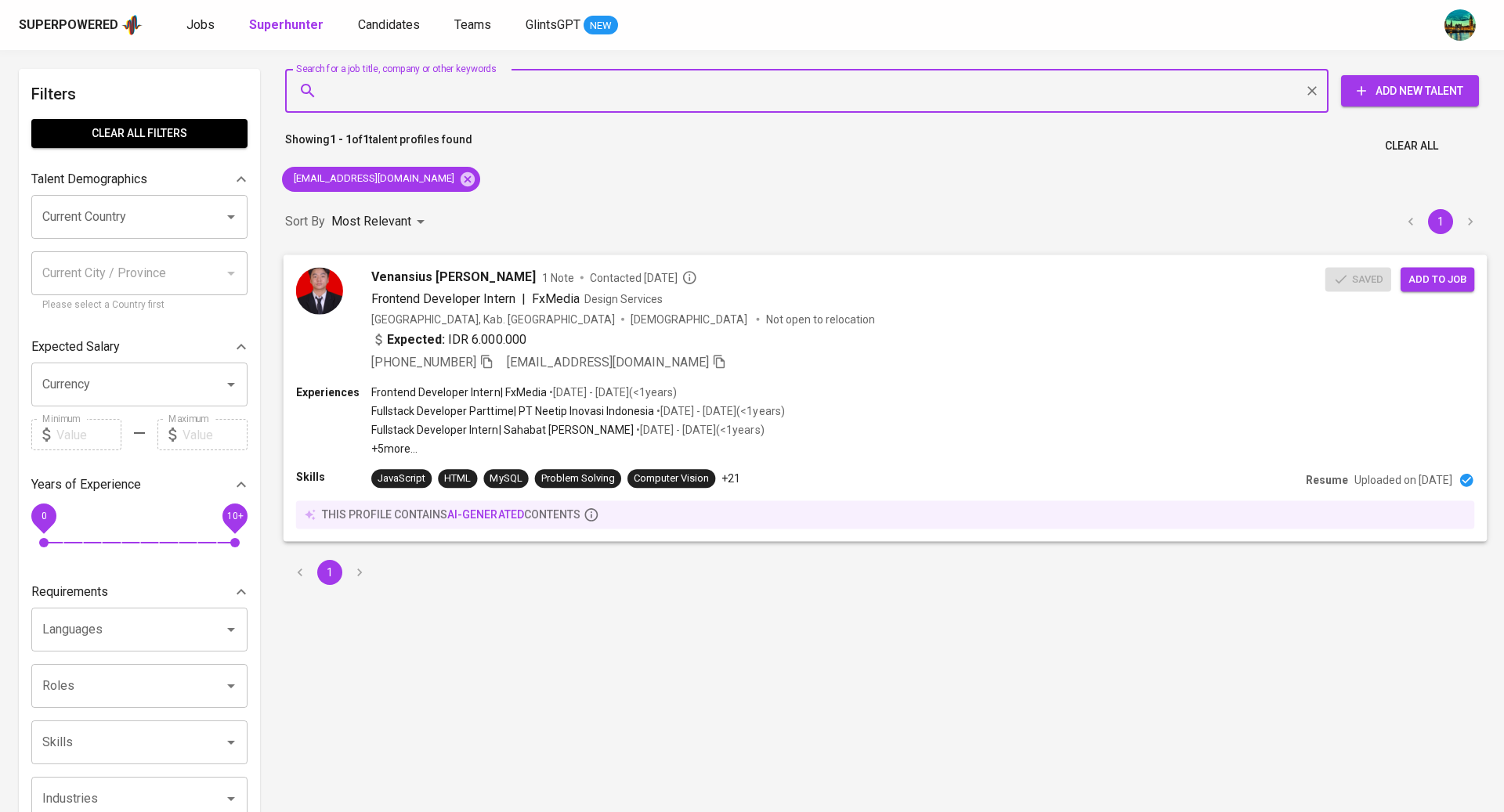
click at [1457, 275] on span "Add to job" at bounding box center [1438, 279] width 58 height 18
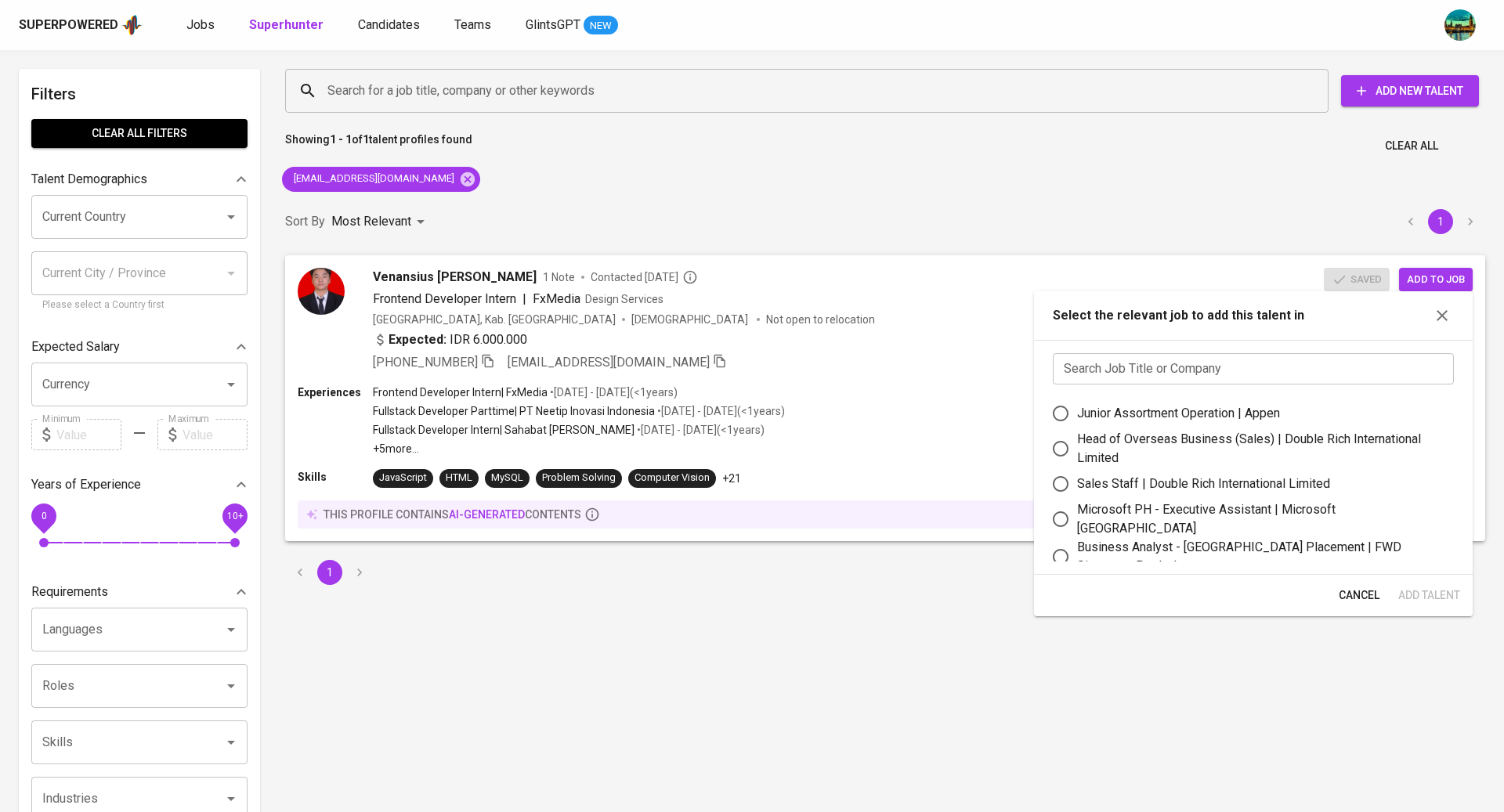
click at [1216, 365] on input "text" at bounding box center [1253, 368] width 401 height 31
type input "fwd"
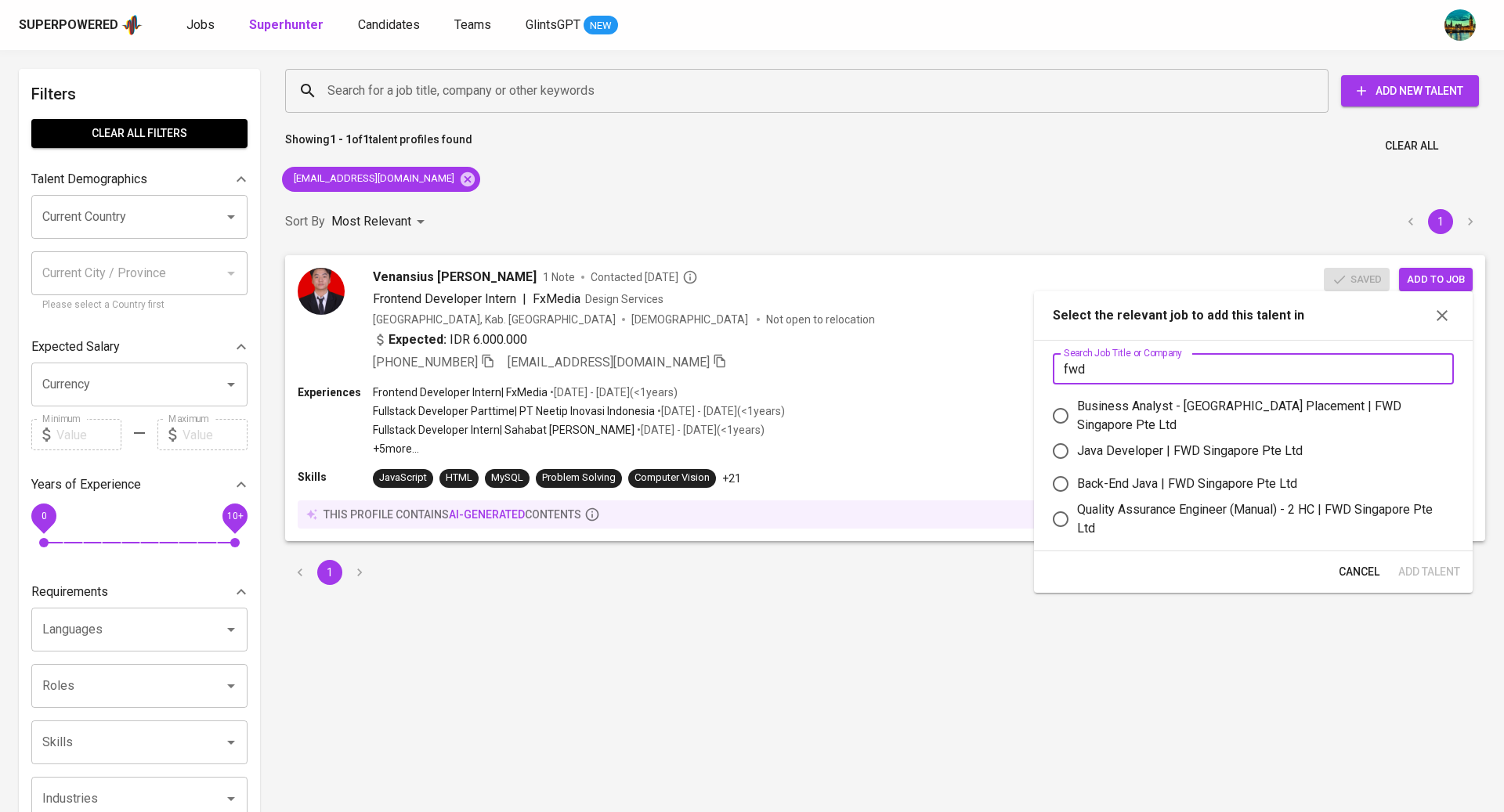
click at [1199, 474] on div "Back-End Java | FWD Singapore Pte Ltd" at bounding box center [1187, 484] width 220 height 19
click at [1077, 472] on input "Back-End Java | FWD Singapore Pte Ltd" at bounding box center [1061, 484] width 33 height 33
radio input "true"
click at [1428, 564] on span "Add Talent" at bounding box center [1429, 572] width 62 height 20
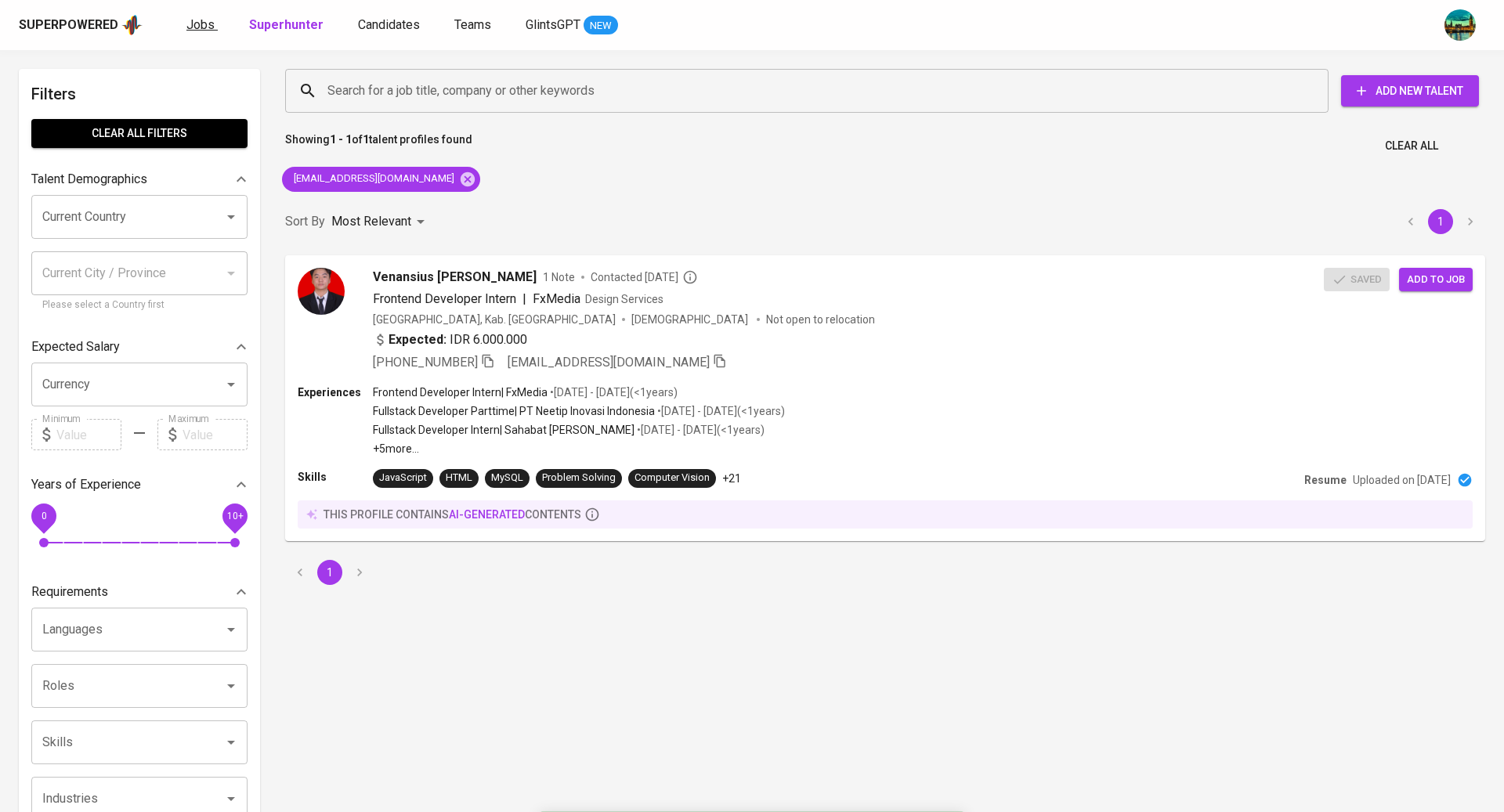
click at [205, 28] on span "Jobs" at bounding box center [201, 25] width 28 height 15
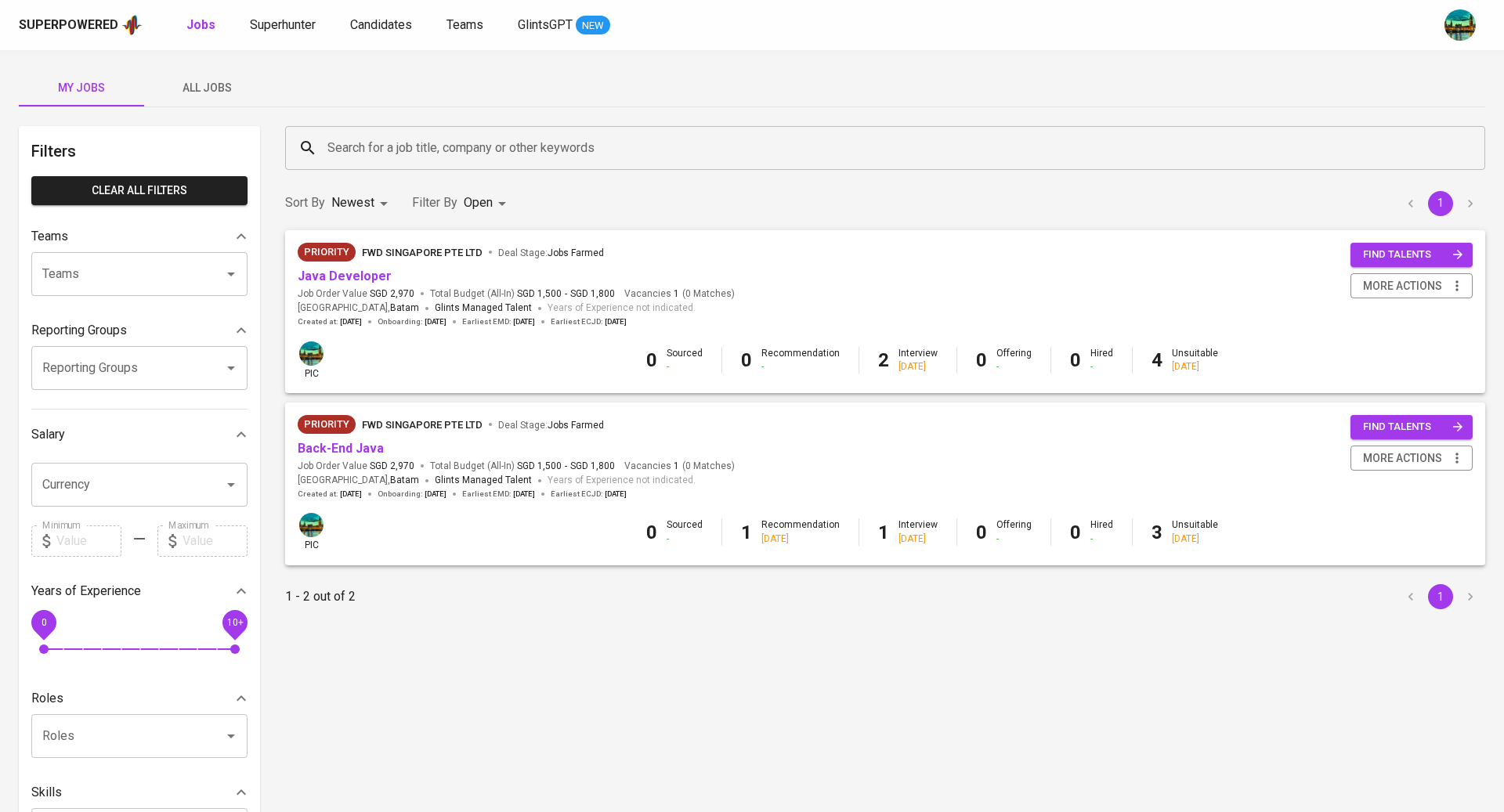
click at [214, 83] on span "All Jobs" at bounding box center [207, 88] width 106 height 20
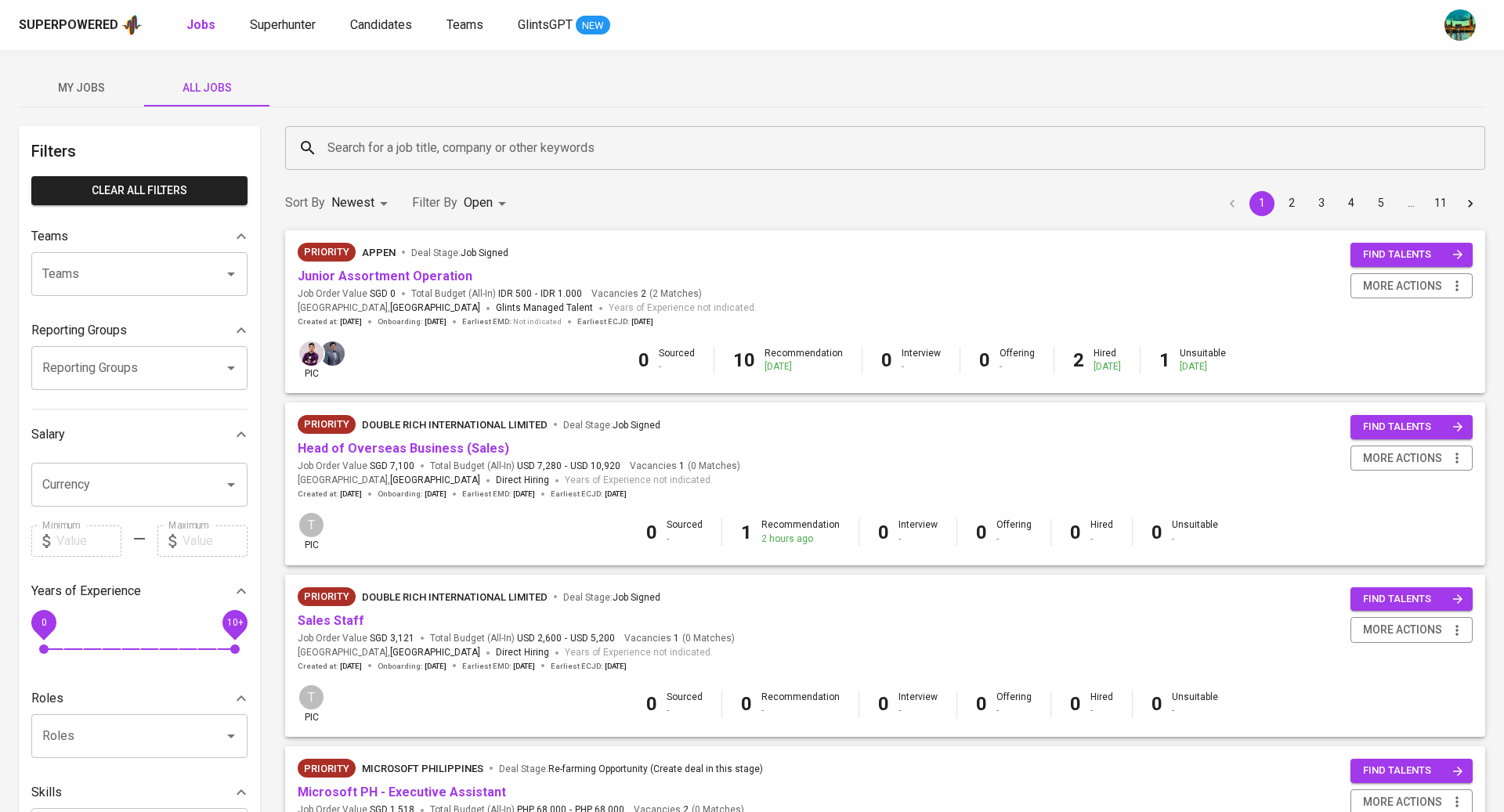
click at [84, 83] on span "My Jobs" at bounding box center [82, 88] width 106 height 20
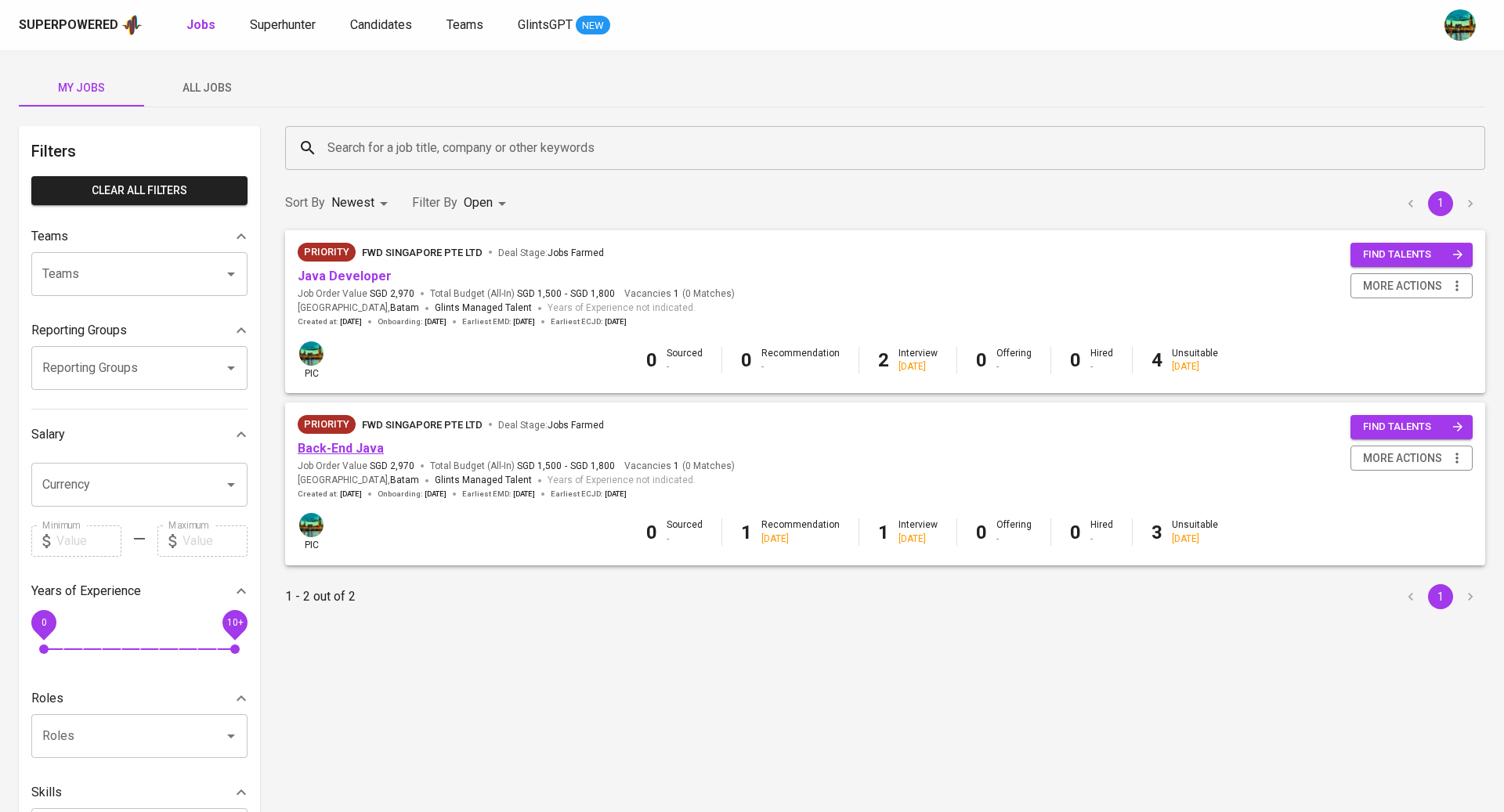
click at [346, 451] on link "Back-End Java" at bounding box center [341, 449] width 86 height 15
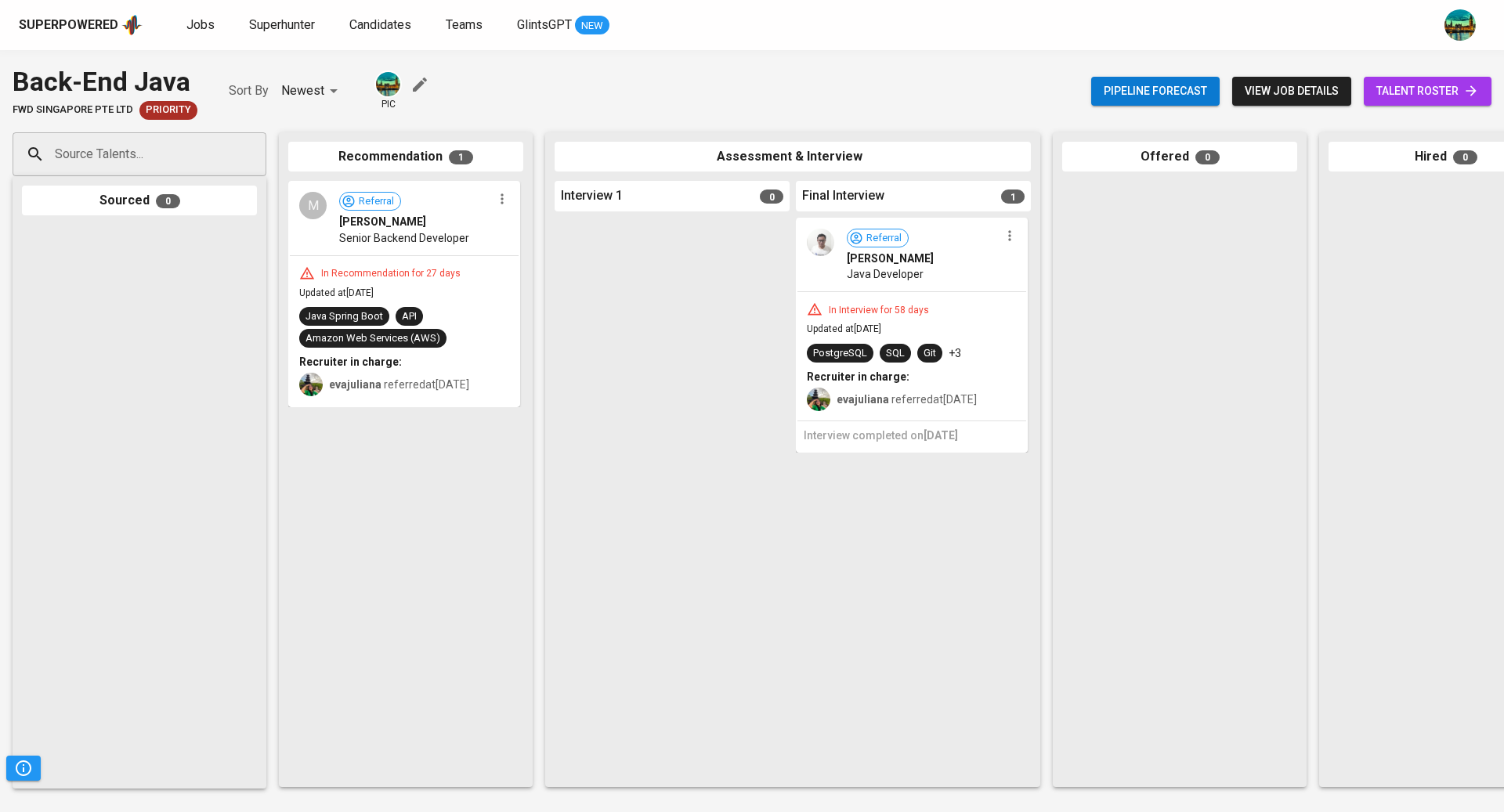
click at [1444, 89] on span "talent roster" at bounding box center [1428, 91] width 102 height 20
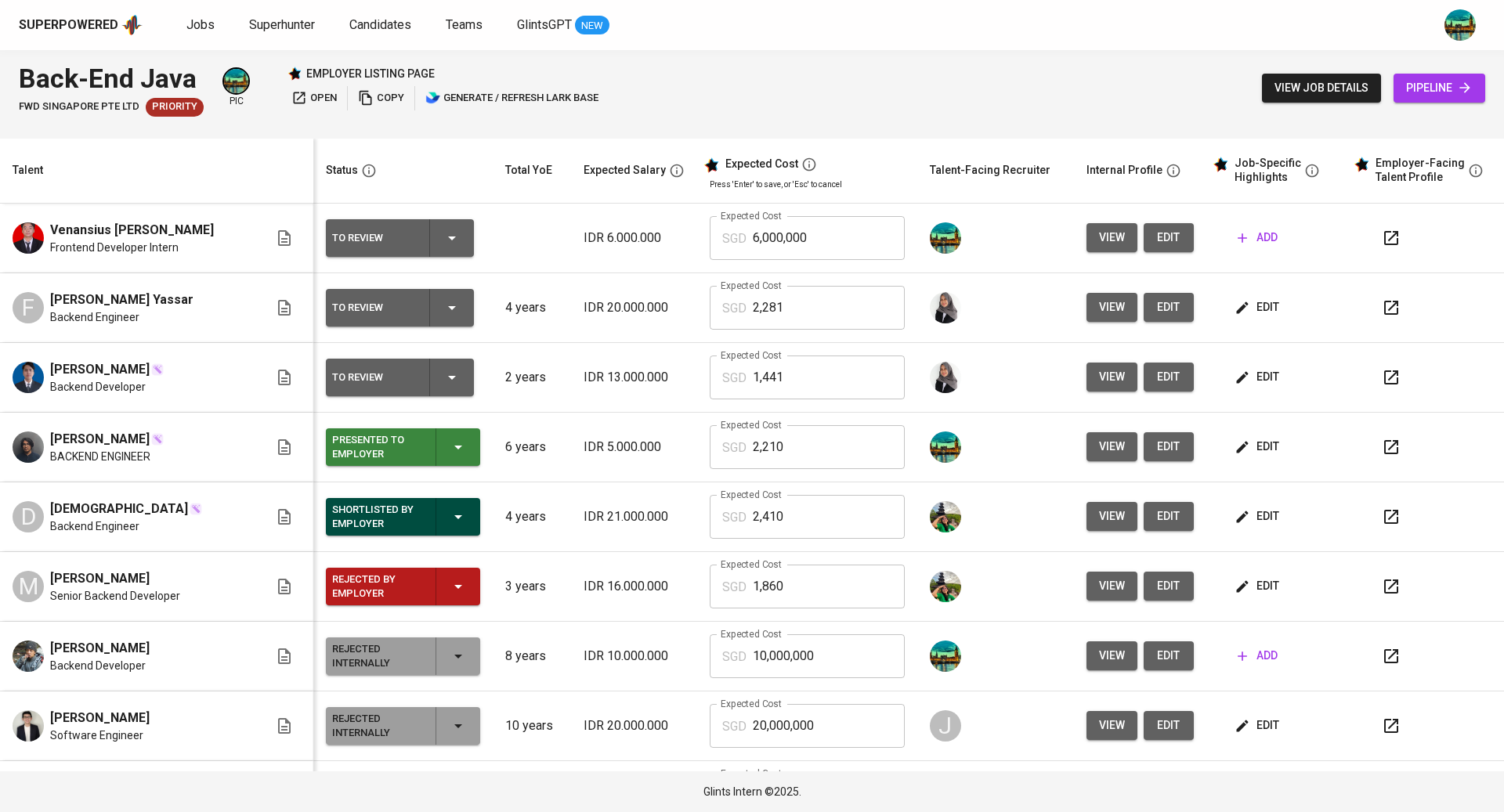
click at [1157, 245] on span "edit" at bounding box center [1169, 237] width 25 height 20
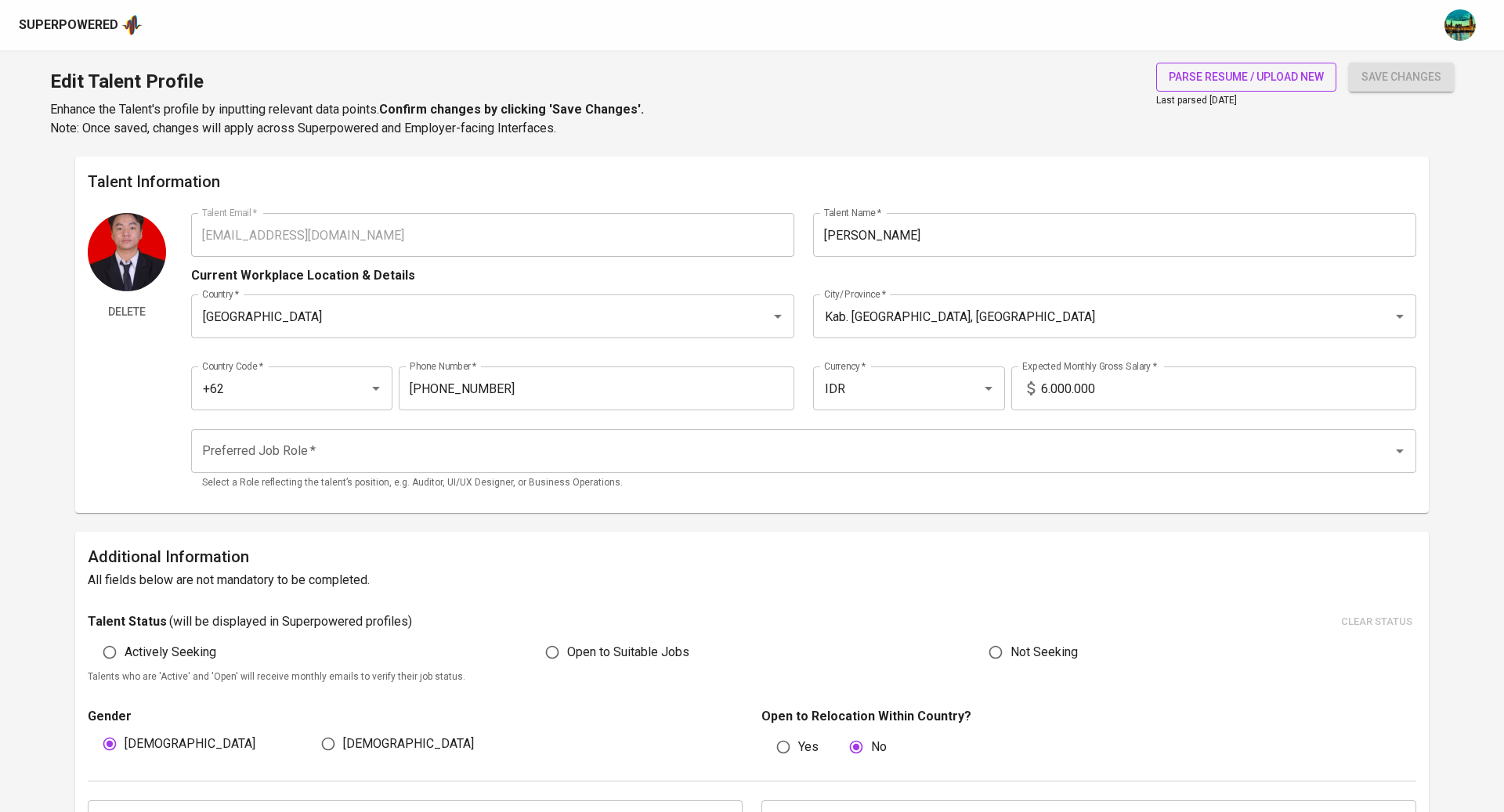
click at [1258, 71] on span "parse resume / upload new" at bounding box center [1247, 77] width 156 height 20
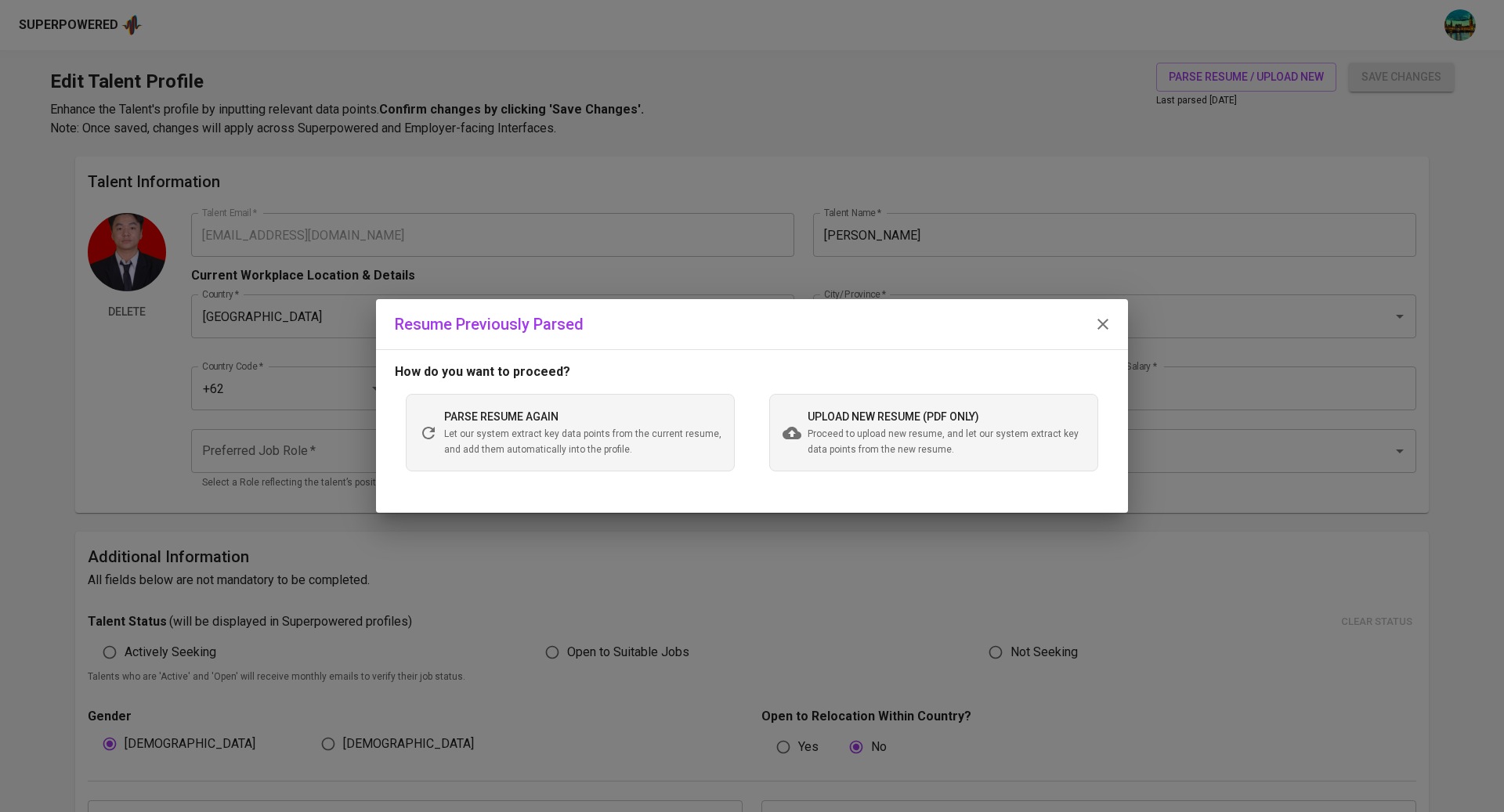
click at [898, 429] on span "Proceed to upload new resume, and let our system extract key data points from t…" at bounding box center [946, 442] width 277 height 31
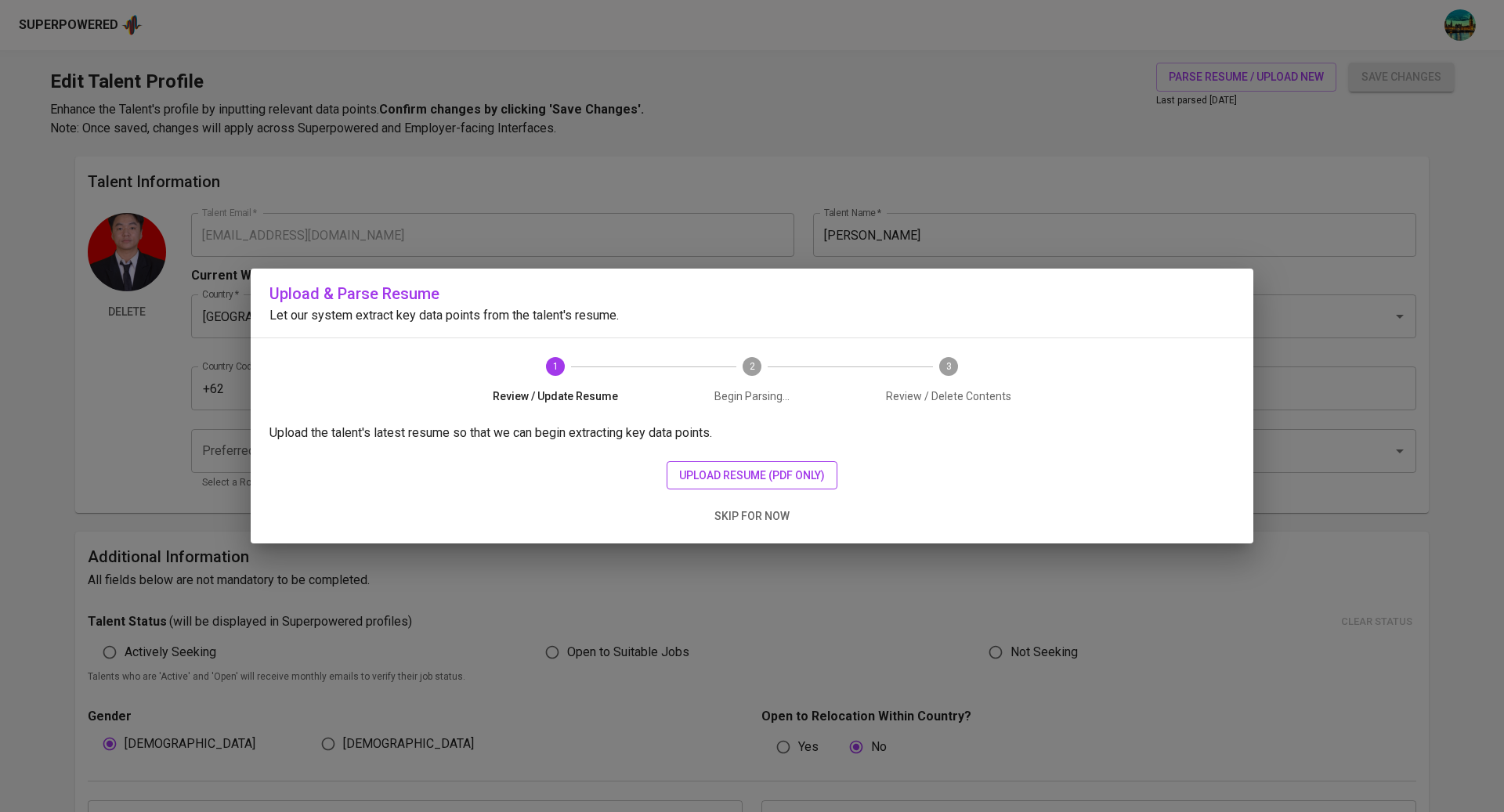
click at [745, 475] on span "upload resume (pdf only)" at bounding box center [752, 475] width 146 height 20
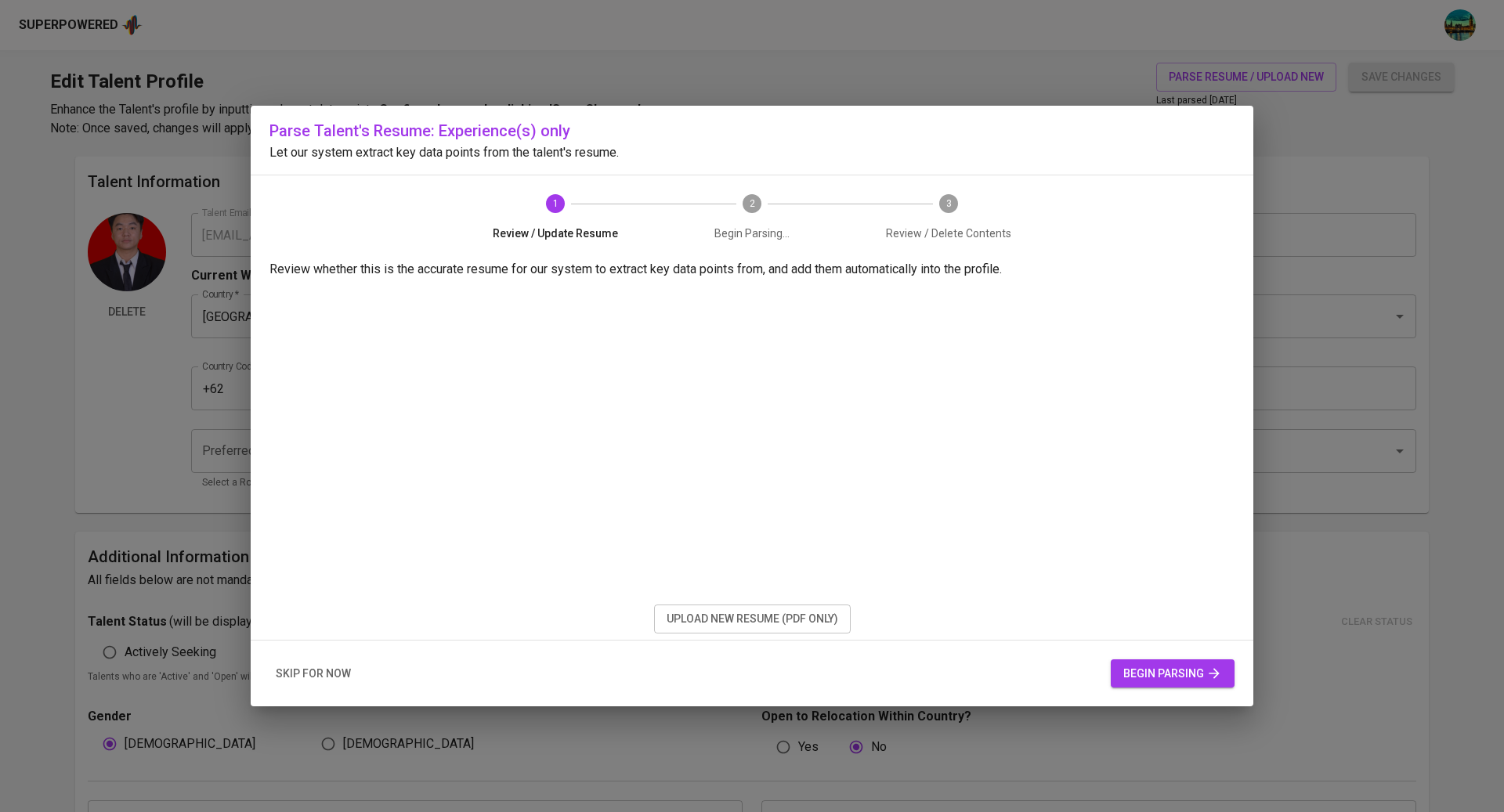
click at [1146, 674] on span "begin parsing" at bounding box center [1173, 674] width 99 height 20
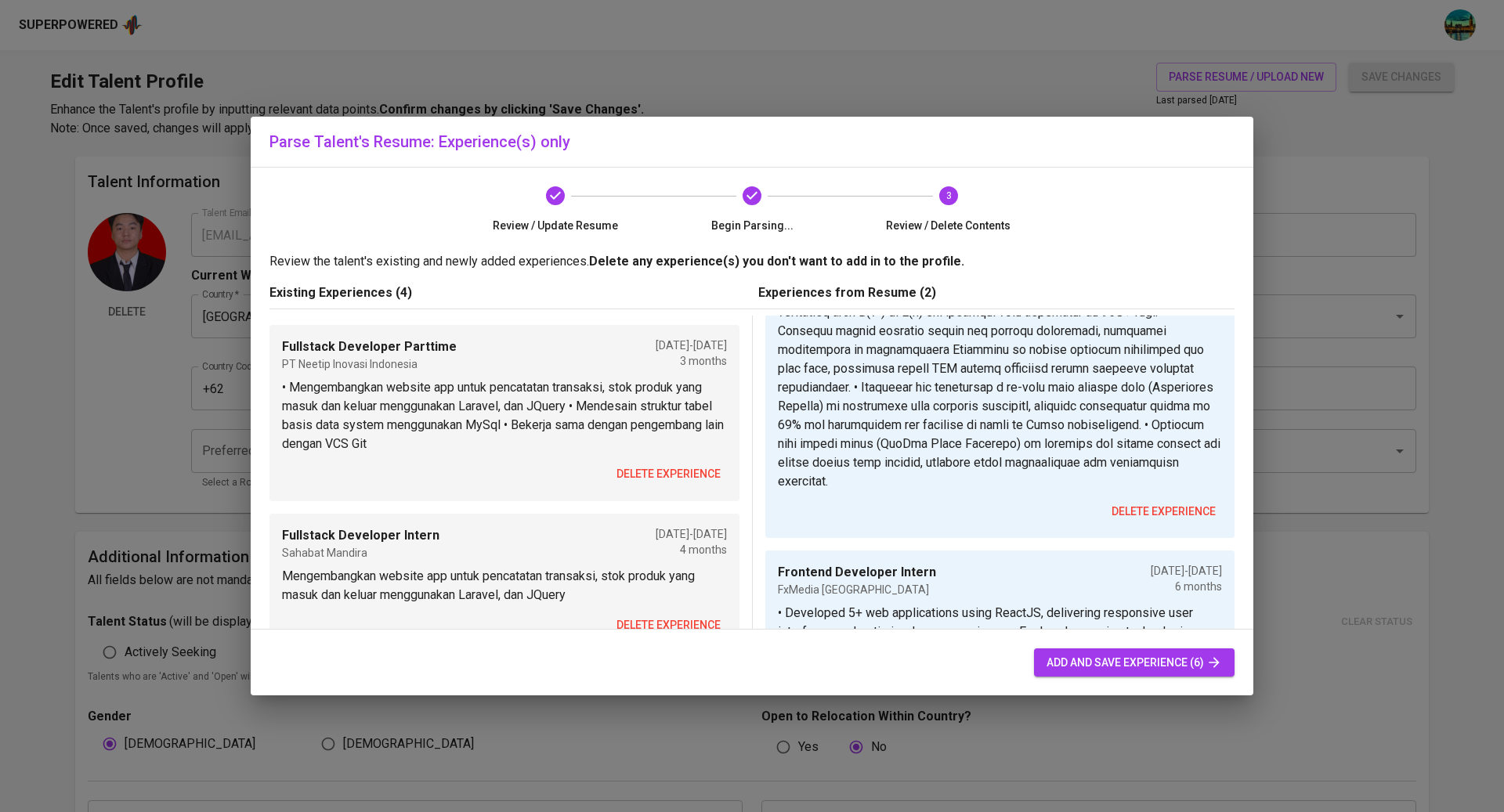
scroll to position [399, 0]
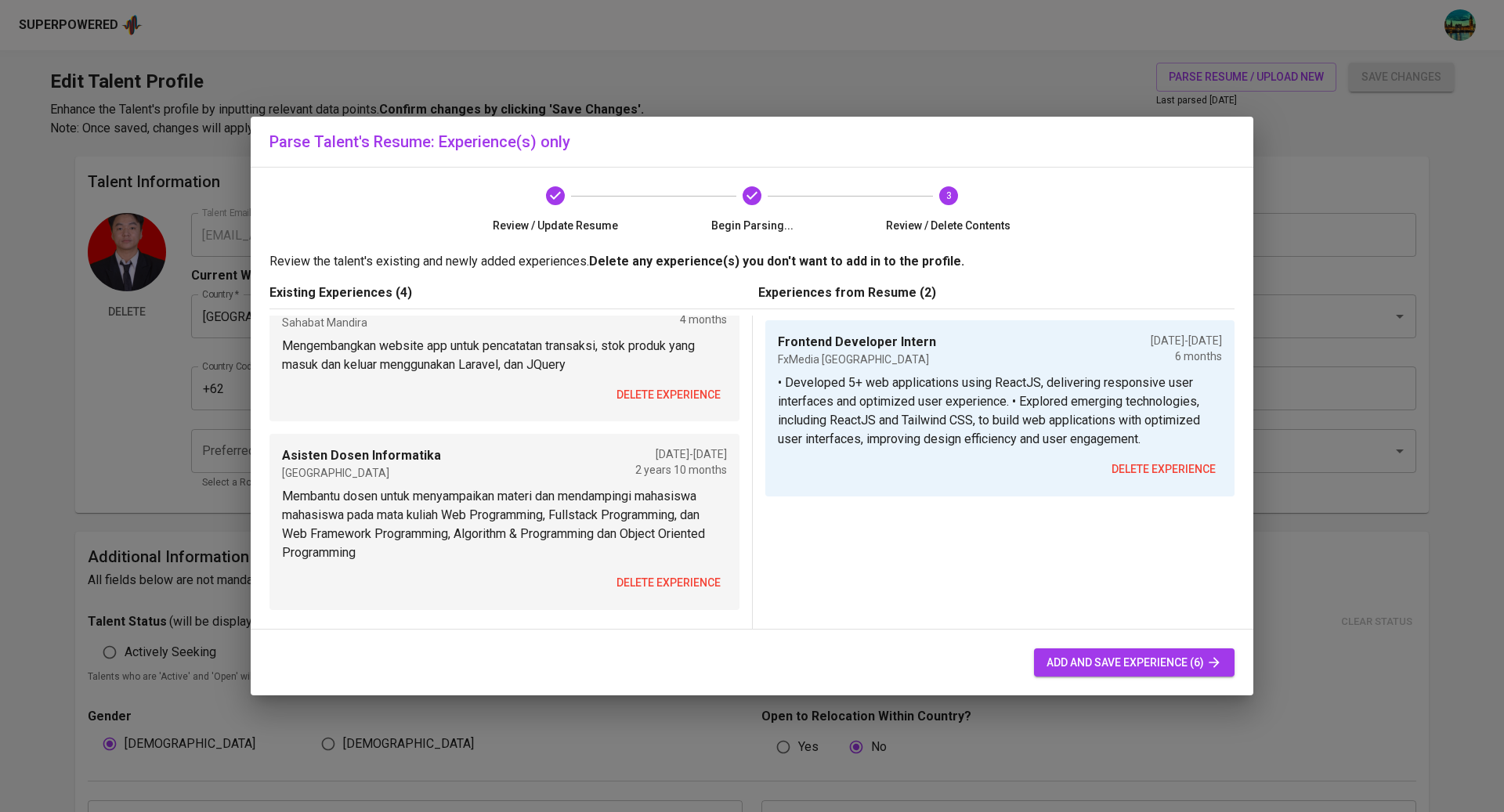
click at [686, 578] on span "delete experience" at bounding box center [669, 582] width 104 height 20
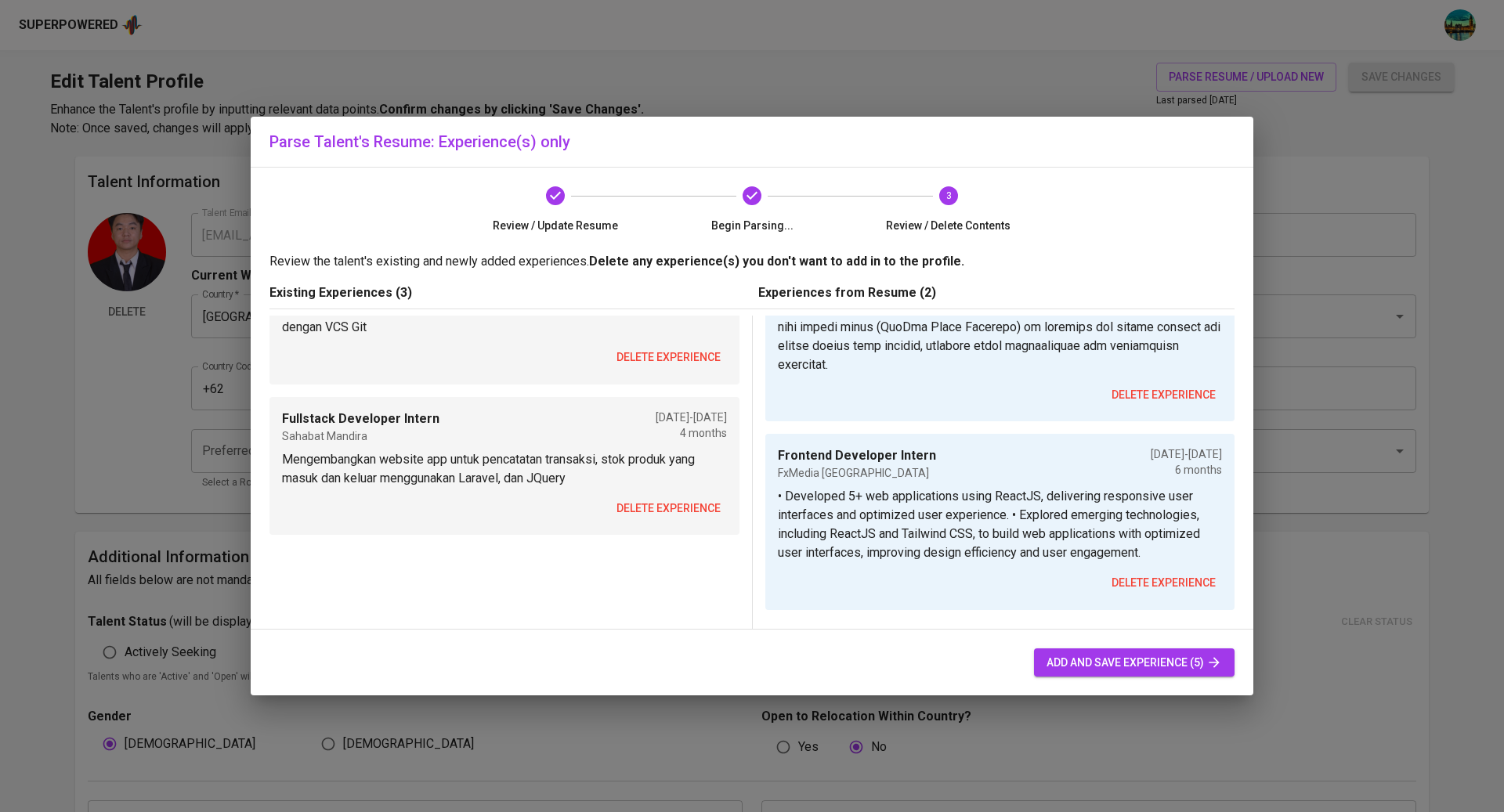
click at [686, 508] on span "delete experience" at bounding box center [669, 508] width 104 height 20
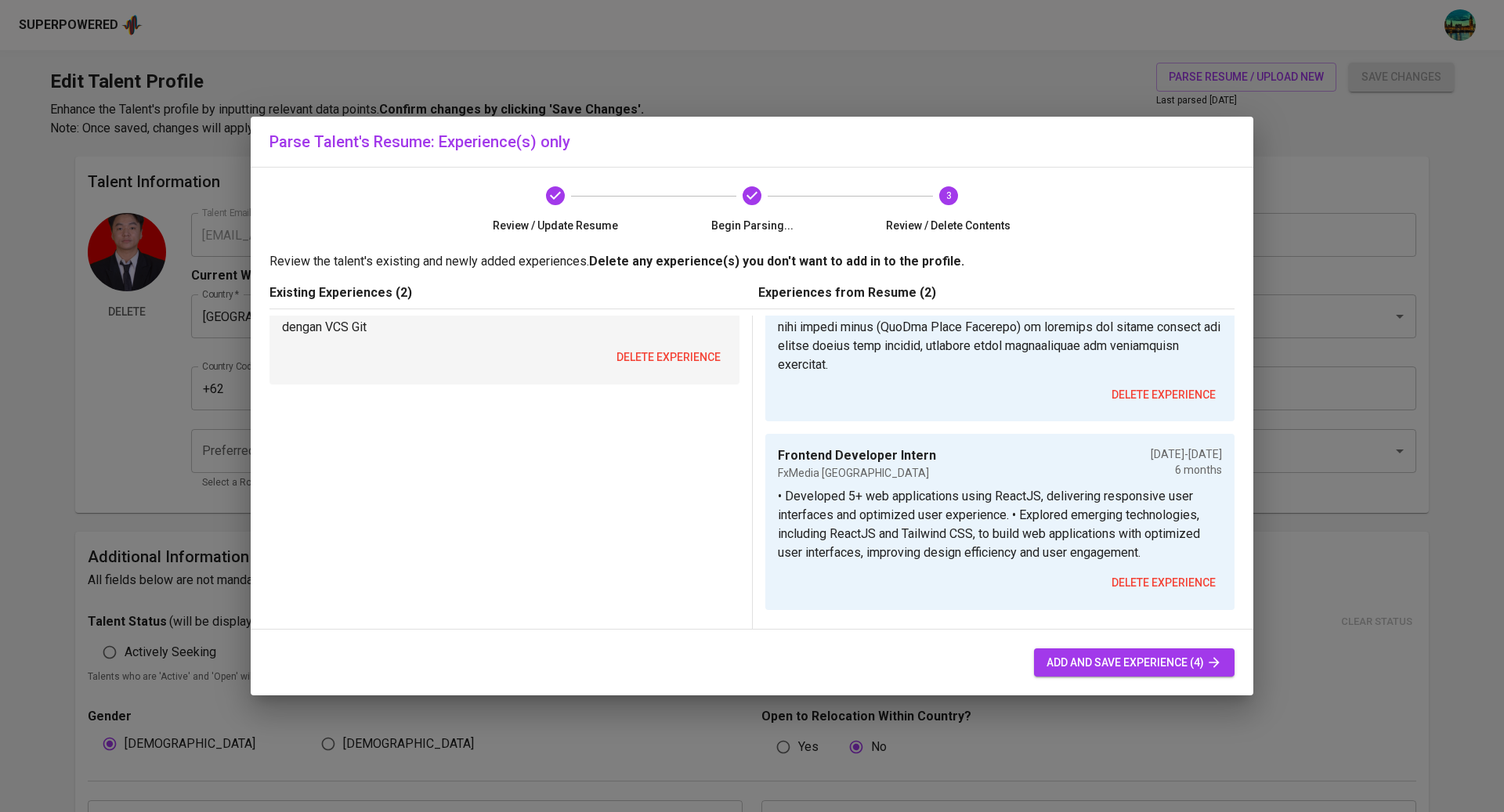
click at [673, 351] on span "delete experience" at bounding box center [669, 358] width 104 height 20
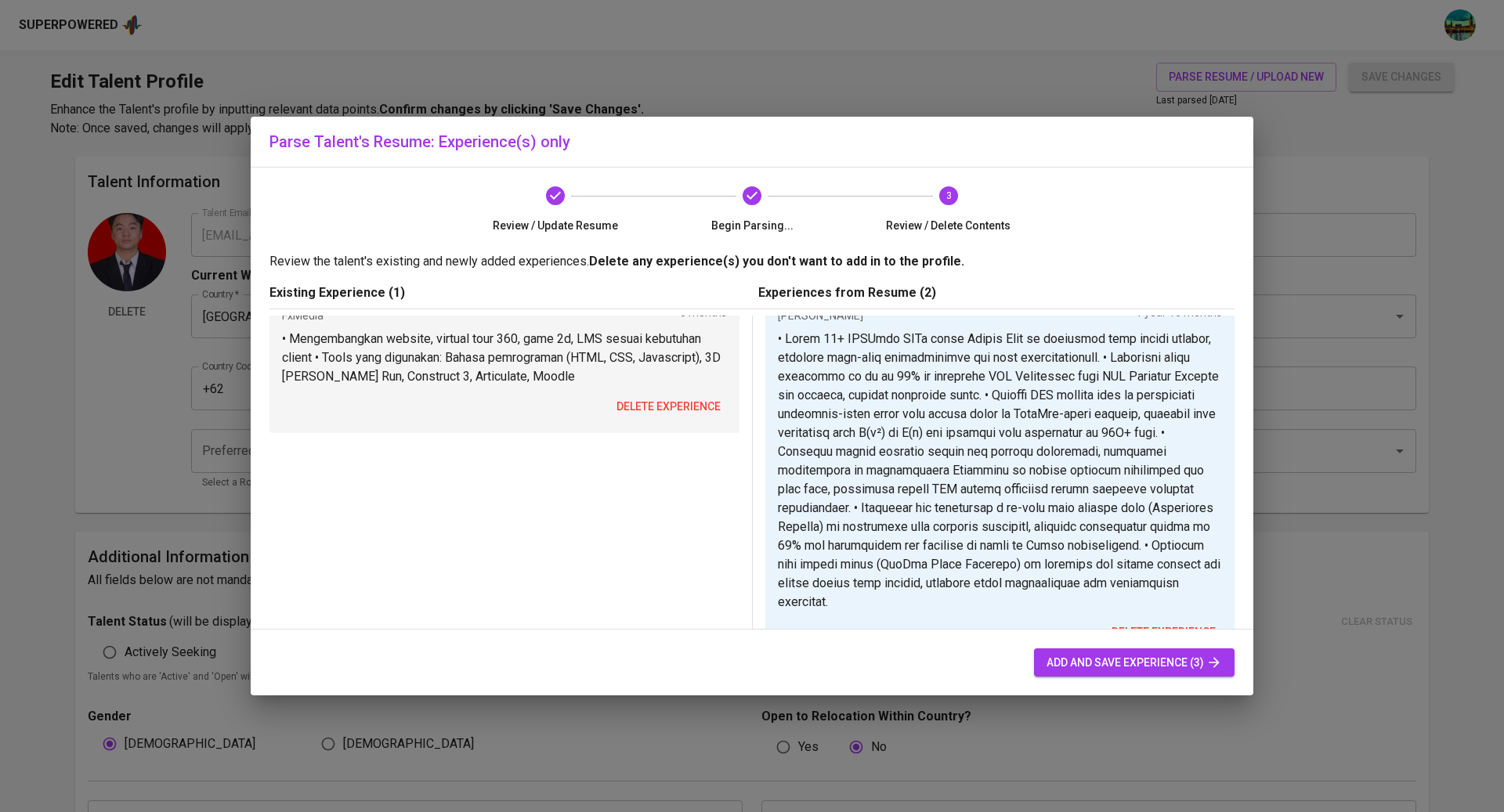
scroll to position [0, 0]
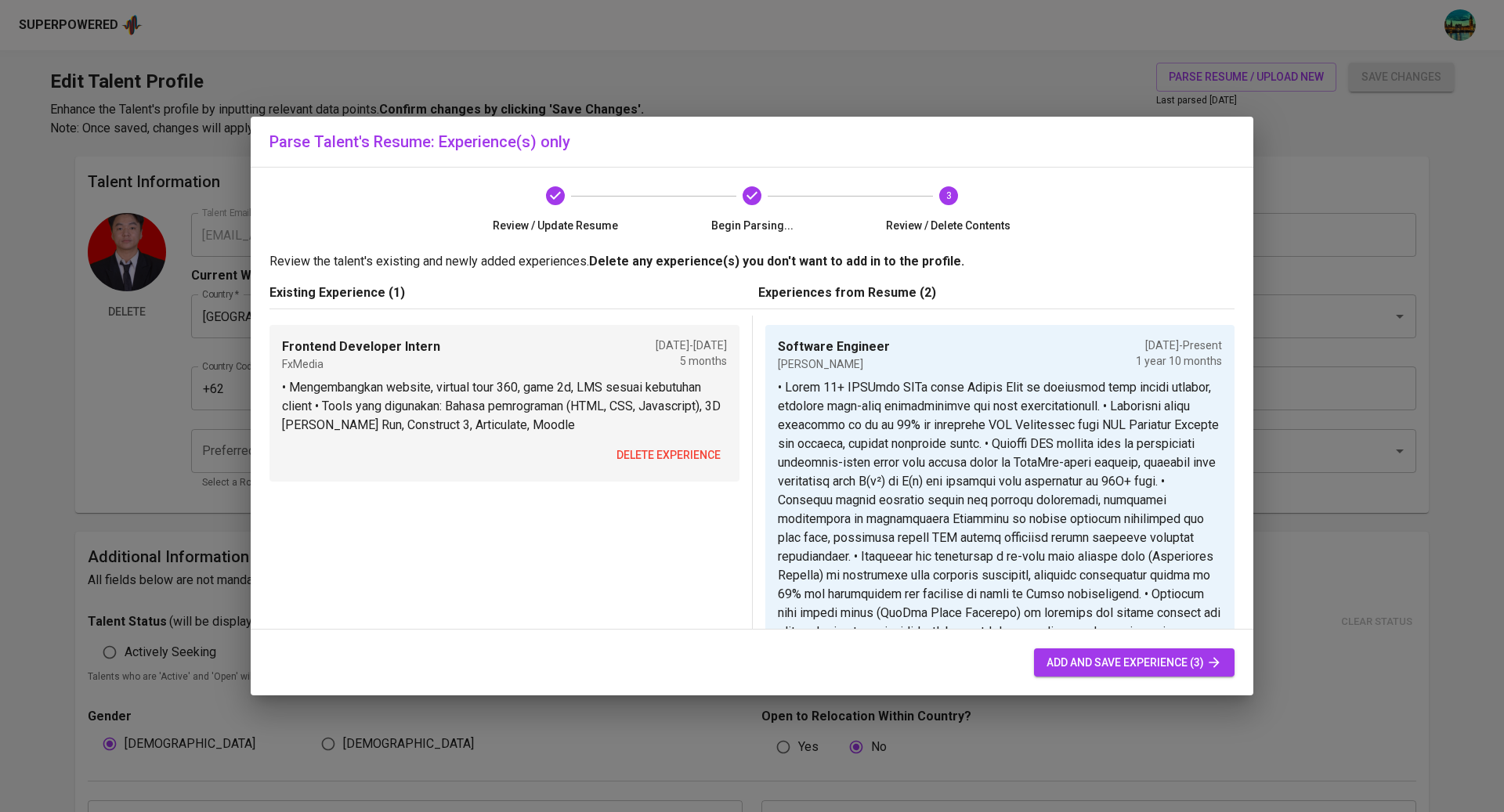
click at [667, 454] on span "delete experience" at bounding box center [669, 455] width 104 height 20
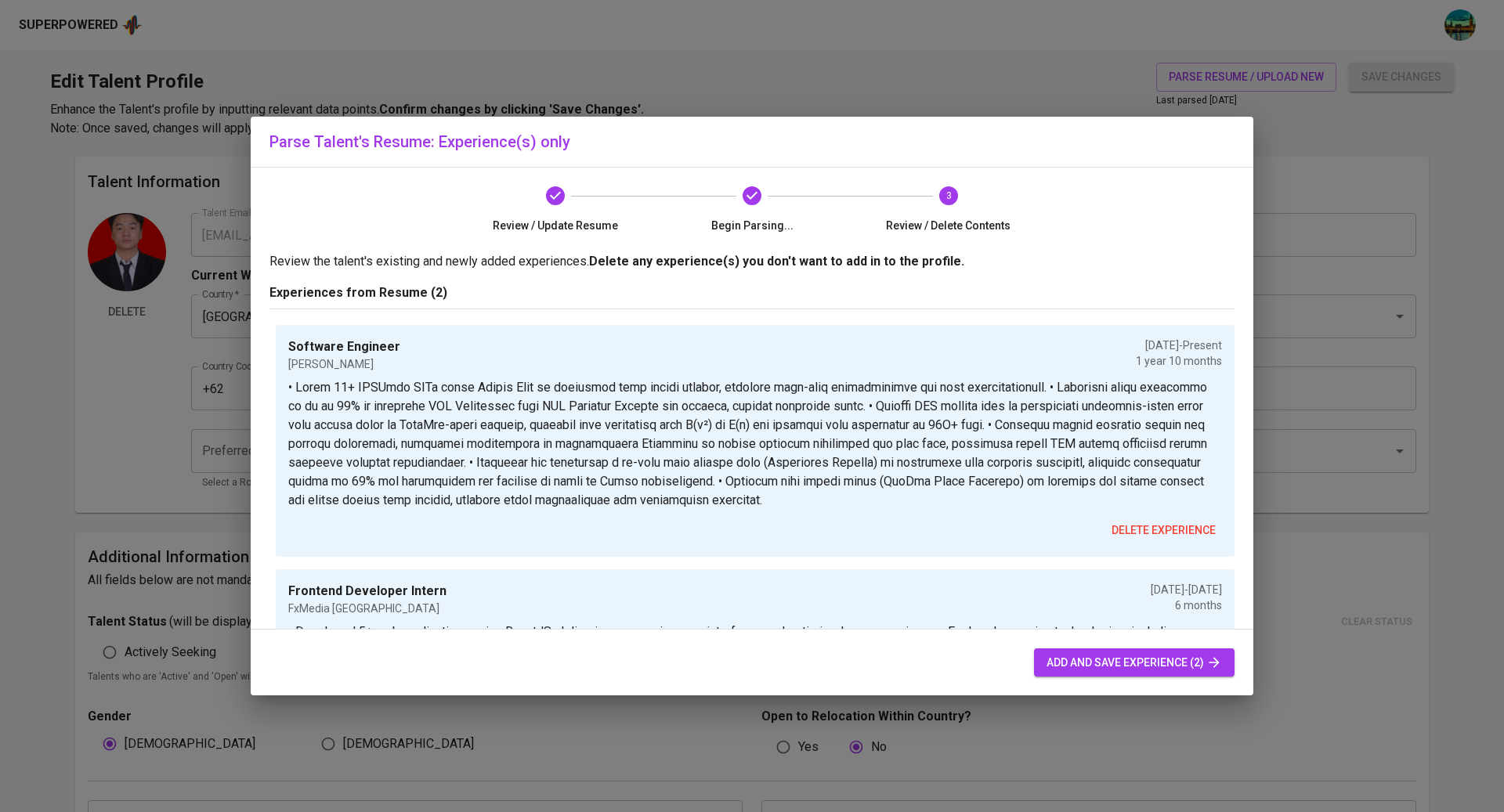
scroll to position [98, 0]
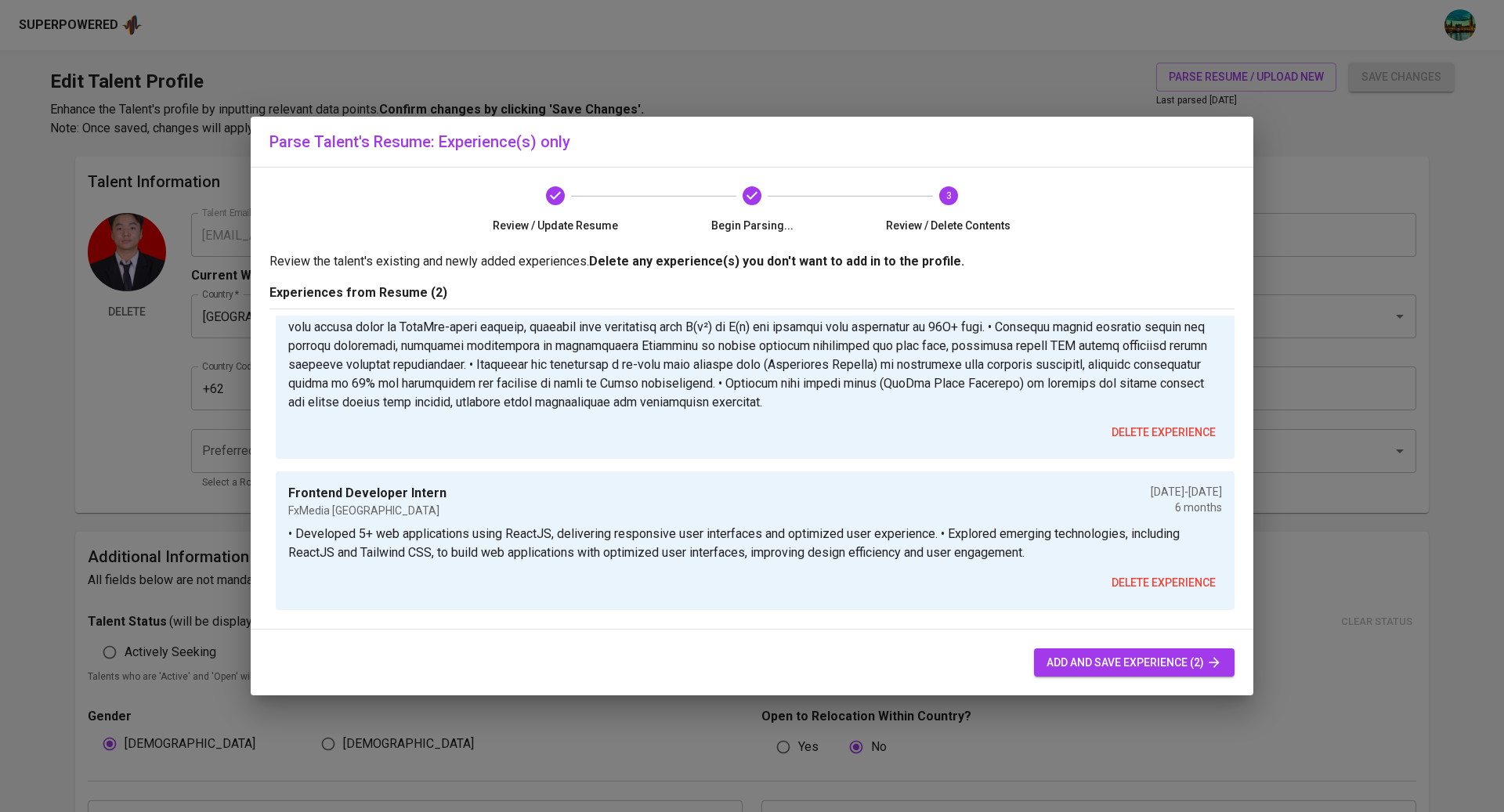
click at [924, 539] on p "• Developed 5+ web applications using ReactJS, delivering responsive user inter…" at bounding box center [755, 544] width 934 height 38
click at [942, 537] on p "• Developed 5+ web applications using ReactJS, delivering responsive user inter…" at bounding box center [755, 544] width 934 height 38
click at [1086, 663] on span "add and save experience (2)" at bounding box center [1134, 663] width 176 height 20
type input "Software Engineer"
type input "Elisa camLine"
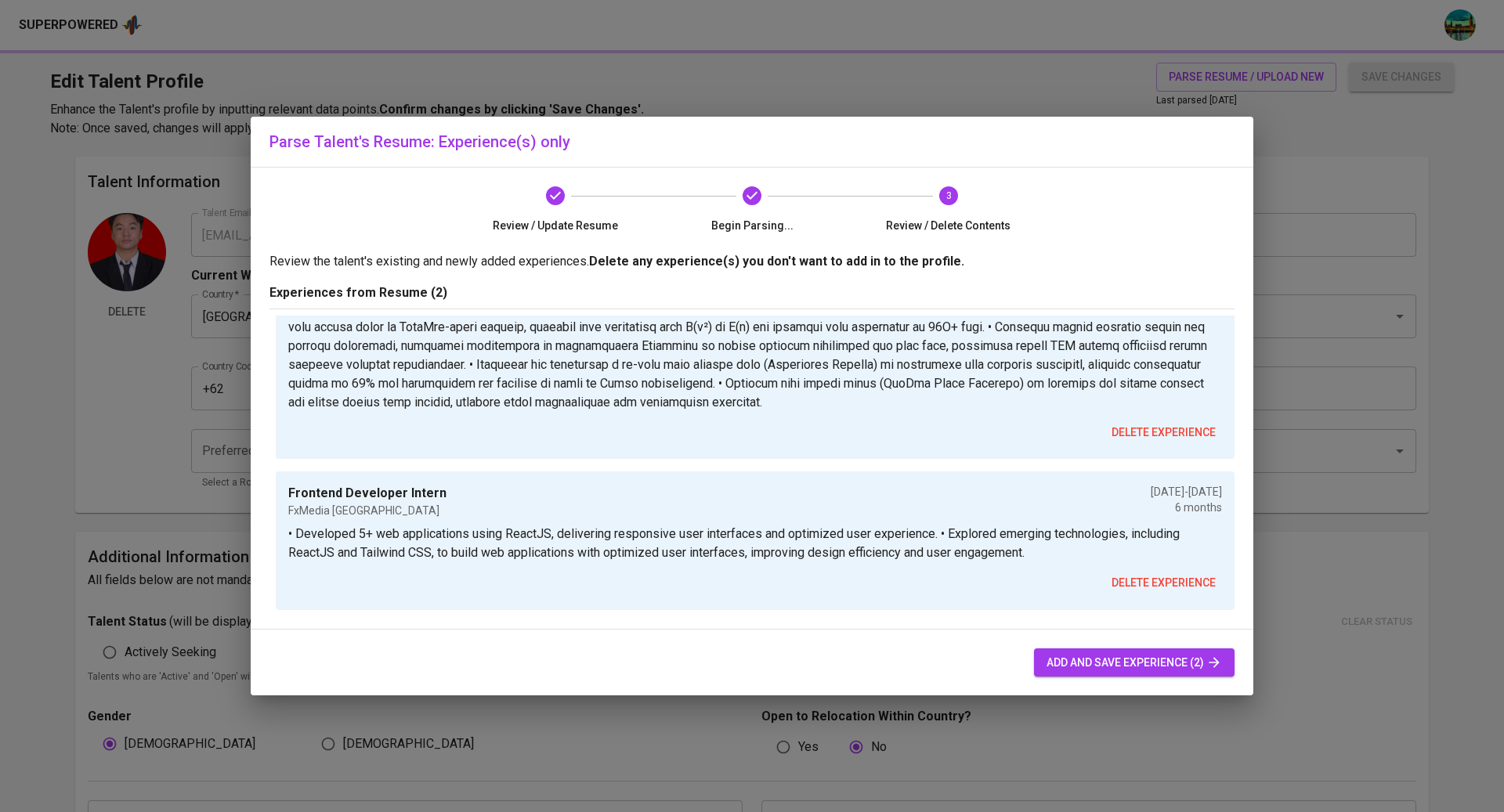
checkbox input "true"
type input "11/01/2023"
type input "Frontend Developer Intern"
type input "FxMedia Singapore"
type input "03/01/2023"
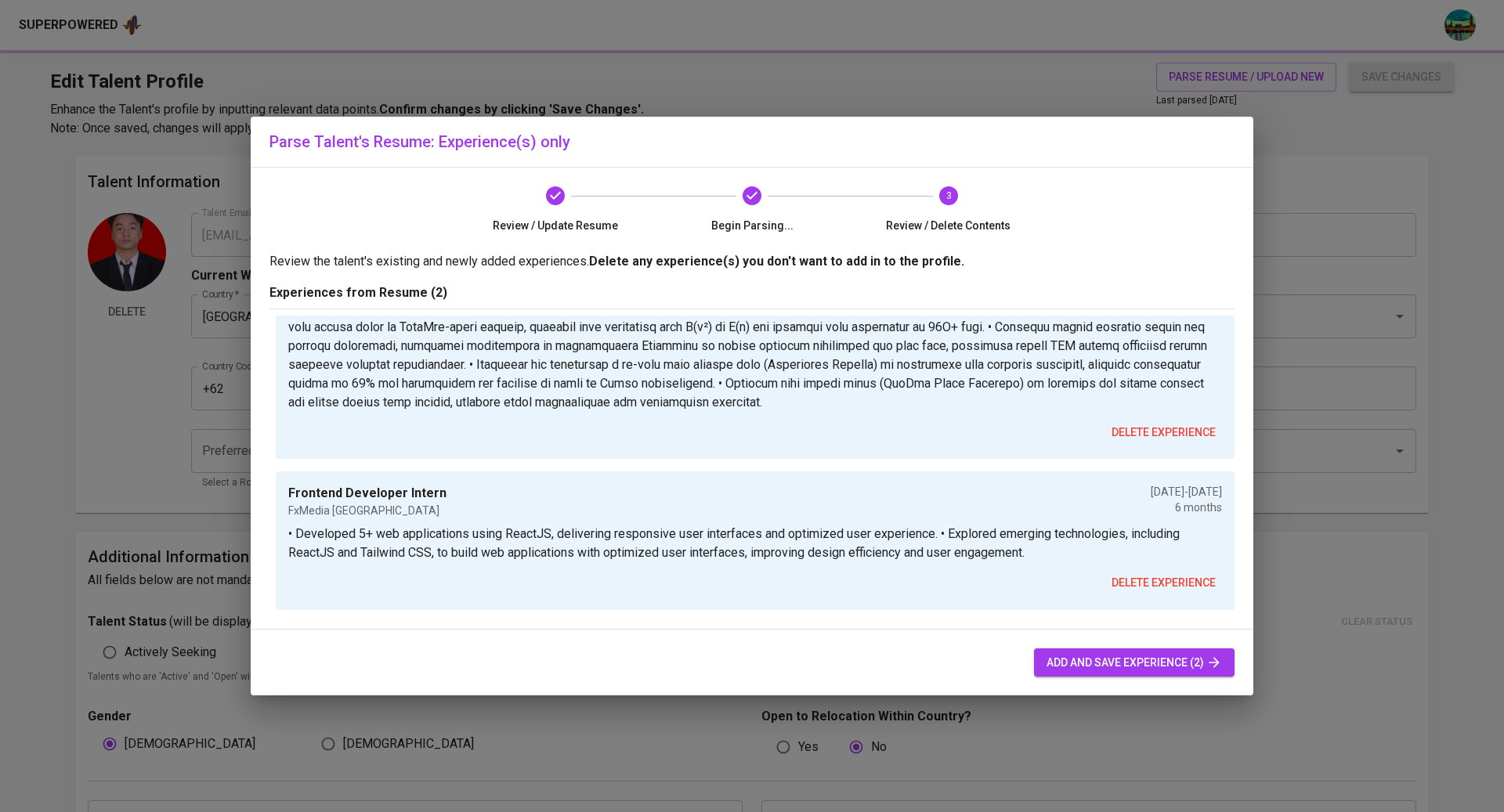
type input "09/01/2023"
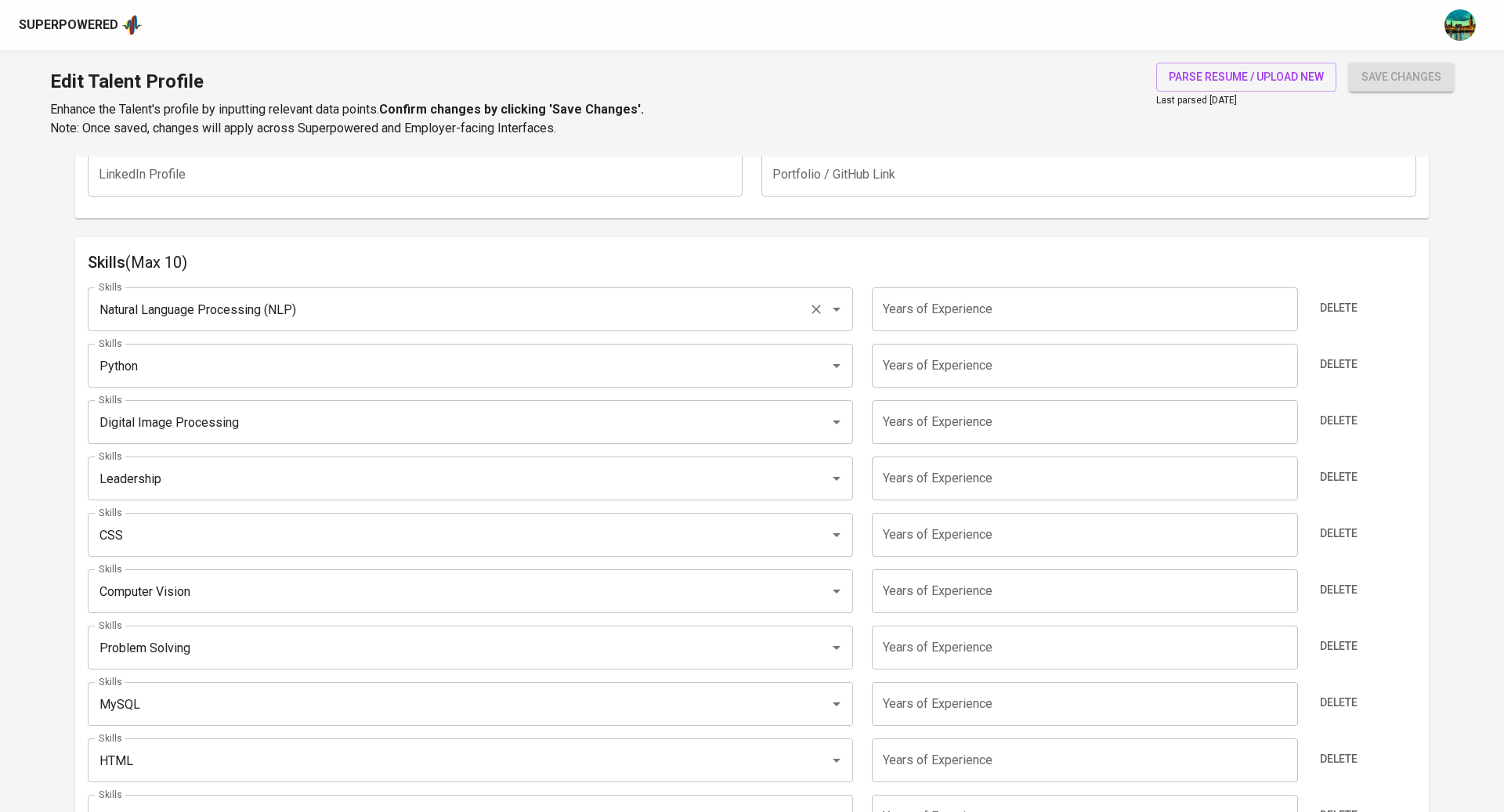
scroll to position [672, 0]
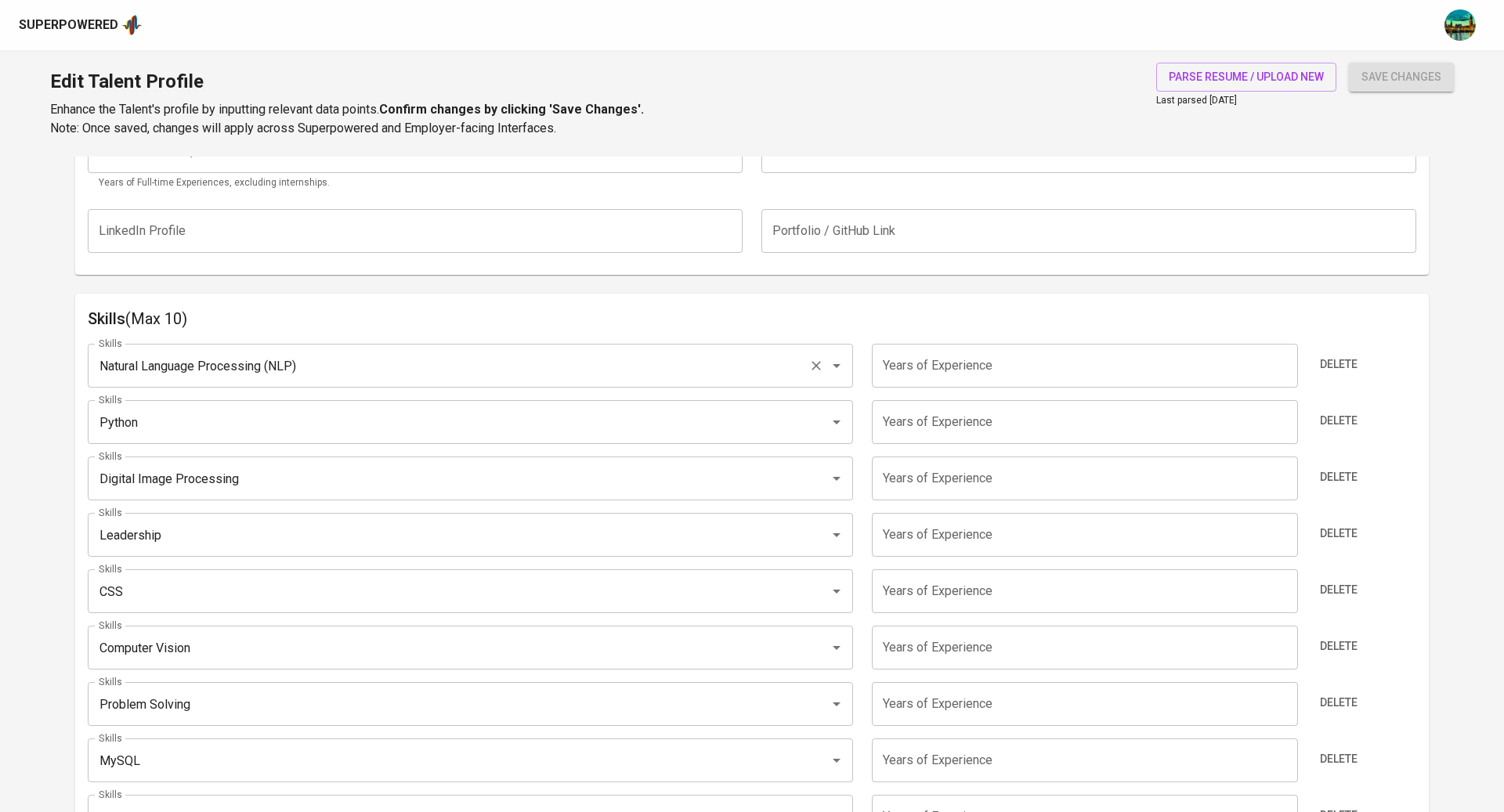
click at [776, 360] on input "Natural Language Processing (NLP)" at bounding box center [449, 365] width 708 height 29
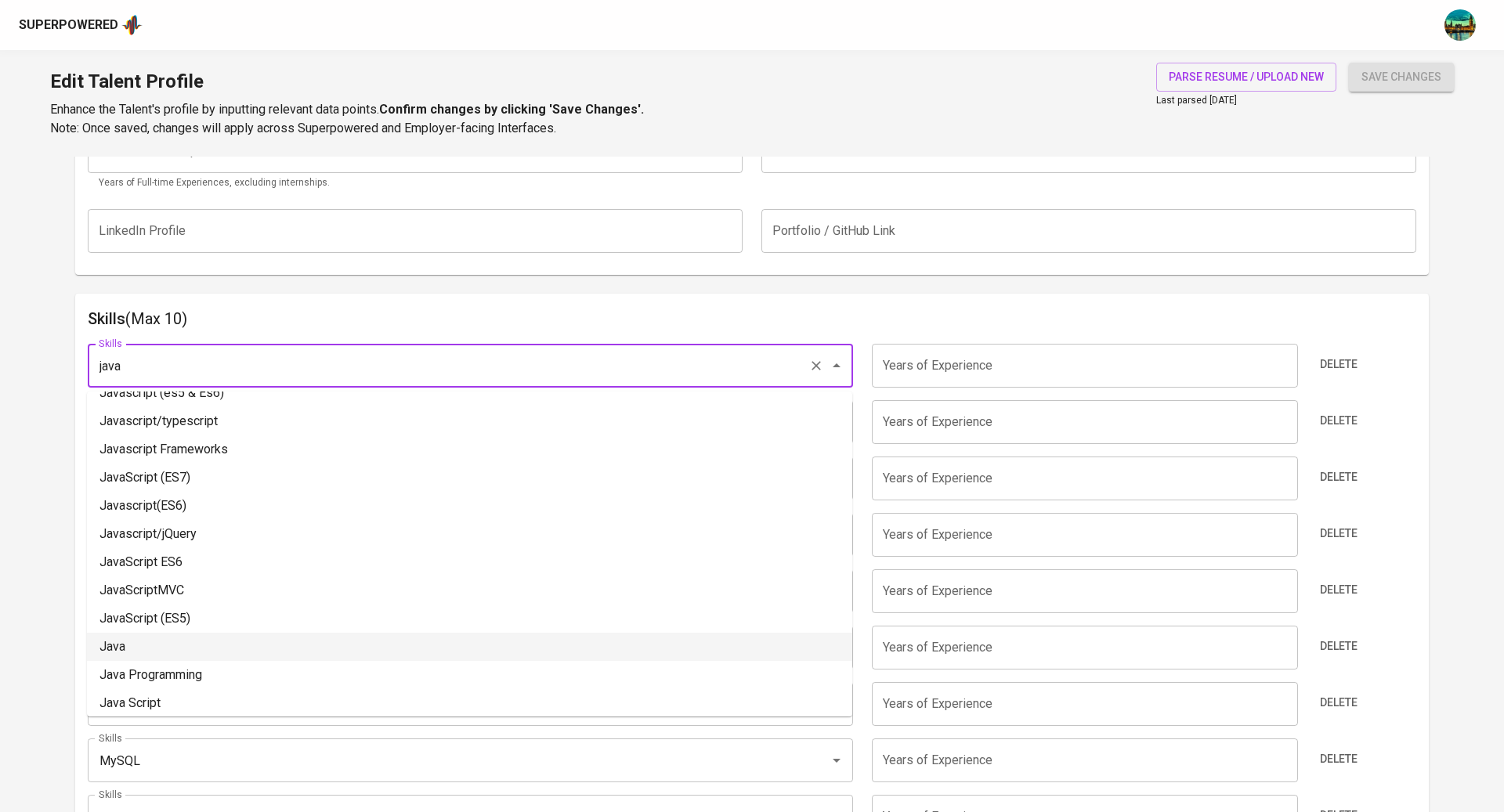
scroll to position [308, 0]
click at [237, 640] on li "Java" at bounding box center [470, 640] width 766 height 28
type input "Java"
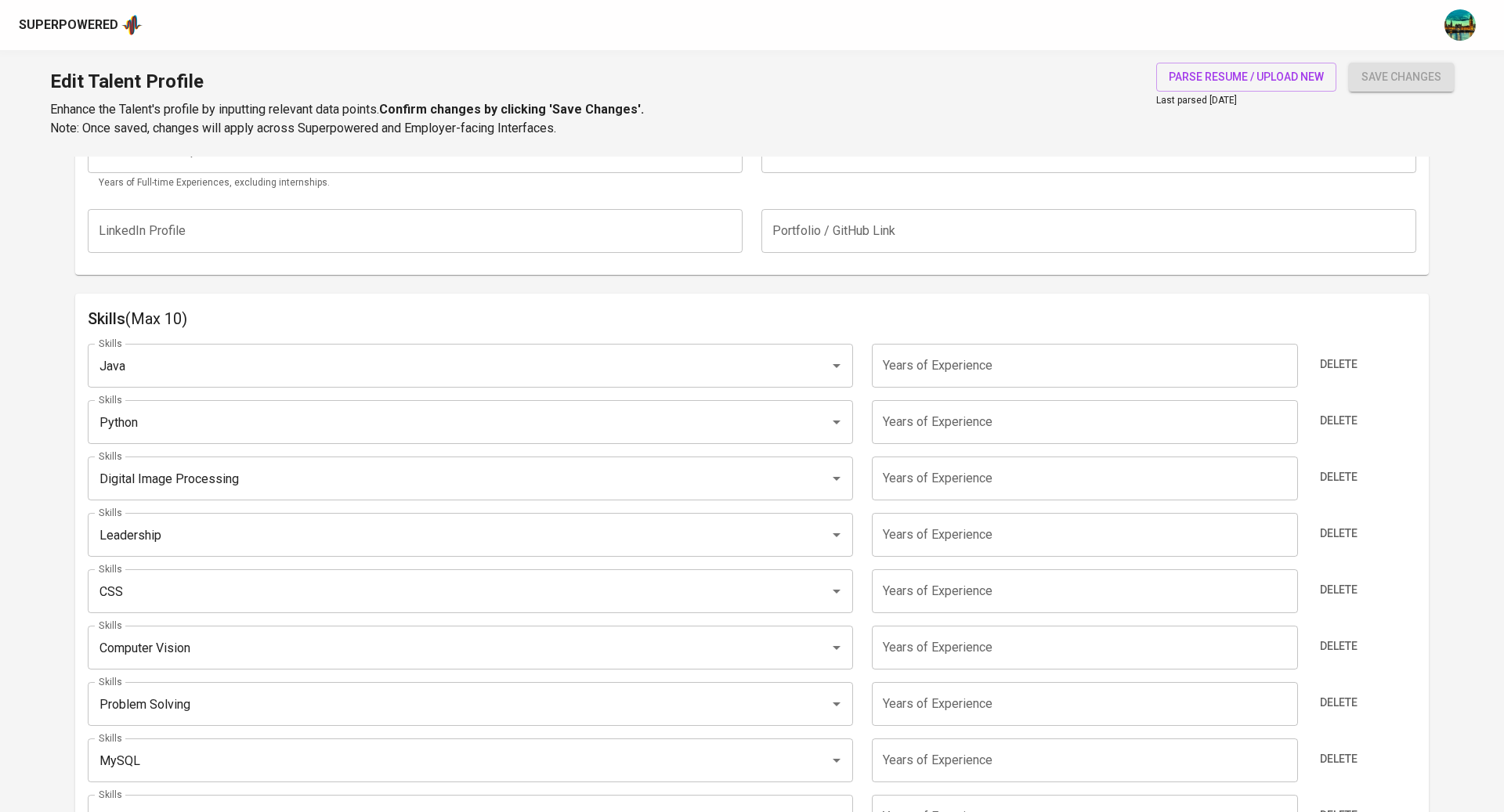
click at [1285, 364] on input "1" at bounding box center [1085, 366] width 425 height 44
type input "2"
click at [1285, 364] on input "2" at bounding box center [1085, 366] width 425 height 44
click at [1253, 294] on div "Skills (Max 10) Skills Java Skills Years of Experience 2 Years of Experience De…" at bounding box center [752, 621] width 1354 height 655
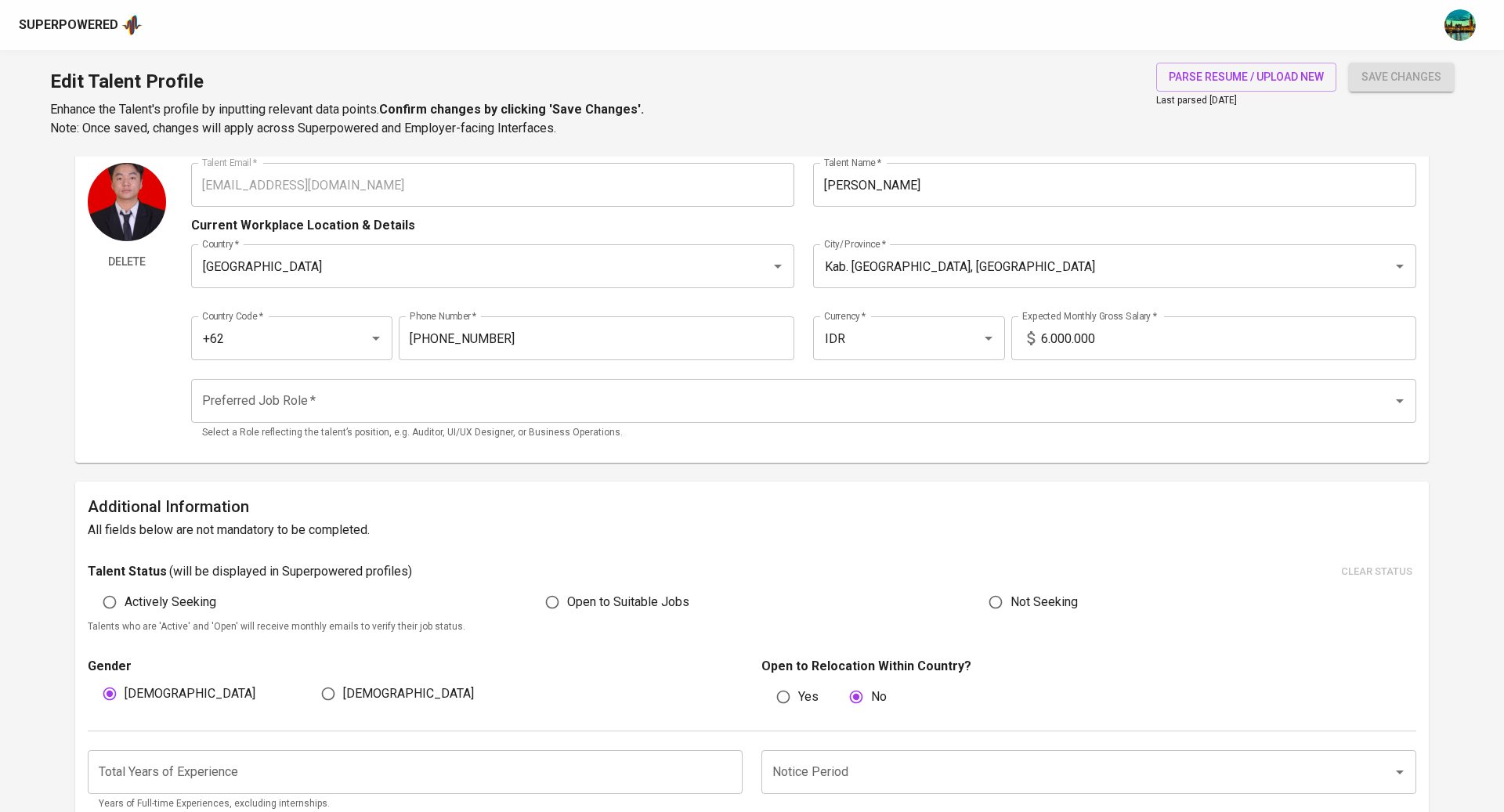
scroll to position [47, 0]
click at [573, 617] on label "Open to Suitable Jobs" at bounding box center [613, 604] width 152 height 29
click at [567, 617] on input "Open to Suitable Jobs" at bounding box center [551, 604] width 29 height 29
radio input "true"
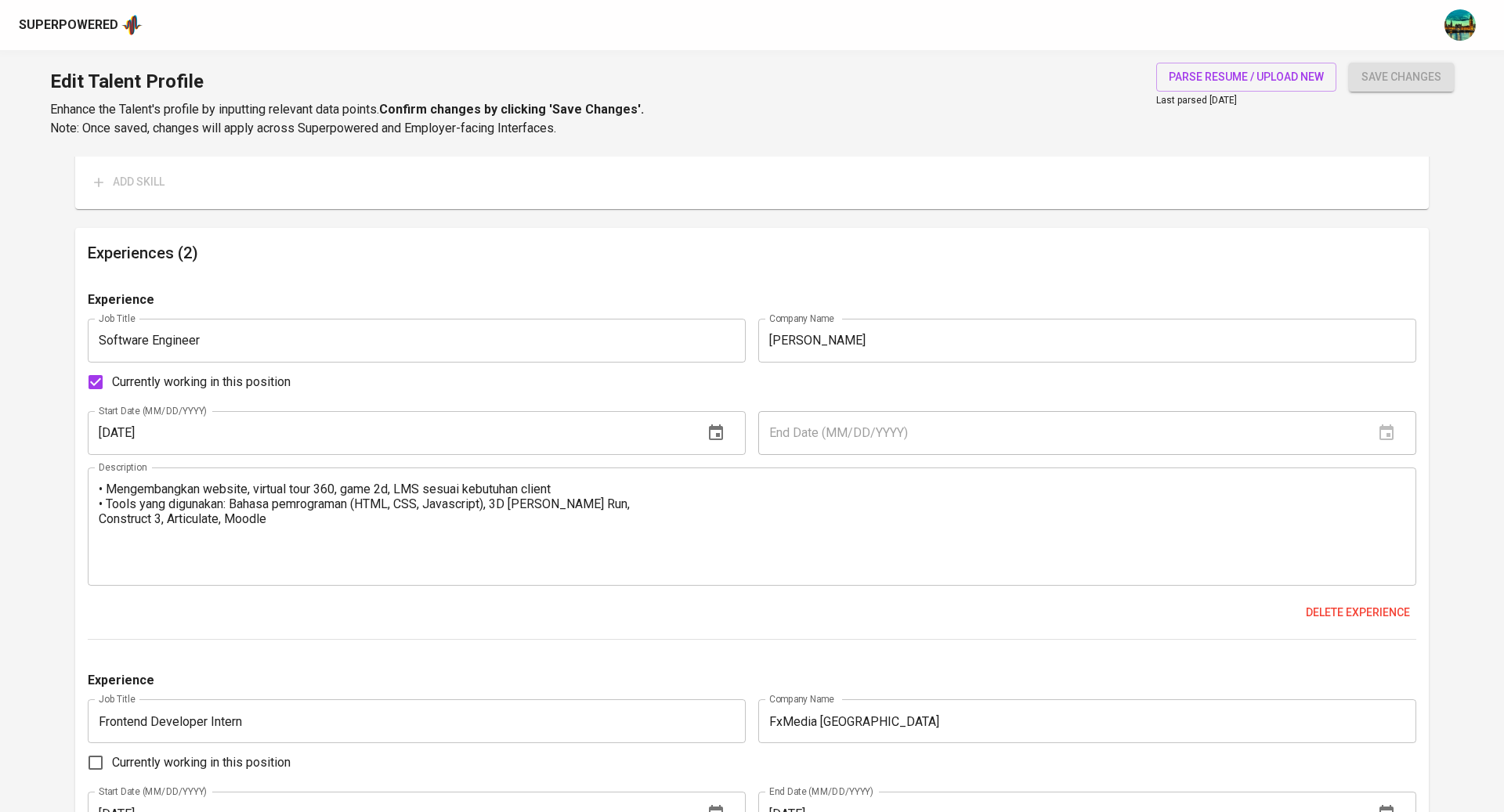
scroll to position [1756, 0]
